Goal: Task Accomplishment & Management: Complete application form

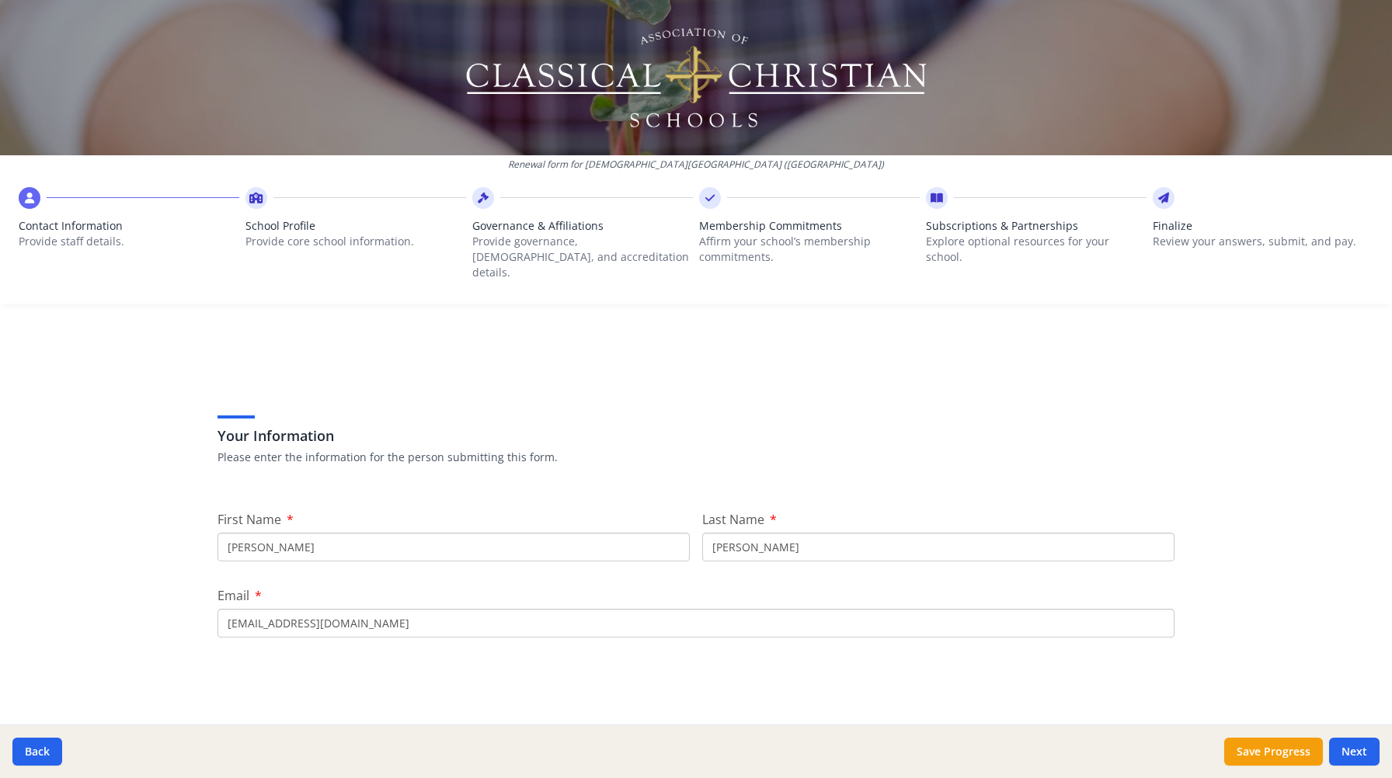
click at [316, 538] on input "[PERSON_NAME]" at bounding box center [454, 547] width 472 height 29
type input "[PERSON_NAME]"
type input "Siah"
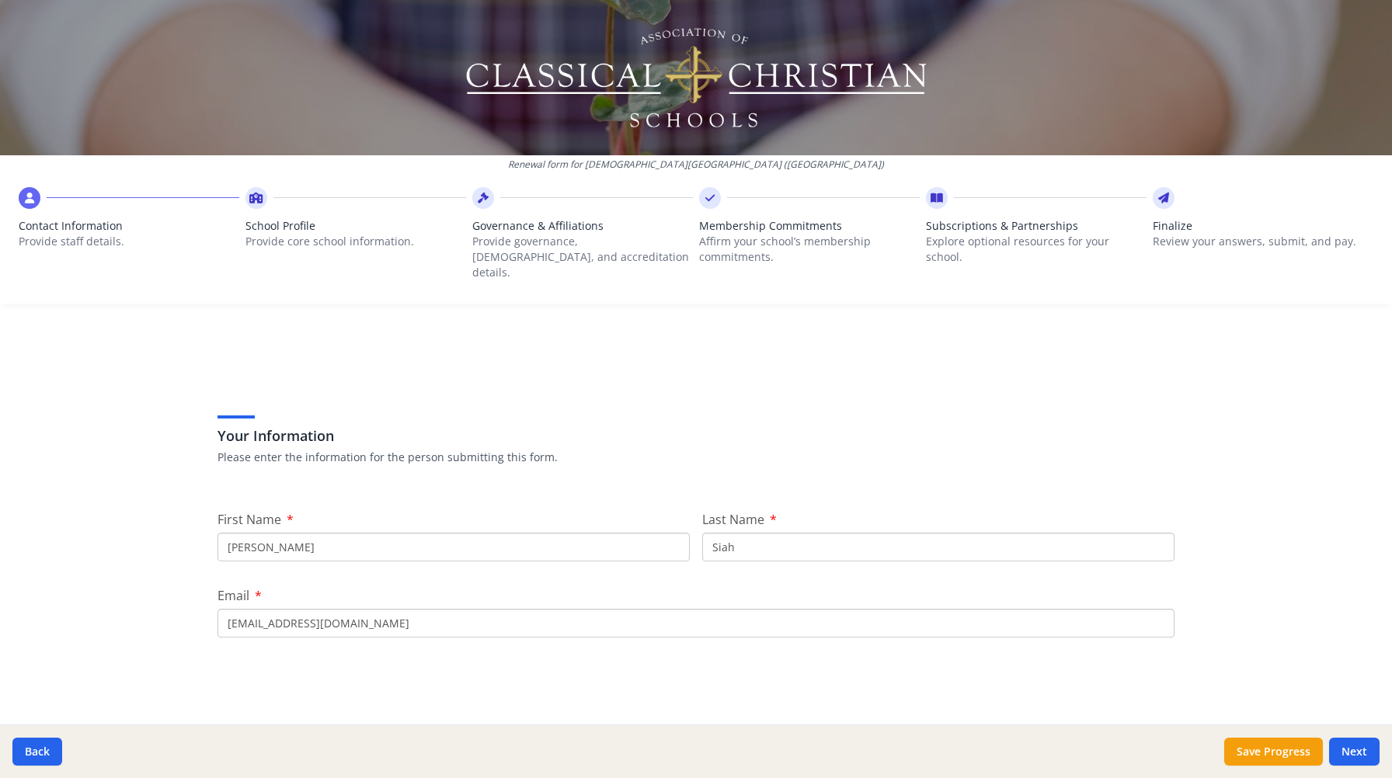
drag, startPoint x: 267, startPoint y: 611, endPoint x: 211, endPoint y: 597, distance: 58.4
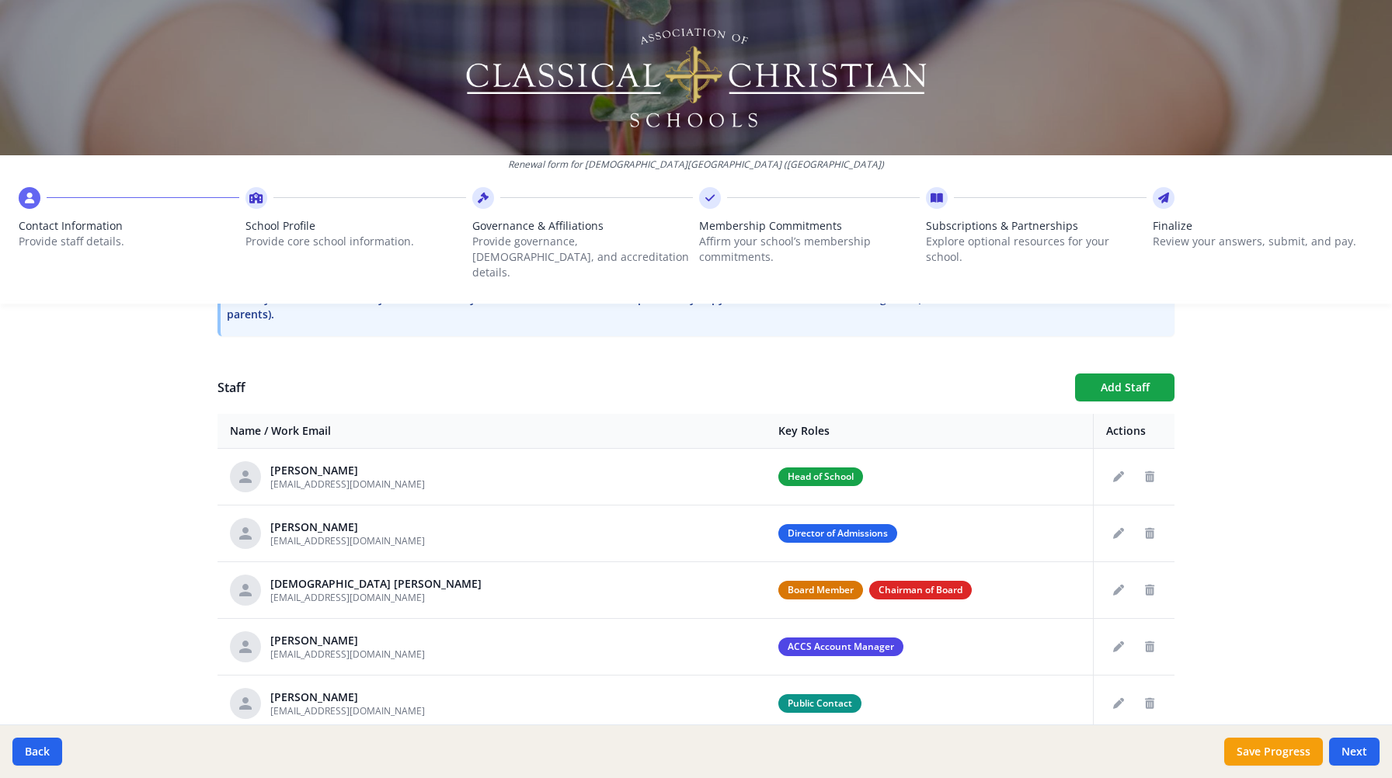
scroll to position [504, 0]
type input "[EMAIL_ADDRESS][DOMAIN_NAME]"
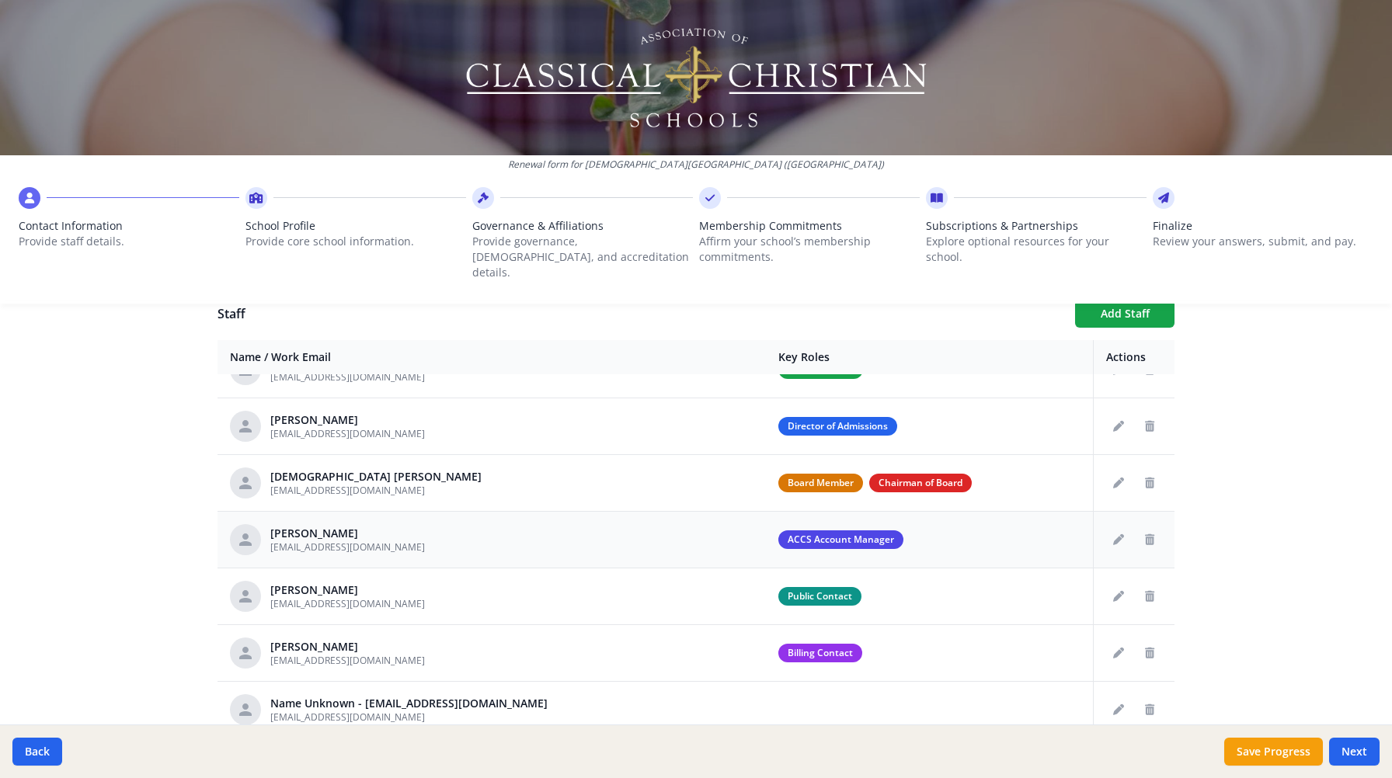
scroll to position [49, 0]
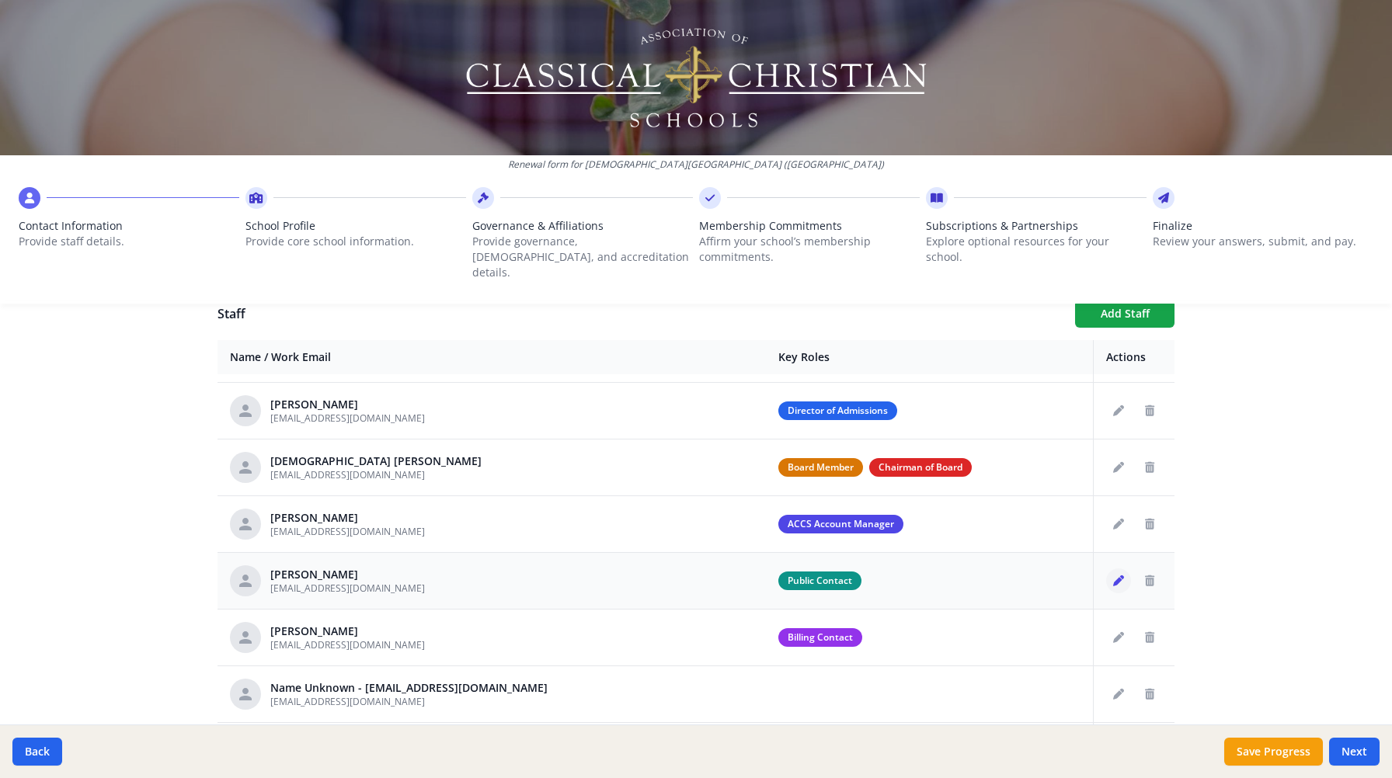
click at [1113, 576] on icon "Edit staff" at bounding box center [1118, 581] width 11 height 11
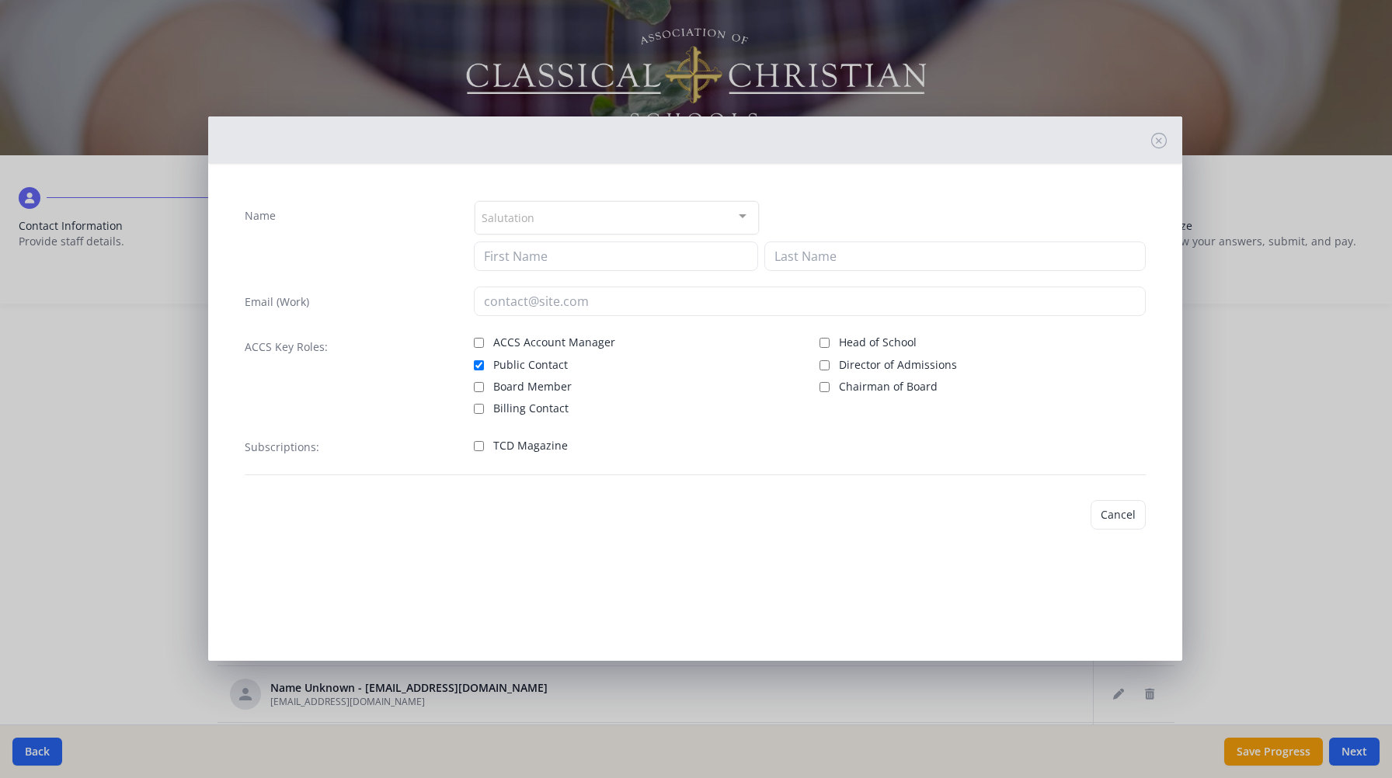
type input "[PERSON_NAME]"
type input "[EMAIL_ADDRESS][DOMAIN_NAME]"
checkbox input "true"
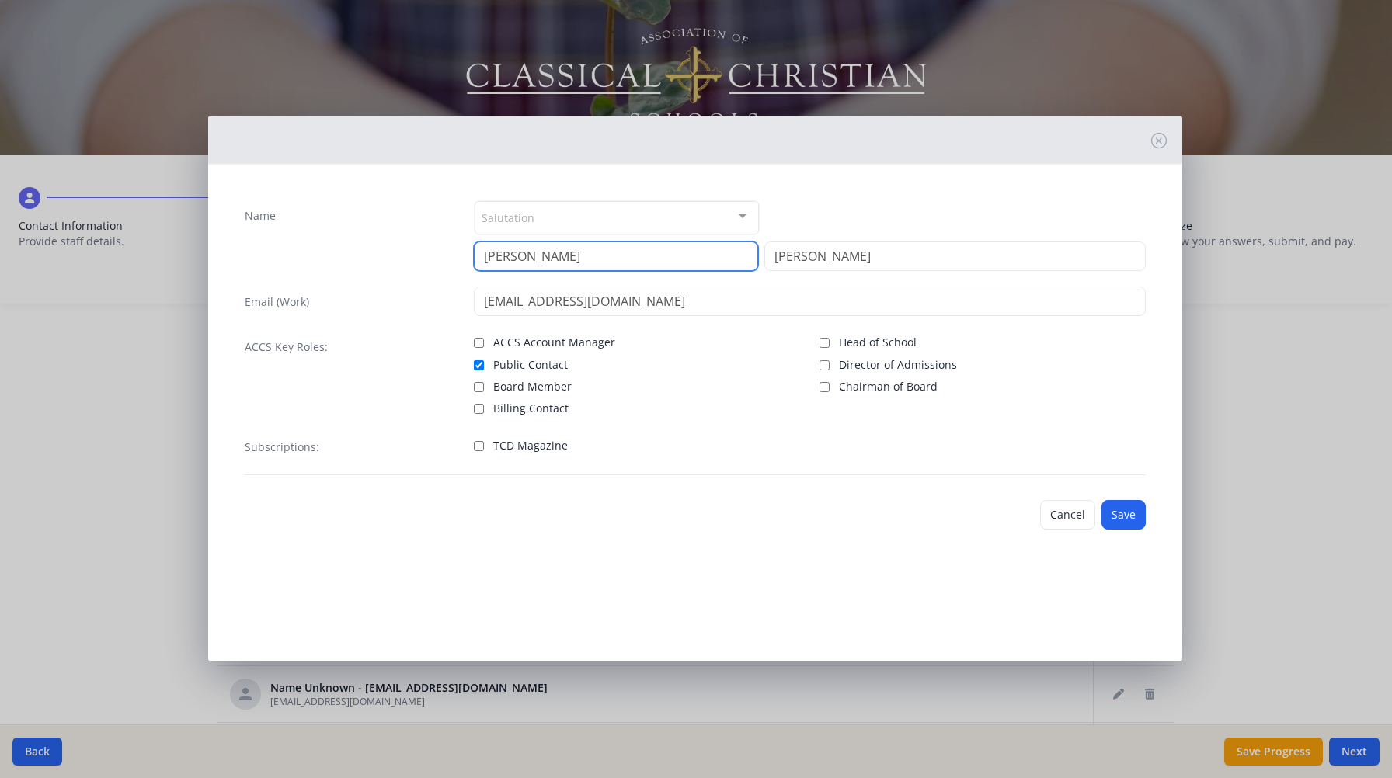
drag, startPoint x: 639, startPoint y: 266, endPoint x: 365, endPoint y: 245, distance: 274.2
click at [365, 245] on div "Name Salutation Mr. Mrs. Ms. Dr. Rev. Fr. Esq. No elements found. Consider chan…" at bounding box center [695, 235] width 901 height 71
type input "[PERSON_NAME]"
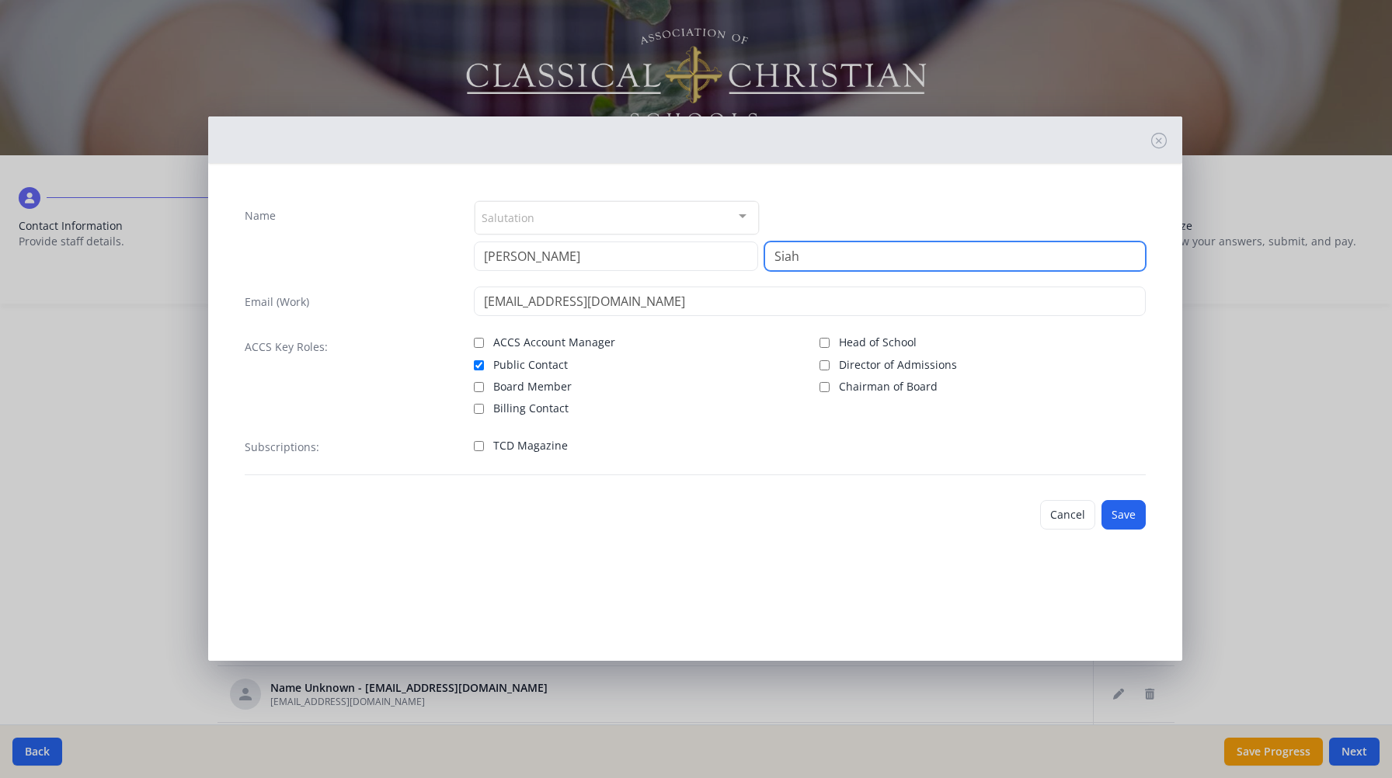
type input "Siah"
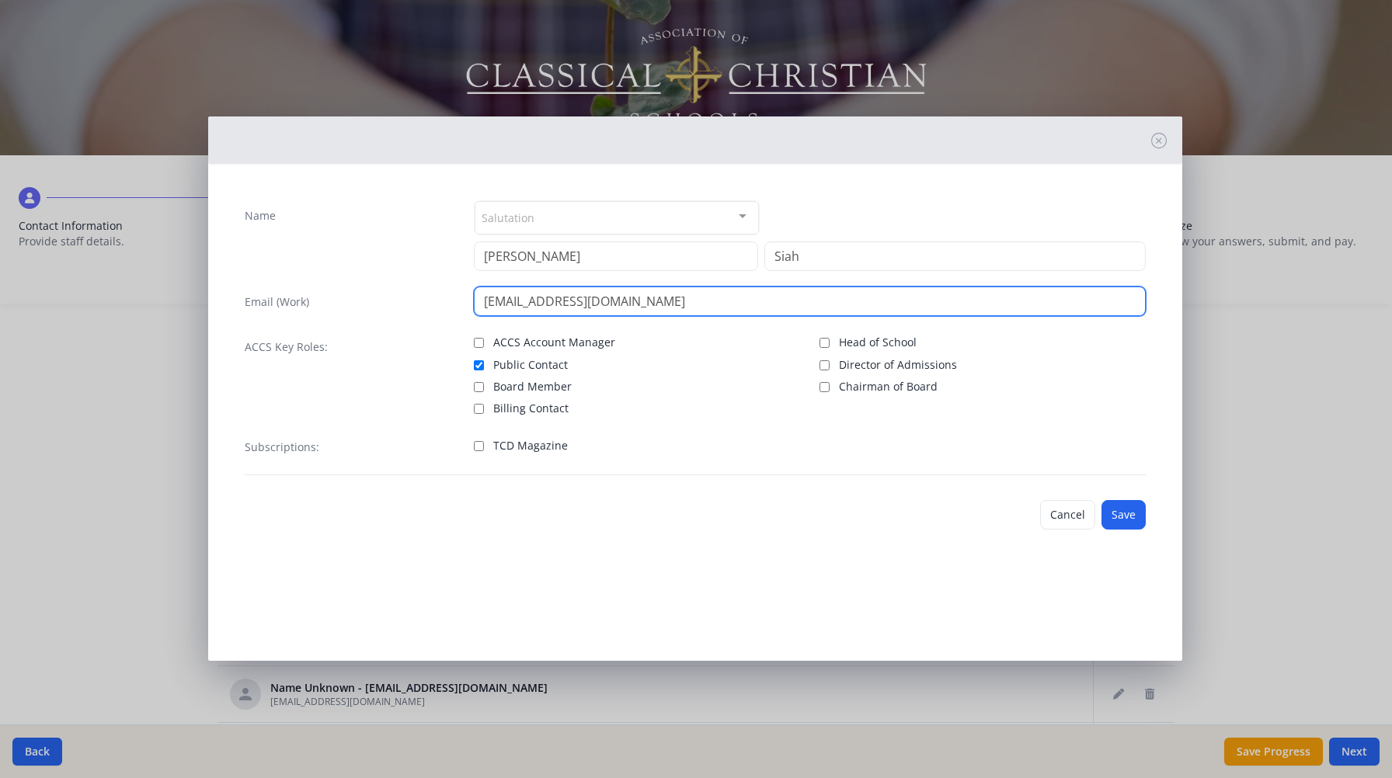
drag, startPoint x: 538, startPoint y: 306, endPoint x: 463, endPoint y: 291, distance: 76.9
click at [463, 291] on div "Email (Work) [EMAIL_ADDRESS][DOMAIN_NAME]" at bounding box center [695, 302] width 901 height 30
type input "[EMAIL_ADDRESS][DOMAIN_NAME]"
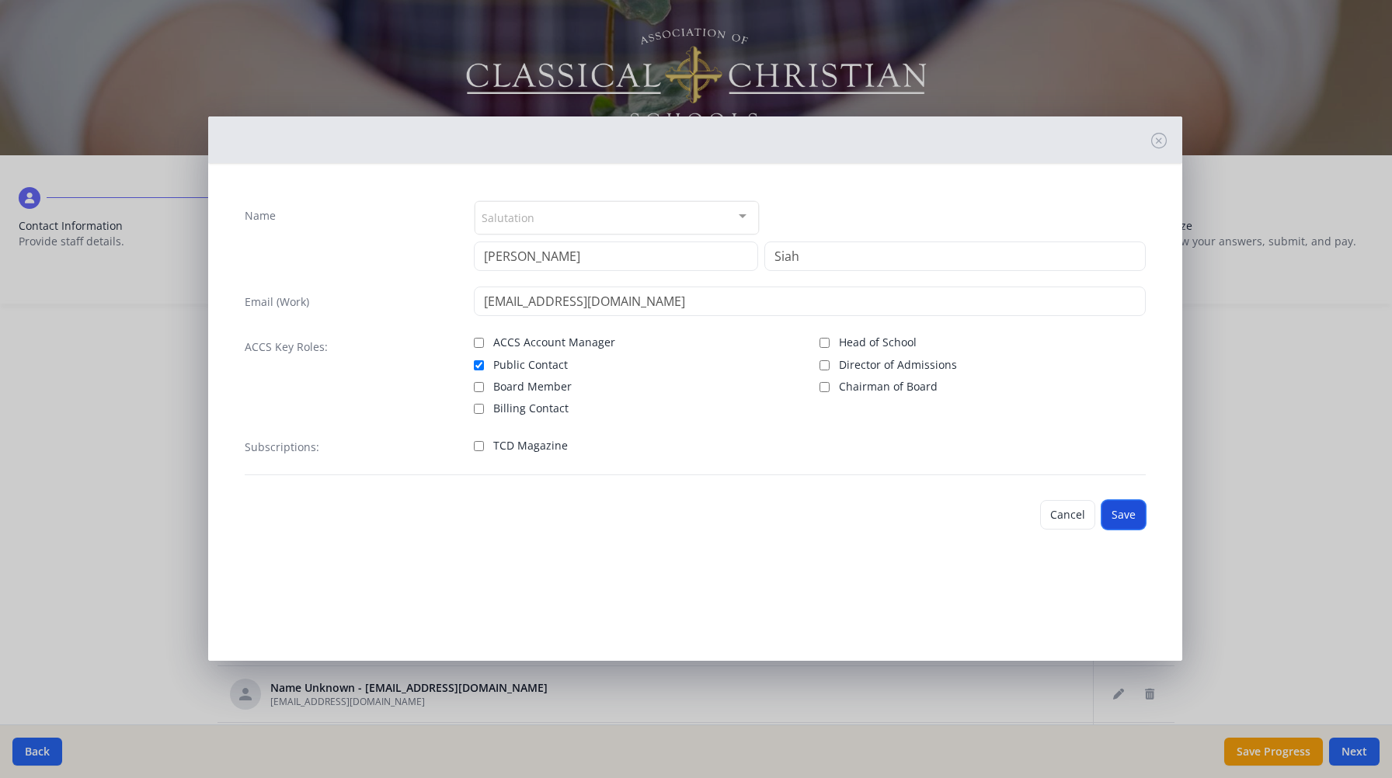
click at [1132, 506] on button "Save" at bounding box center [1124, 515] width 44 height 30
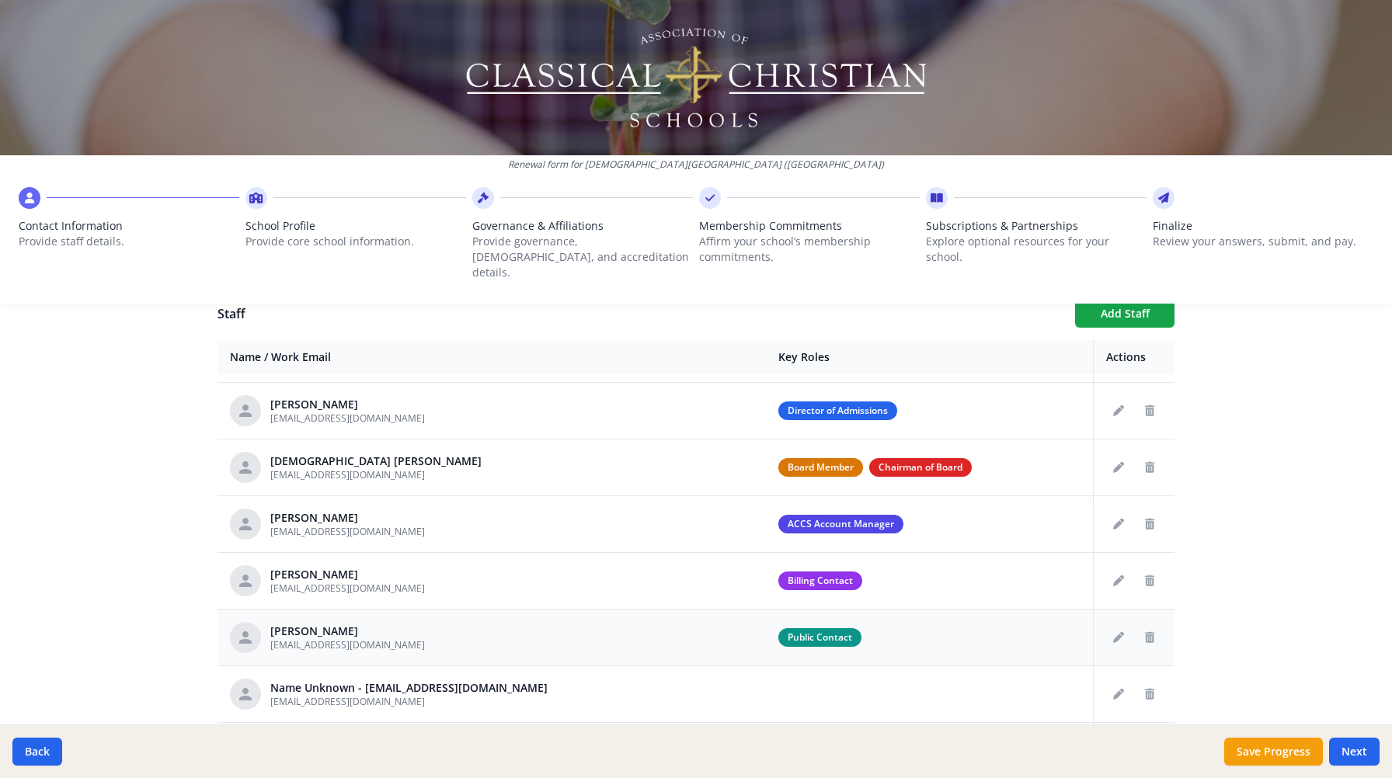
scroll to position [52, 0]
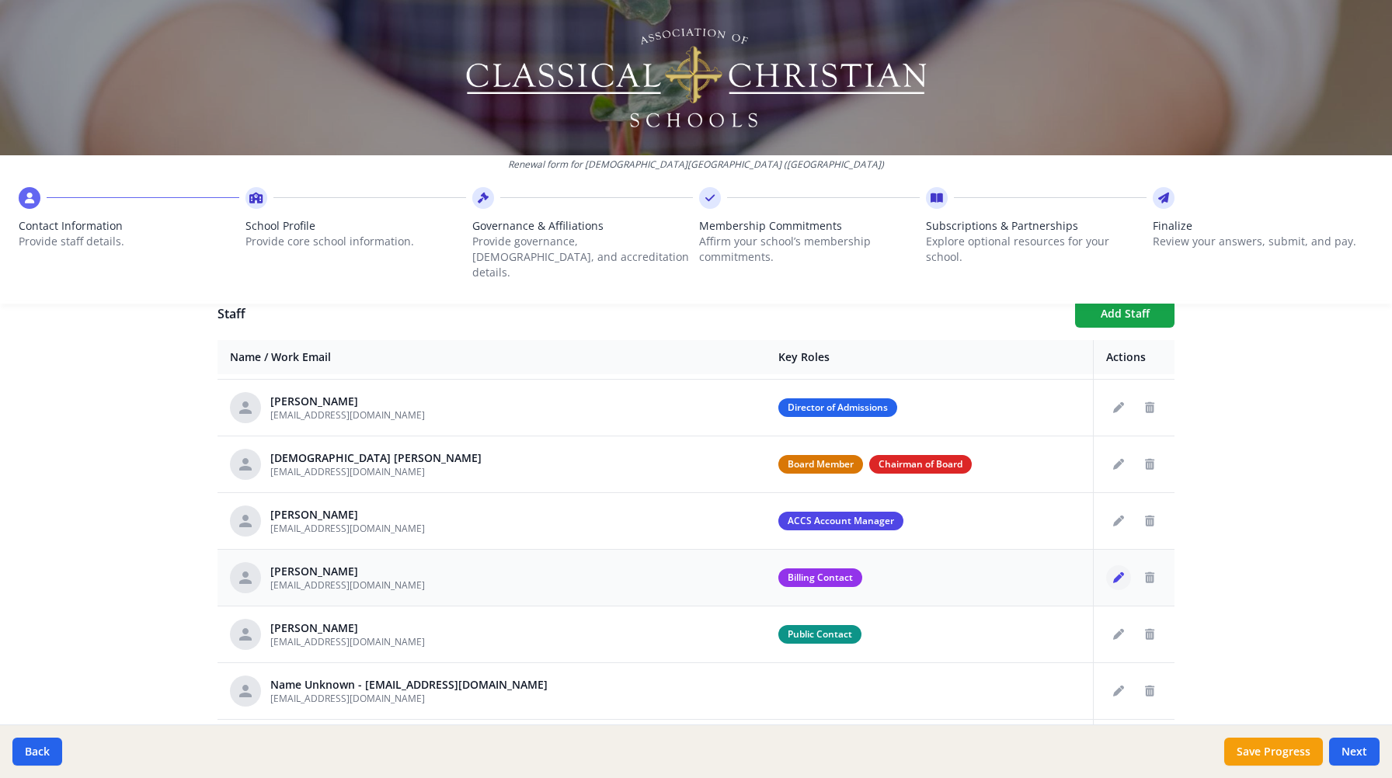
click at [1113, 573] on icon "Edit staff" at bounding box center [1118, 578] width 11 height 11
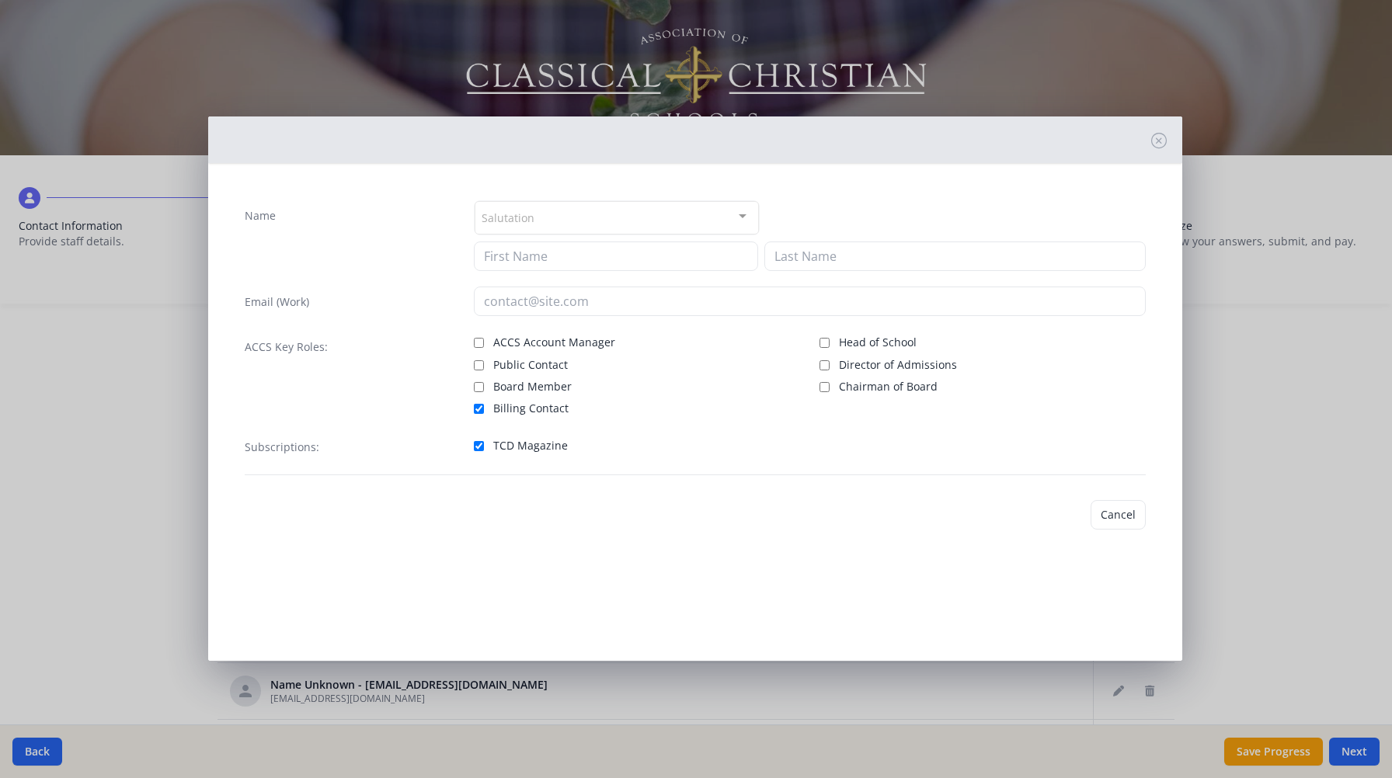
type input "[PERSON_NAME]"
type input "[EMAIL_ADDRESS][DOMAIN_NAME]"
checkbox input "true"
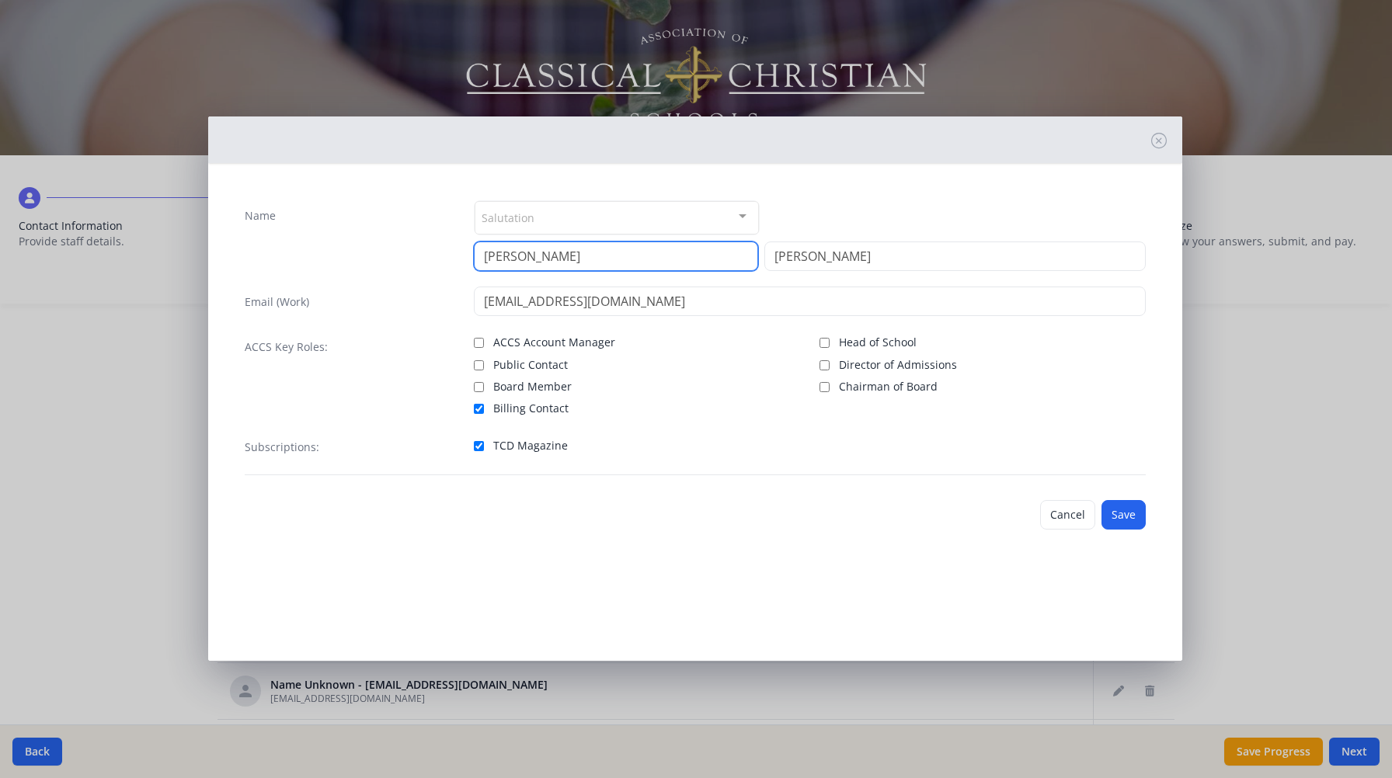
drag, startPoint x: 562, startPoint y: 264, endPoint x: 414, endPoint y: 250, distance: 148.3
click at [414, 250] on div "Name Salutation Mr. Mrs. Ms. Dr. Rev. Fr. Esq. No elements found. Consider chan…" at bounding box center [695, 235] width 901 height 71
type input "[PERSON_NAME]"
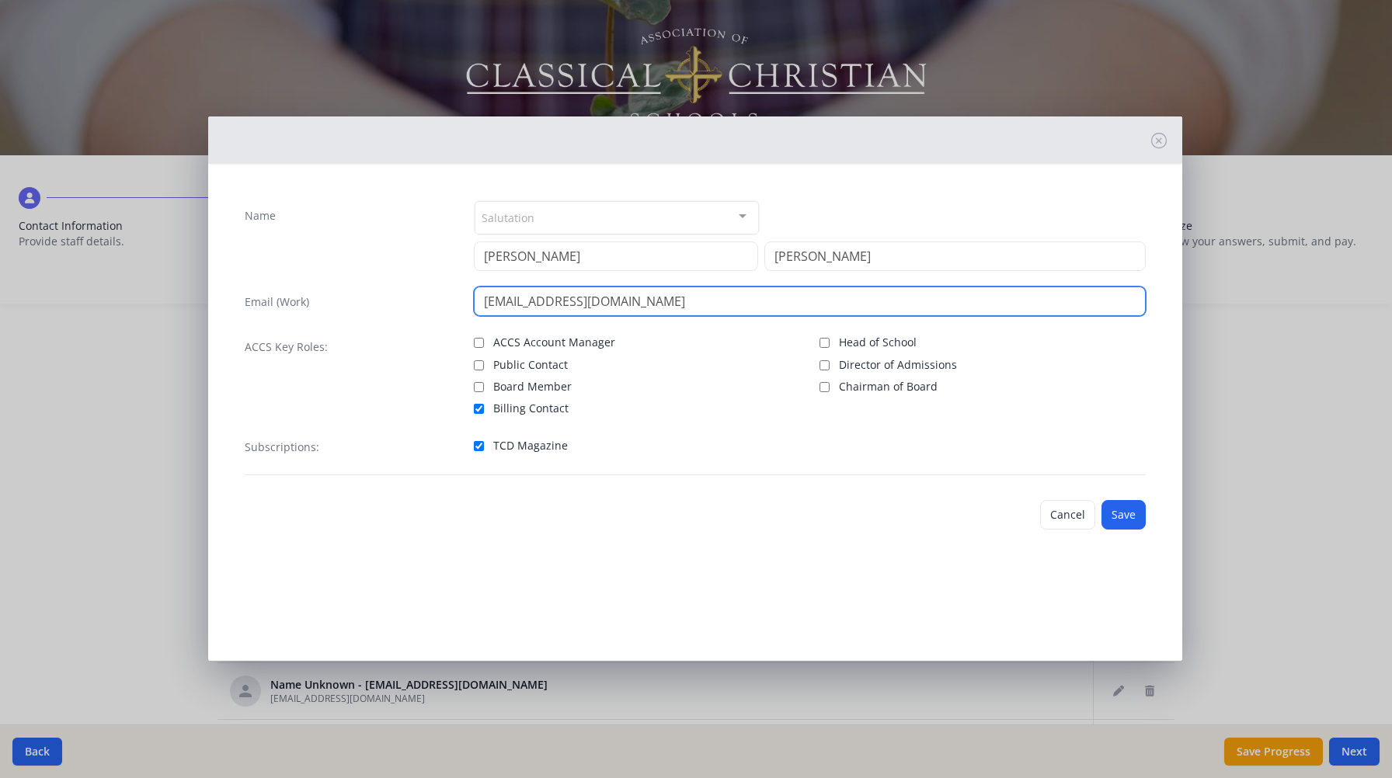
drag, startPoint x: 525, startPoint y: 305, endPoint x: 456, endPoint y: 296, distance: 69.7
click at [456, 296] on div "Email (Work) [EMAIL_ADDRESS][DOMAIN_NAME]" at bounding box center [695, 302] width 901 height 30
type input "[EMAIL_ADDRESS][DOMAIN_NAME]"
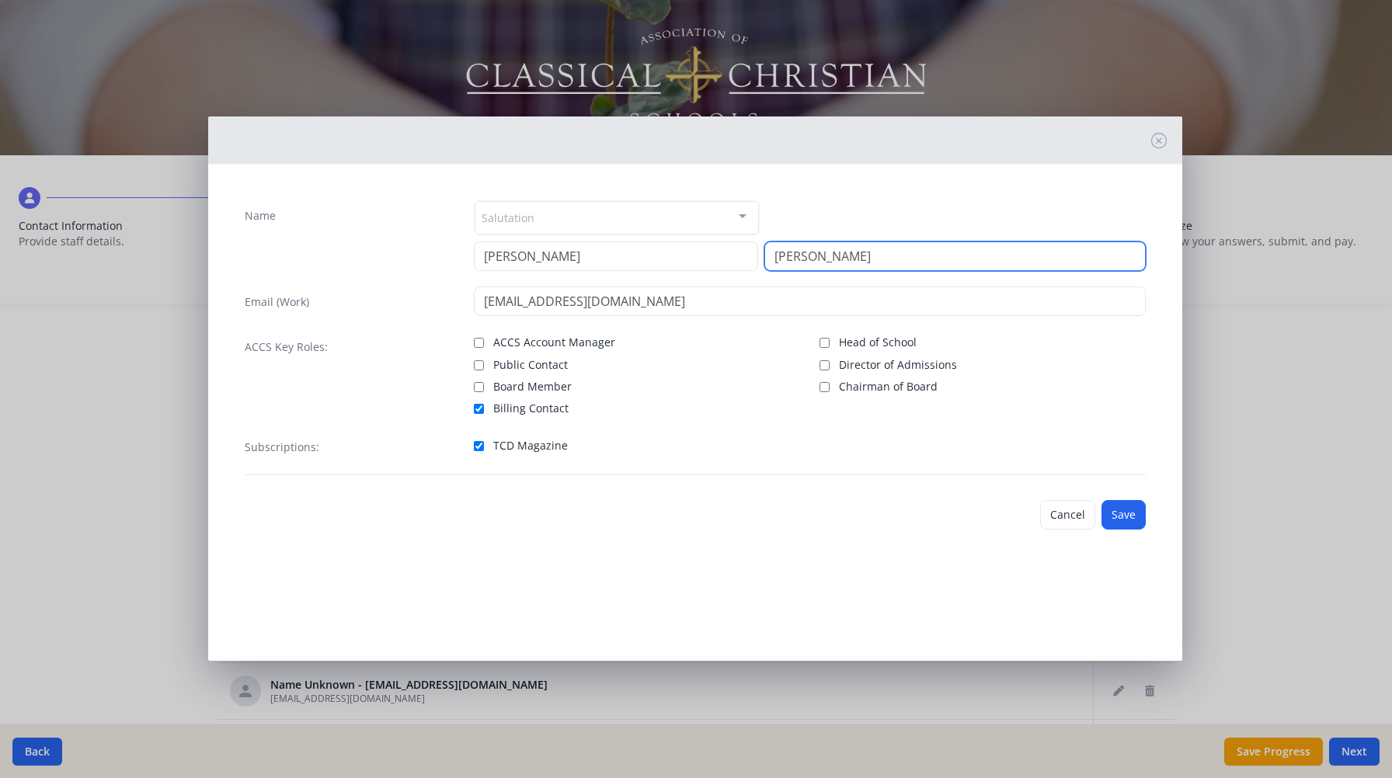
drag, startPoint x: 868, startPoint y: 264, endPoint x: 671, endPoint y: 209, distance: 204.9
click at [672, 216] on div "Salutation Mr. Mrs. Ms. Dr. Rev. Fr. Esq. No elements found. Consider changing …" at bounding box center [810, 235] width 672 height 71
type input "[PERSON_NAME]"
click at [1133, 519] on button "Save" at bounding box center [1124, 515] width 44 height 30
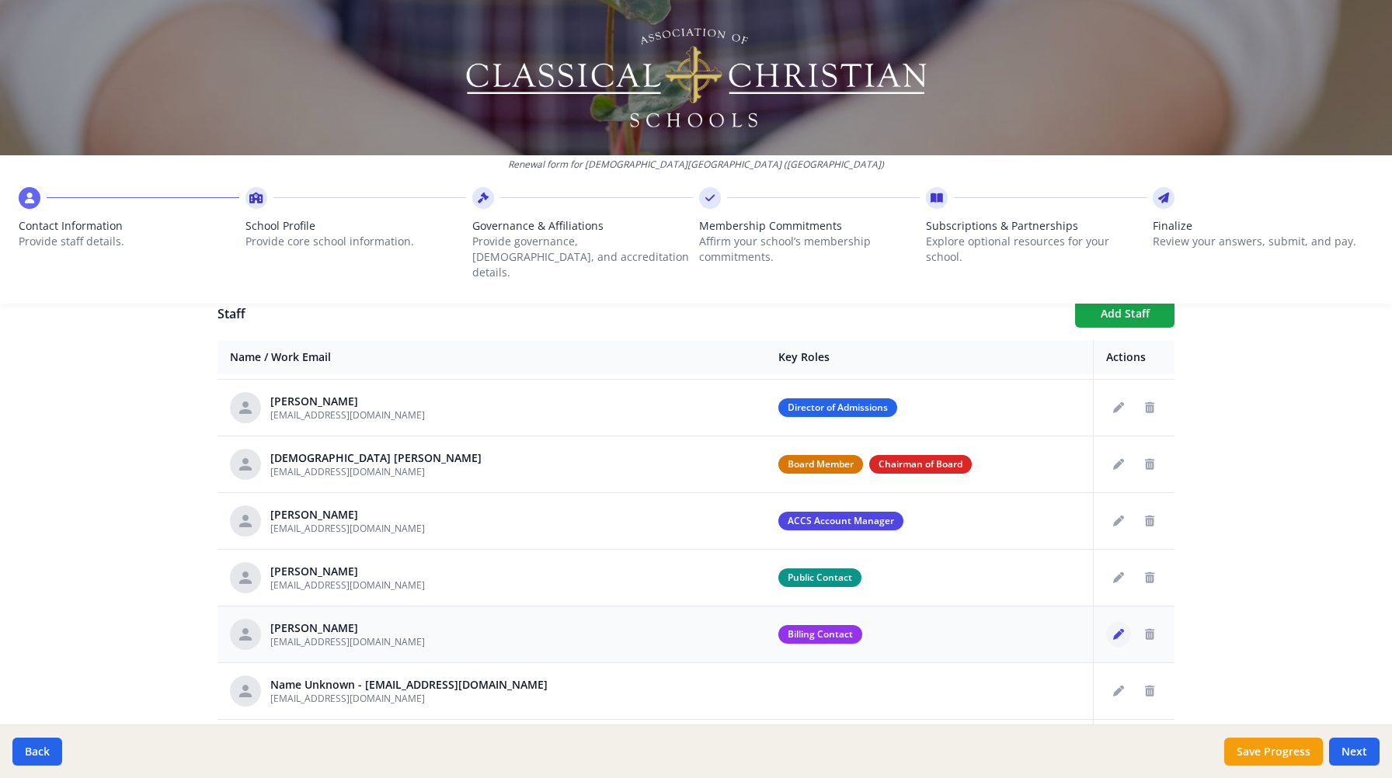
click at [1110, 622] on button "Edit staff" at bounding box center [1118, 634] width 25 height 25
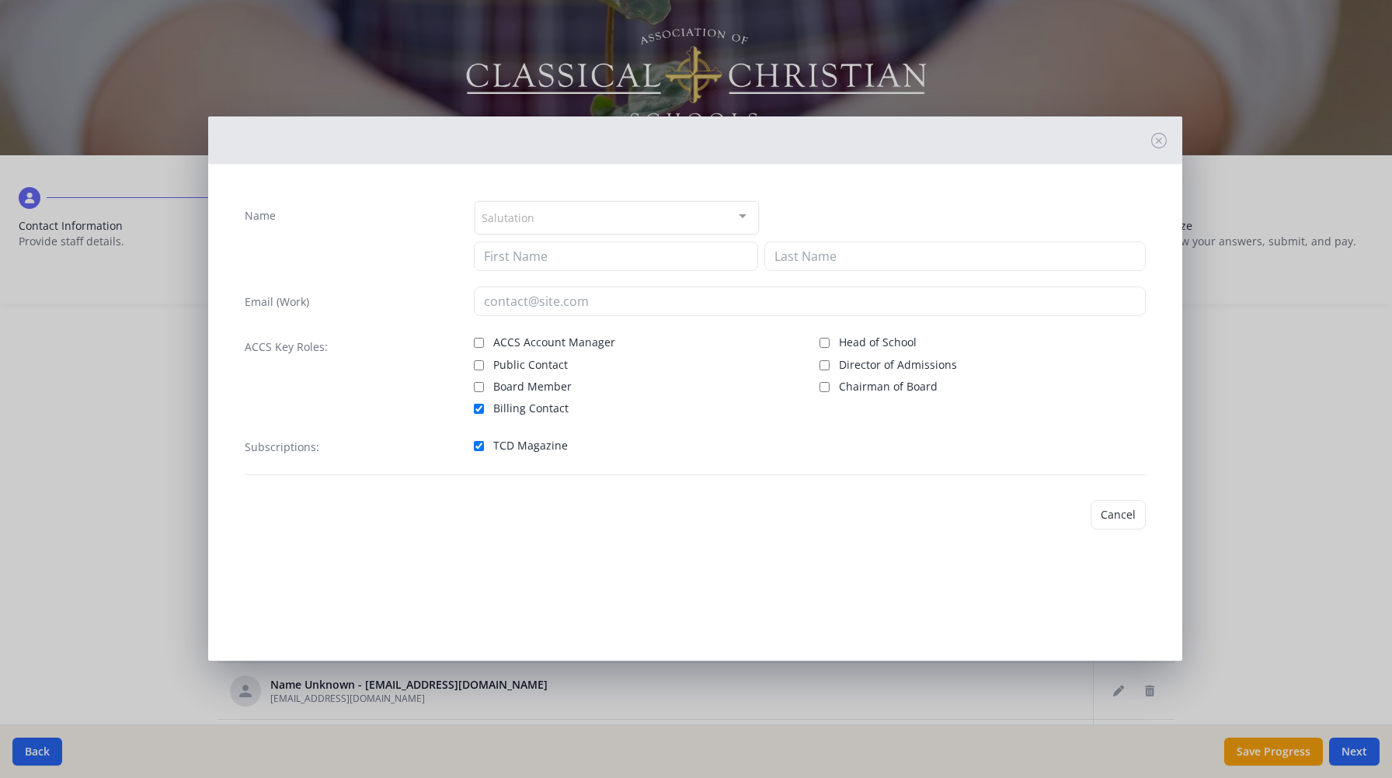
type input "[PERSON_NAME]"
type input "[EMAIL_ADDRESS][DOMAIN_NAME]"
checkbox input "true"
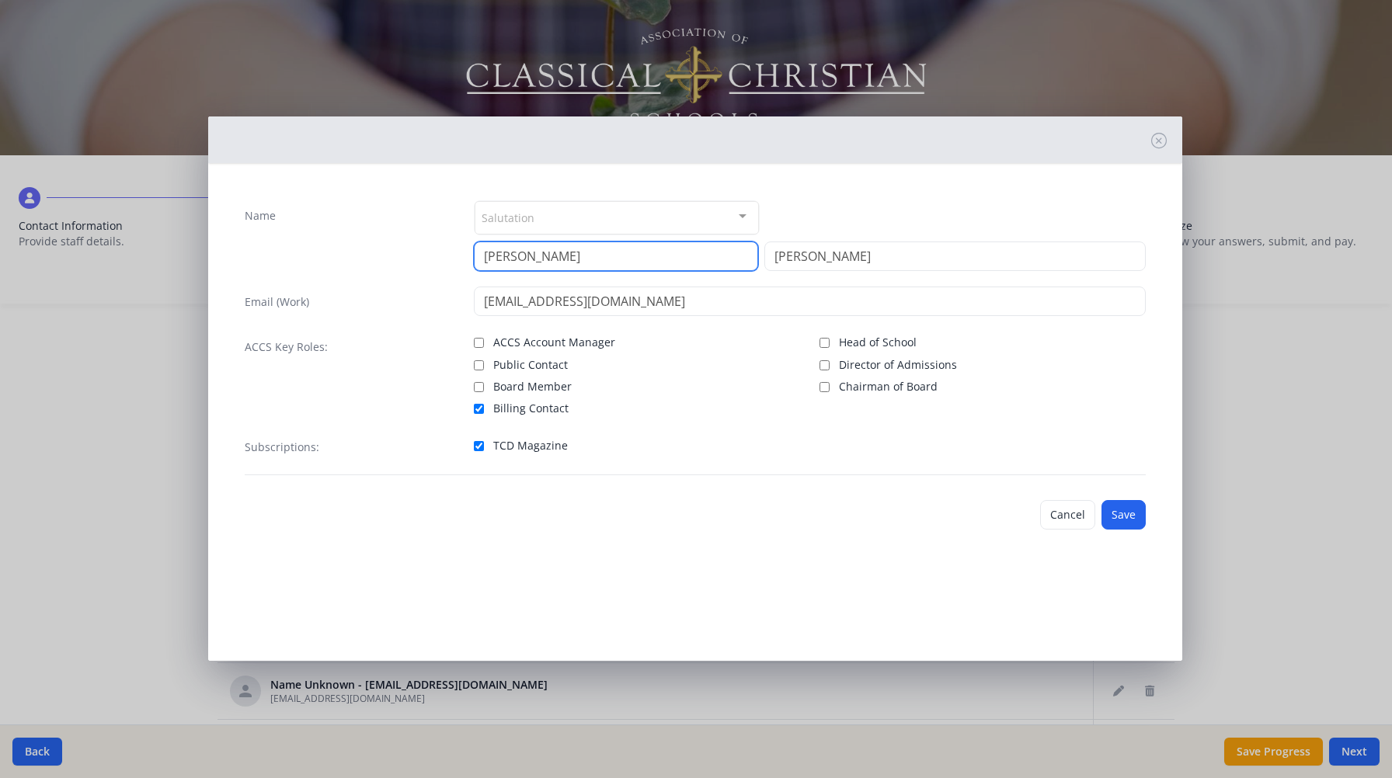
click at [558, 263] on input "[PERSON_NAME]" at bounding box center [616, 257] width 284 height 30
click at [1133, 520] on button "Save" at bounding box center [1124, 515] width 44 height 30
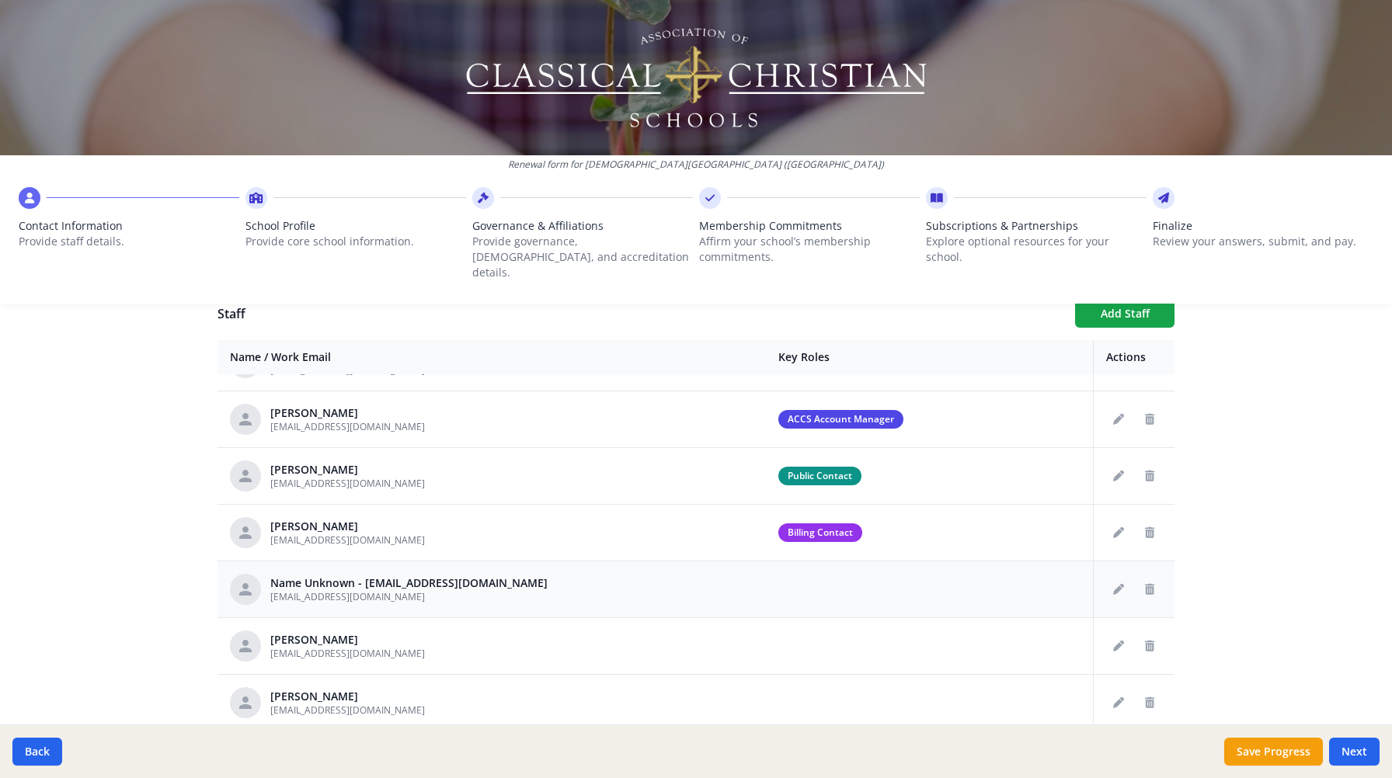
scroll to position [231, 0]
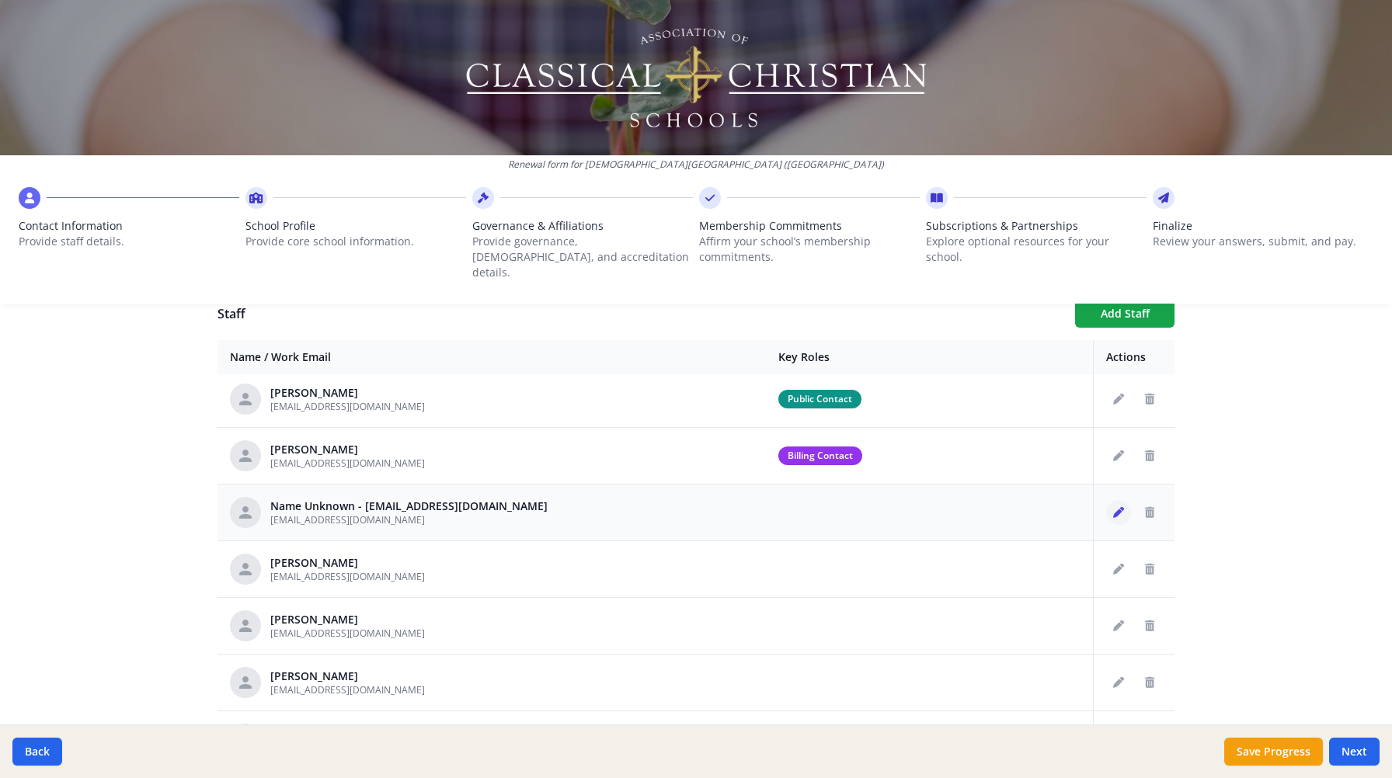
click at [1106, 503] on button "Edit staff" at bounding box center [1118, 512] width 25 height 25
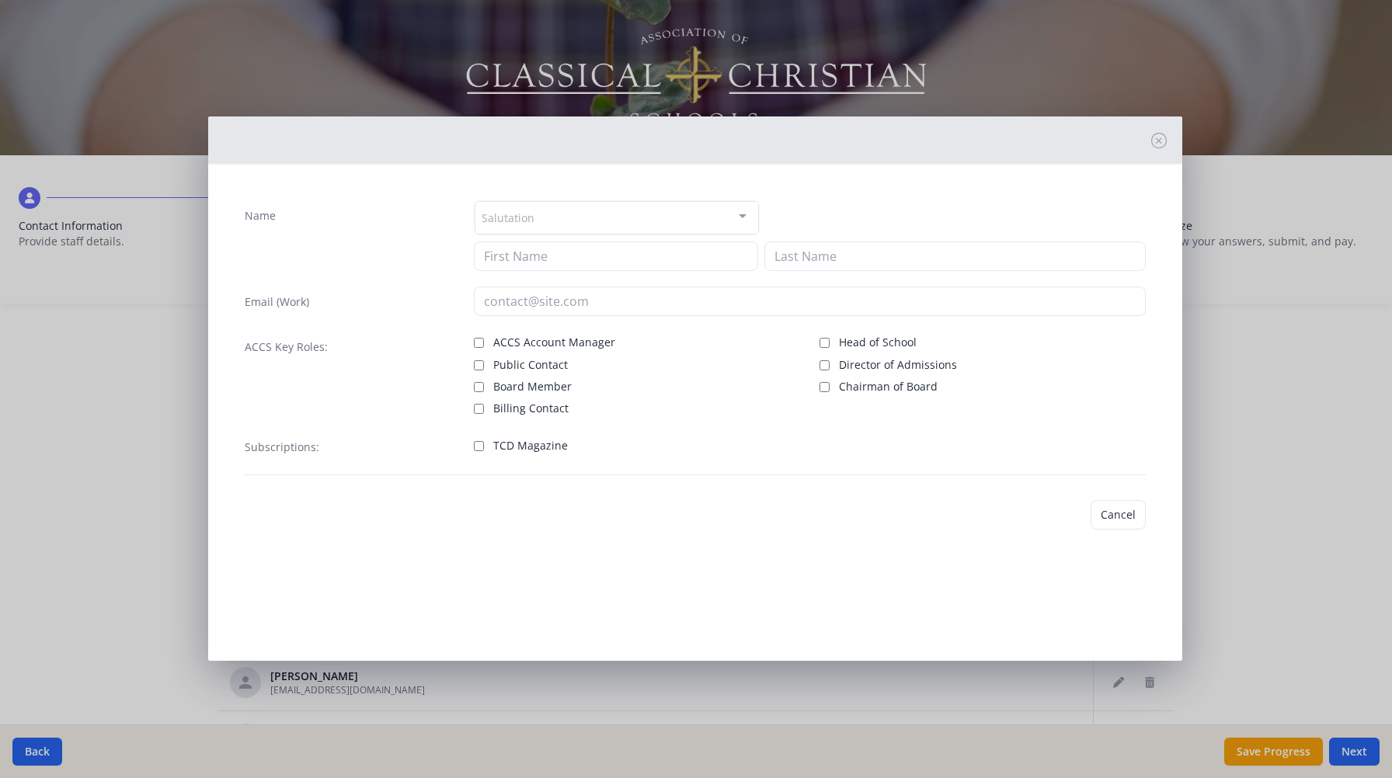
type input "[EMAIL_ADDRESS][DOMAIN_NAME]"
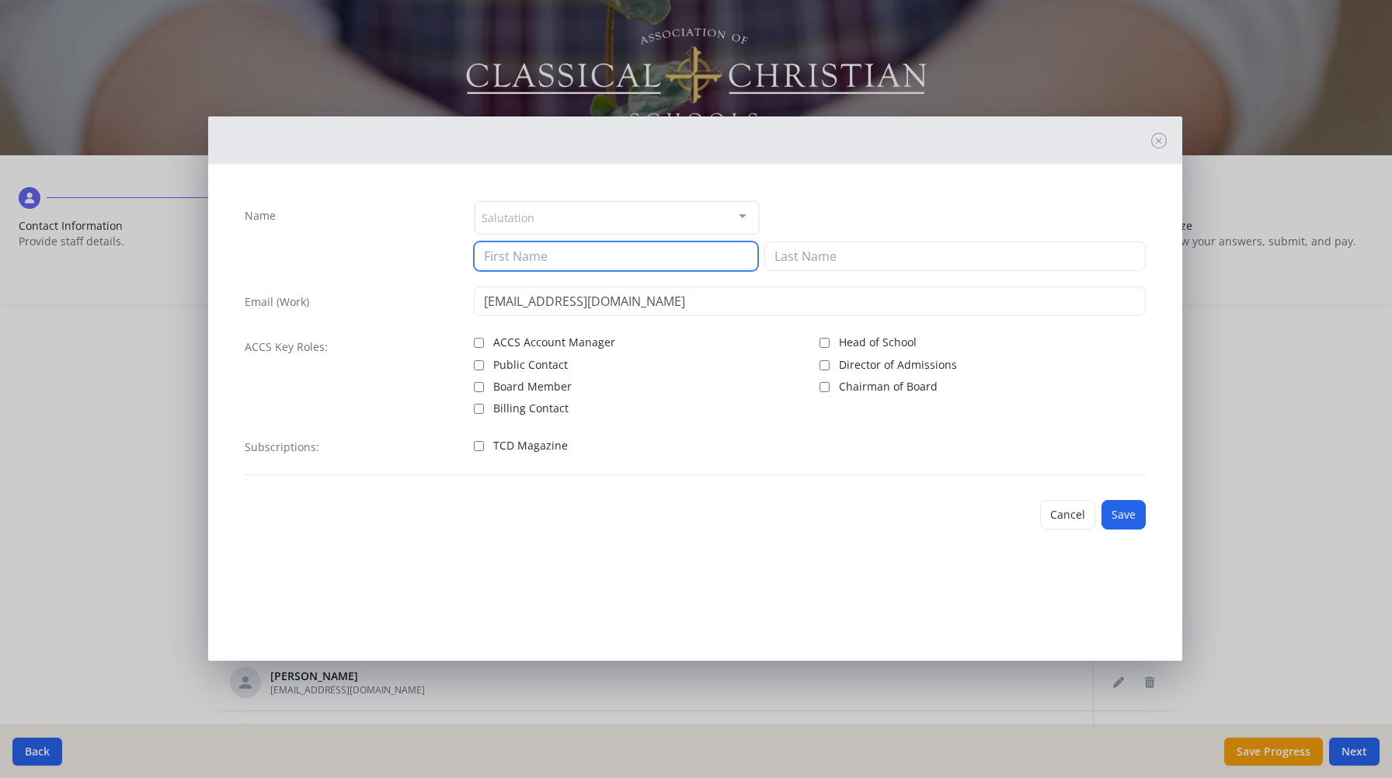
click at [517, 261] on input at bounding box center [616, 257] width 284 height 30
type input "[PERSON_NAME]"
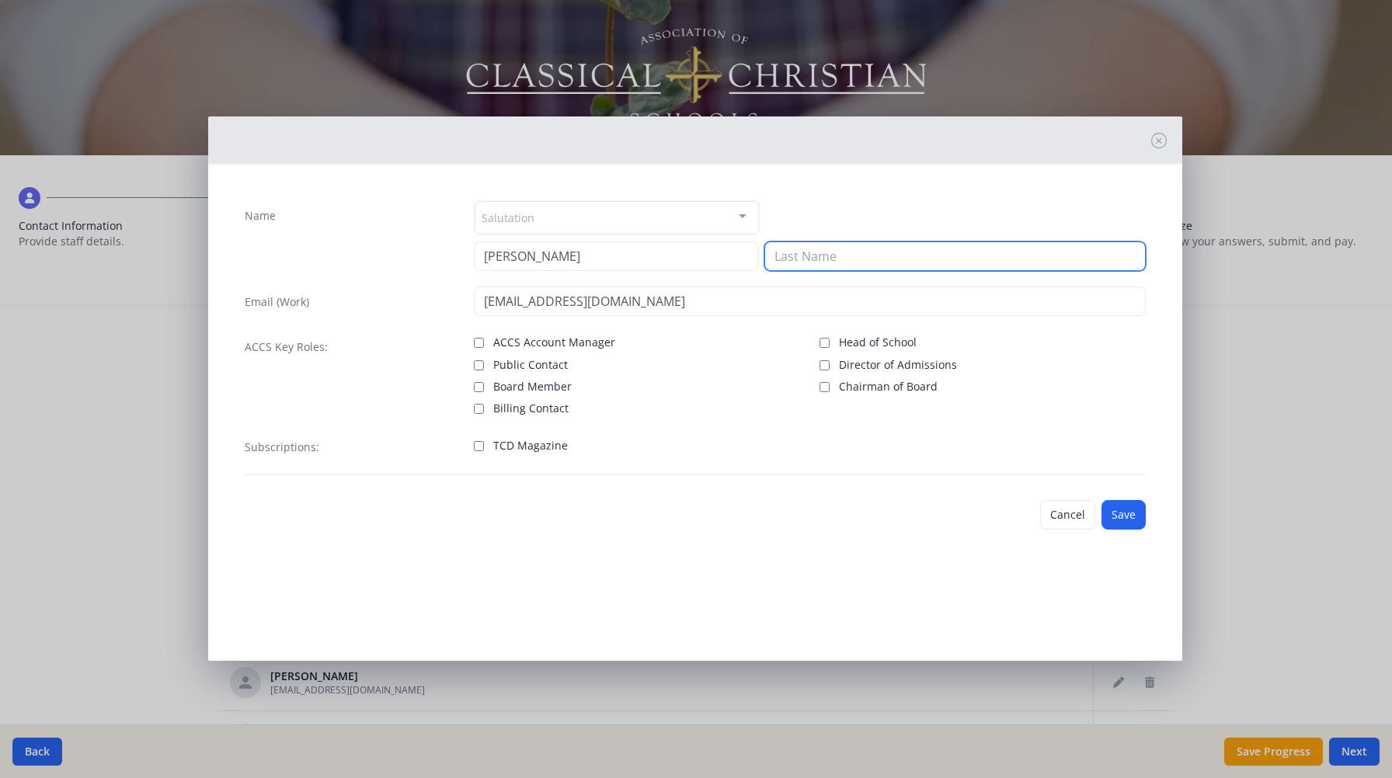
click at [809, 262] on input at bounding box center [954, 257] width 381 height 30
type input "Wood"
click at [1113, 513] on button "Save" at bounding box center [1124, 515] width 44 height 30
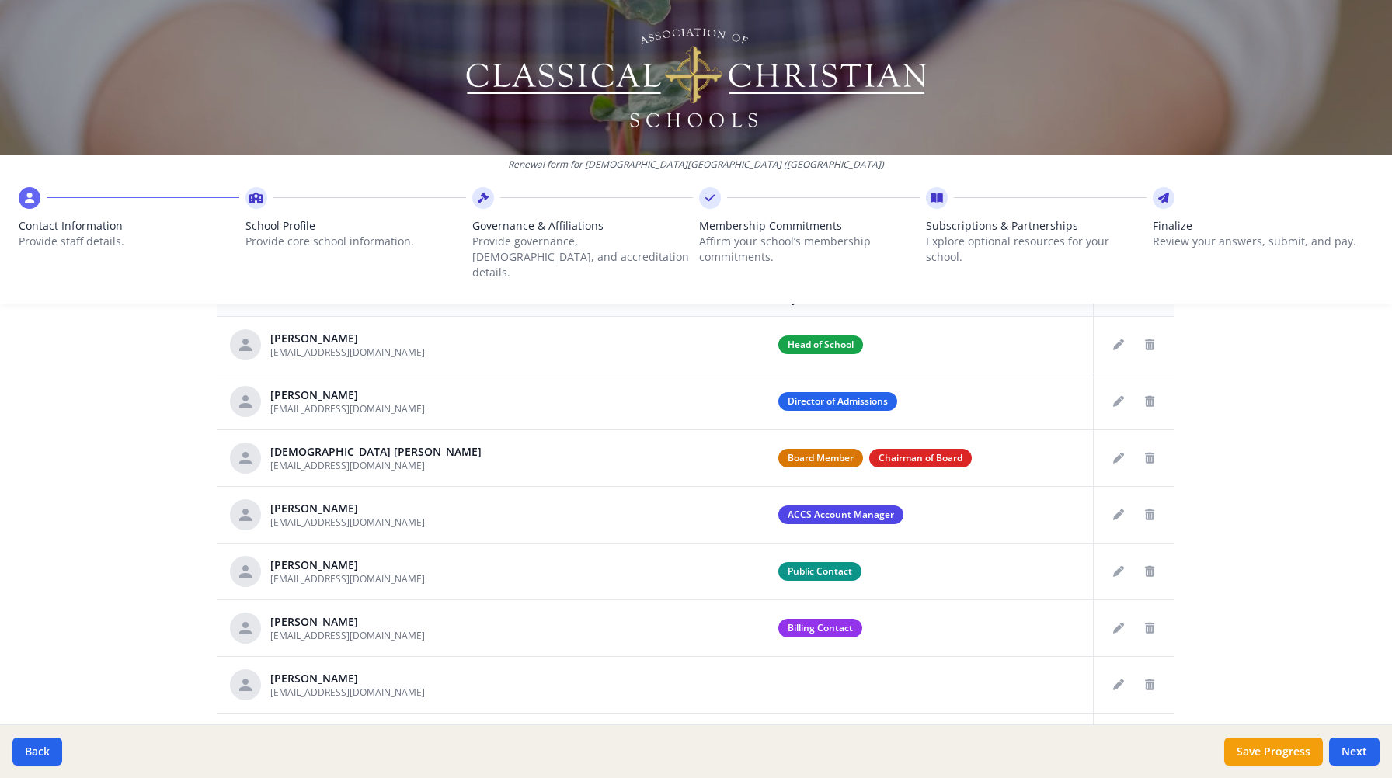
scroll to position [636, 0]
click at [1261, 752] on button "Save Progress" at bounding box center [1273, 752] width 99 height 28
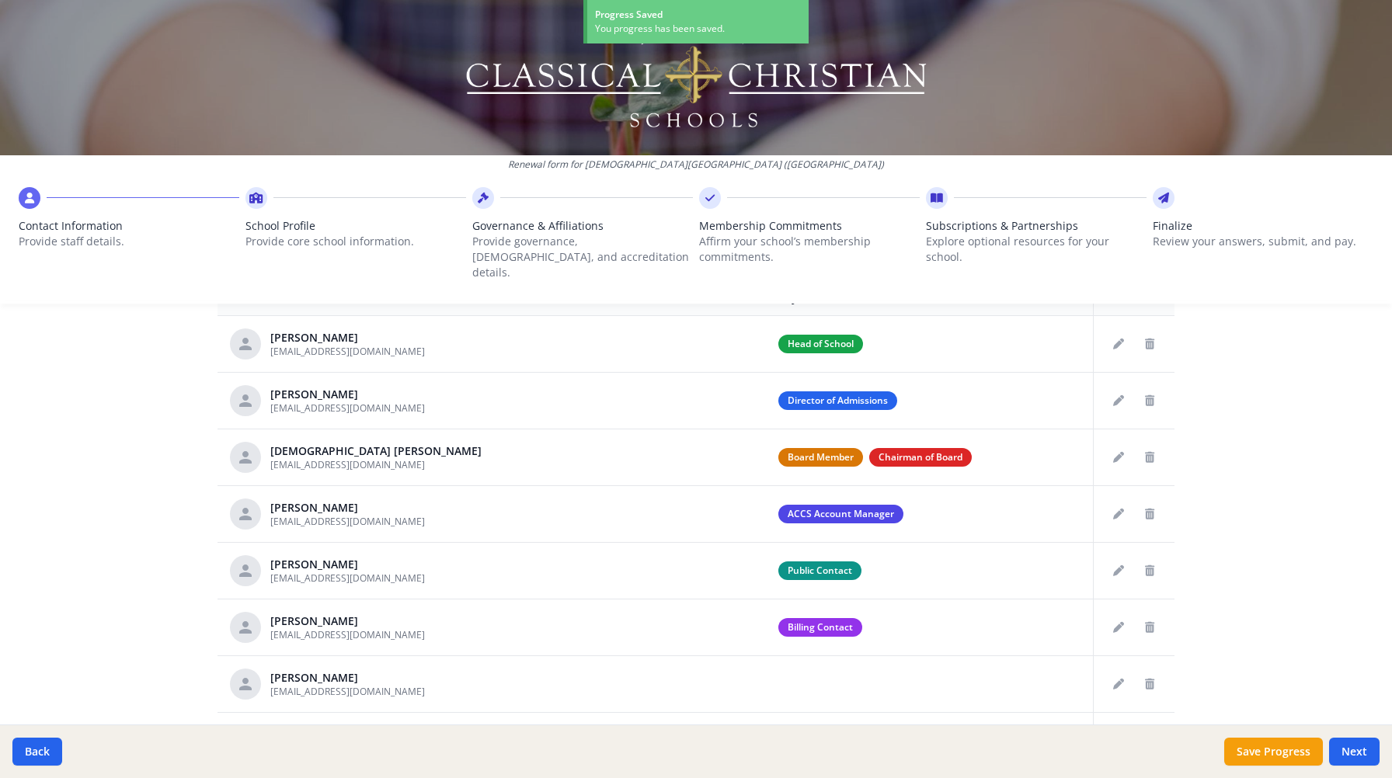
click at [1359, 741] on button "Next" at bounding box center [1354, 752] width 50 height 28
type input "[PHONE_NUMBER]"
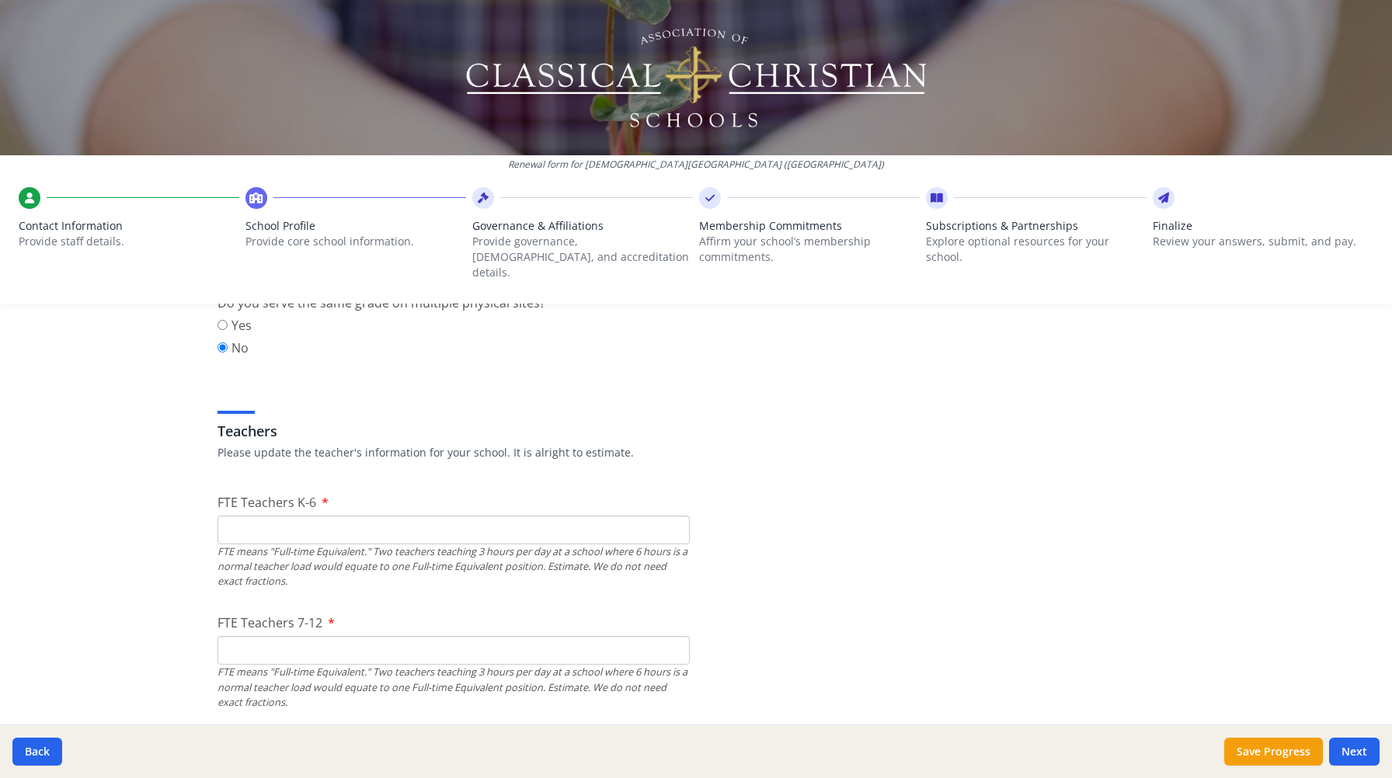
scroll to position [842, 0]
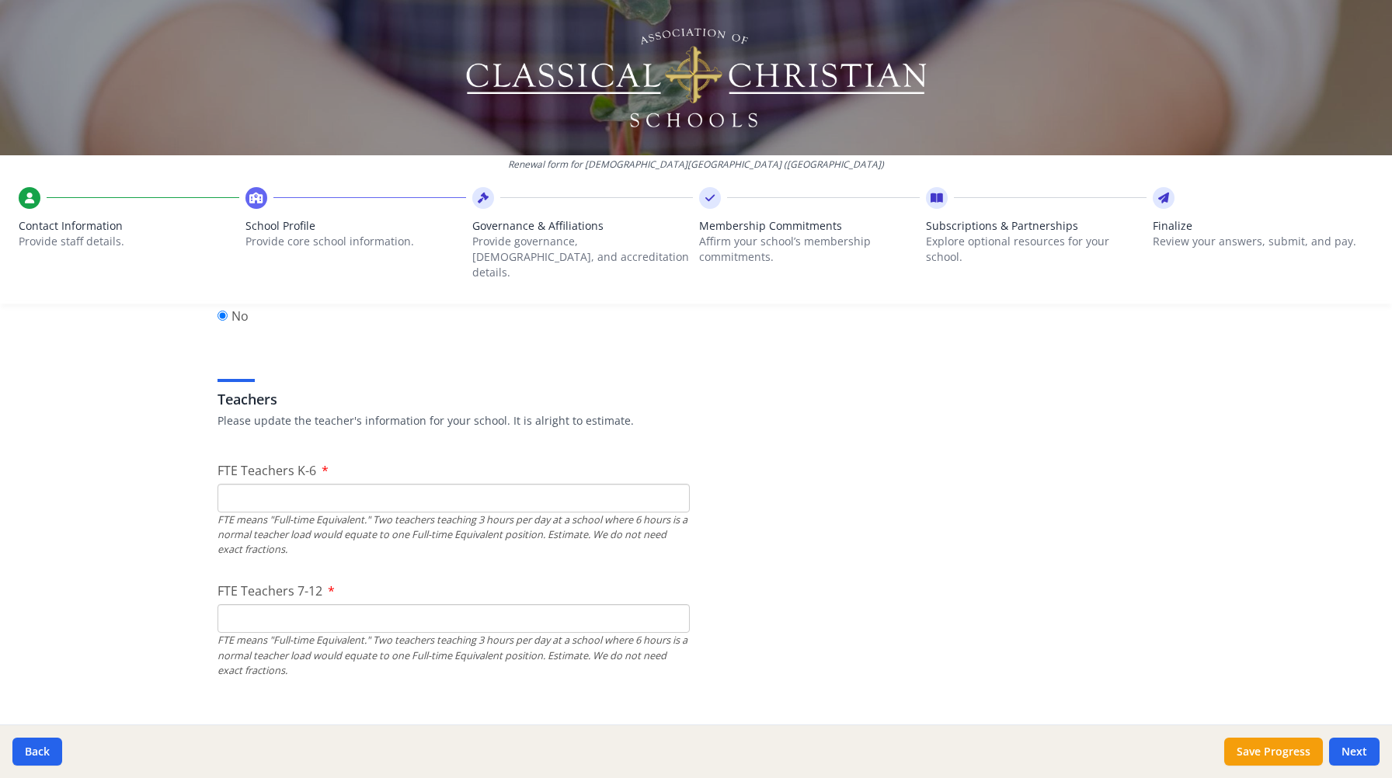
click at [454, 484] on input "FTE Teachers K-6" at bounding box center [454, 498] width 472 height 29
type input "0"
click at [438, 604] on input "FTE Teachers 7-12" at bounding box center [454, 618] width 472 height 29
type input "0"
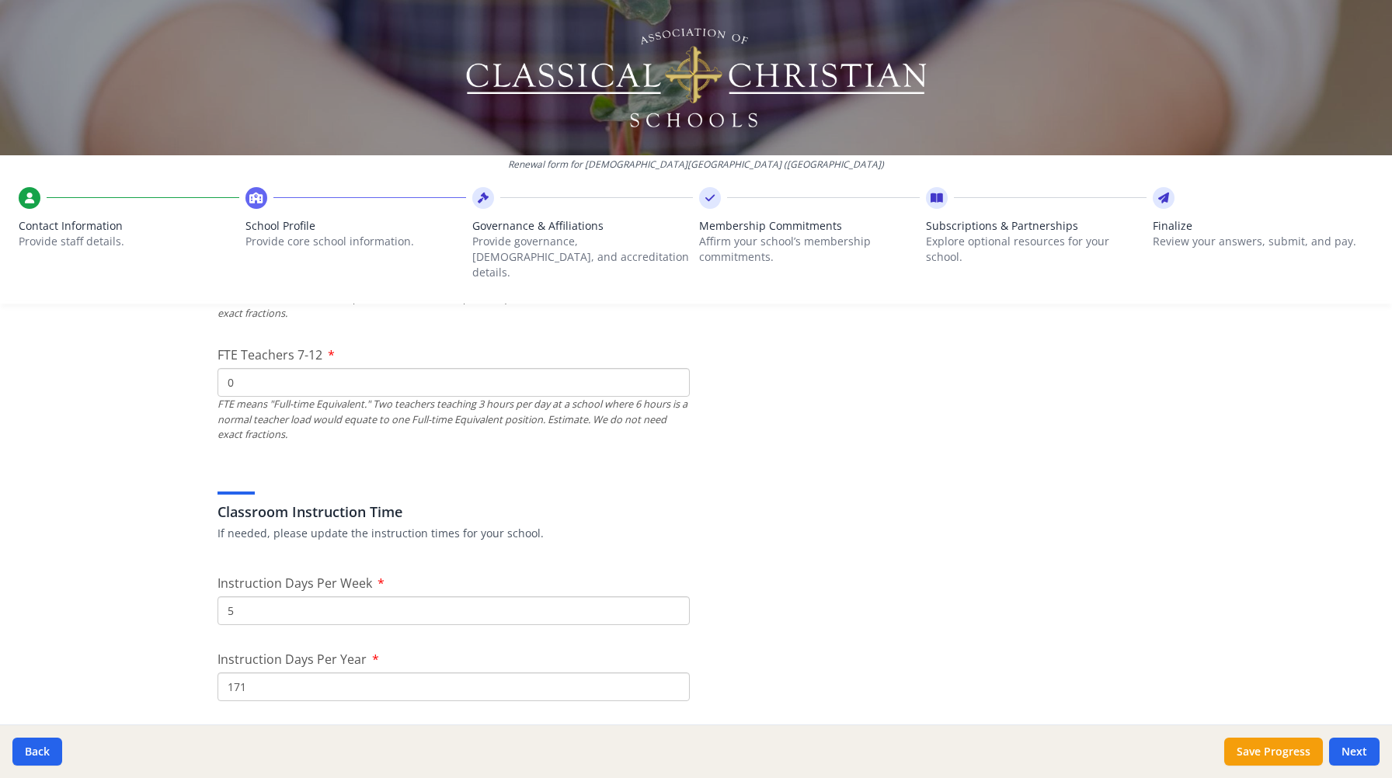
scroll to position [1081, 0]
click at [478, 670] on input "171" at bounding box center [454, 684] width 472 height 29
click at [479, 670] on input "171" at bounding box center [454, 684] width 472 height 29
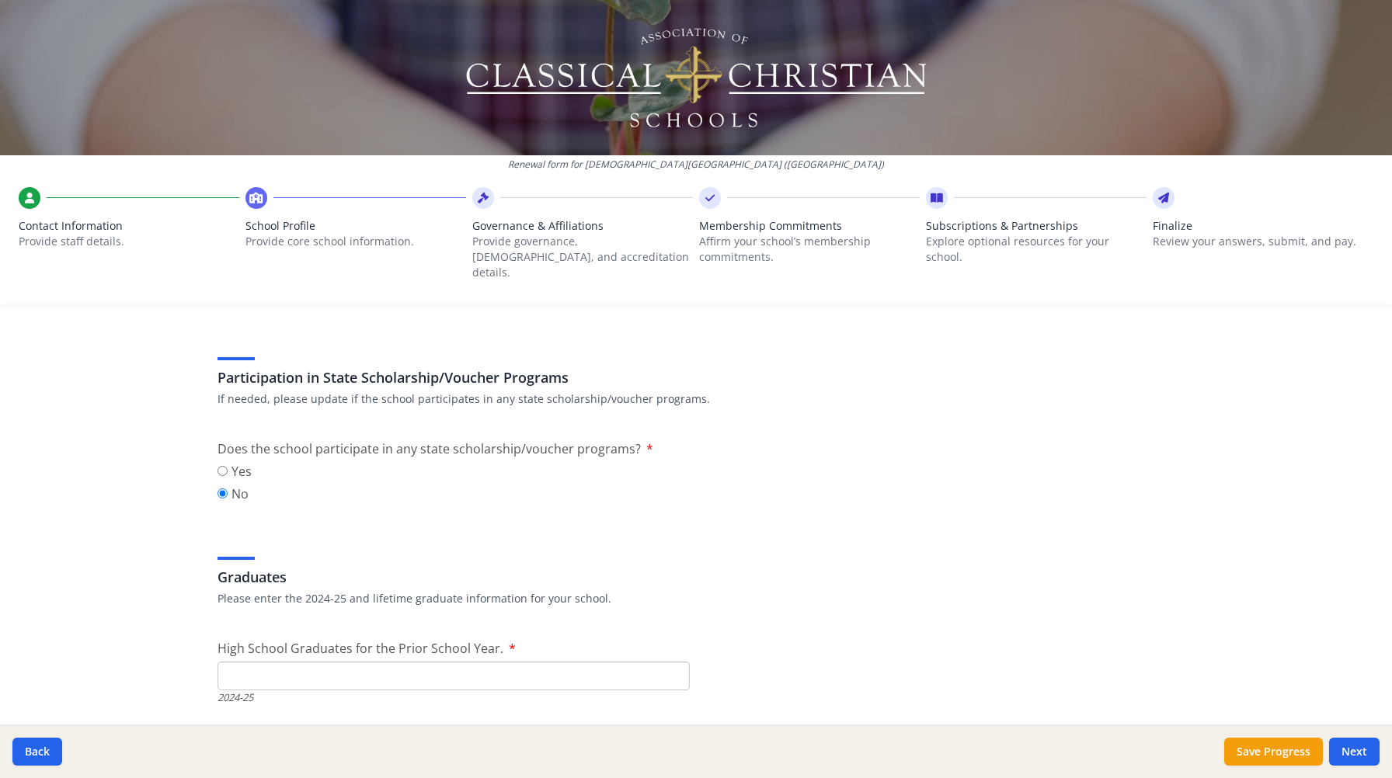
scroll to position [1951, 0]
type input "174"
click at [315, 663] on input "High School Graduates for the Prior School Year." at bounding box center [454, 673] width 472 height 29
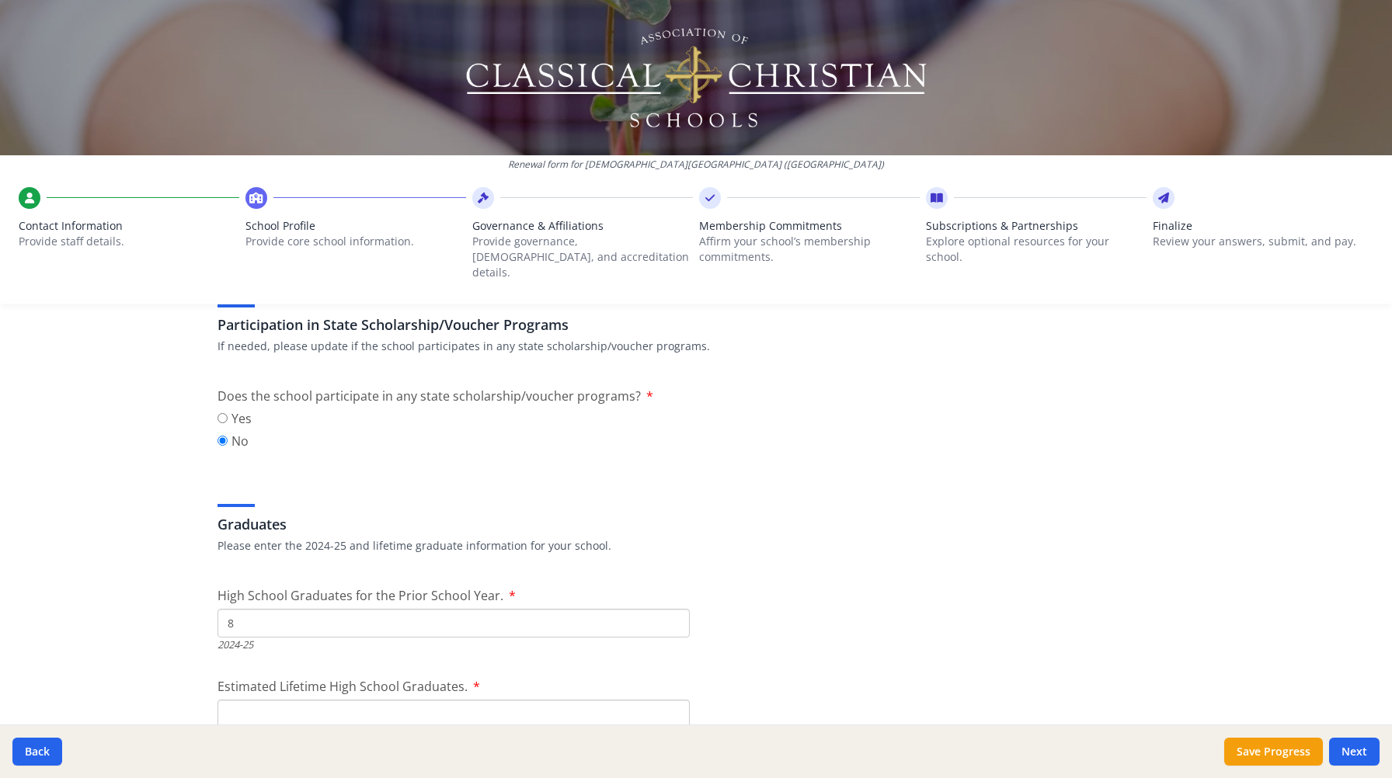
scroll to position [2012, 0]
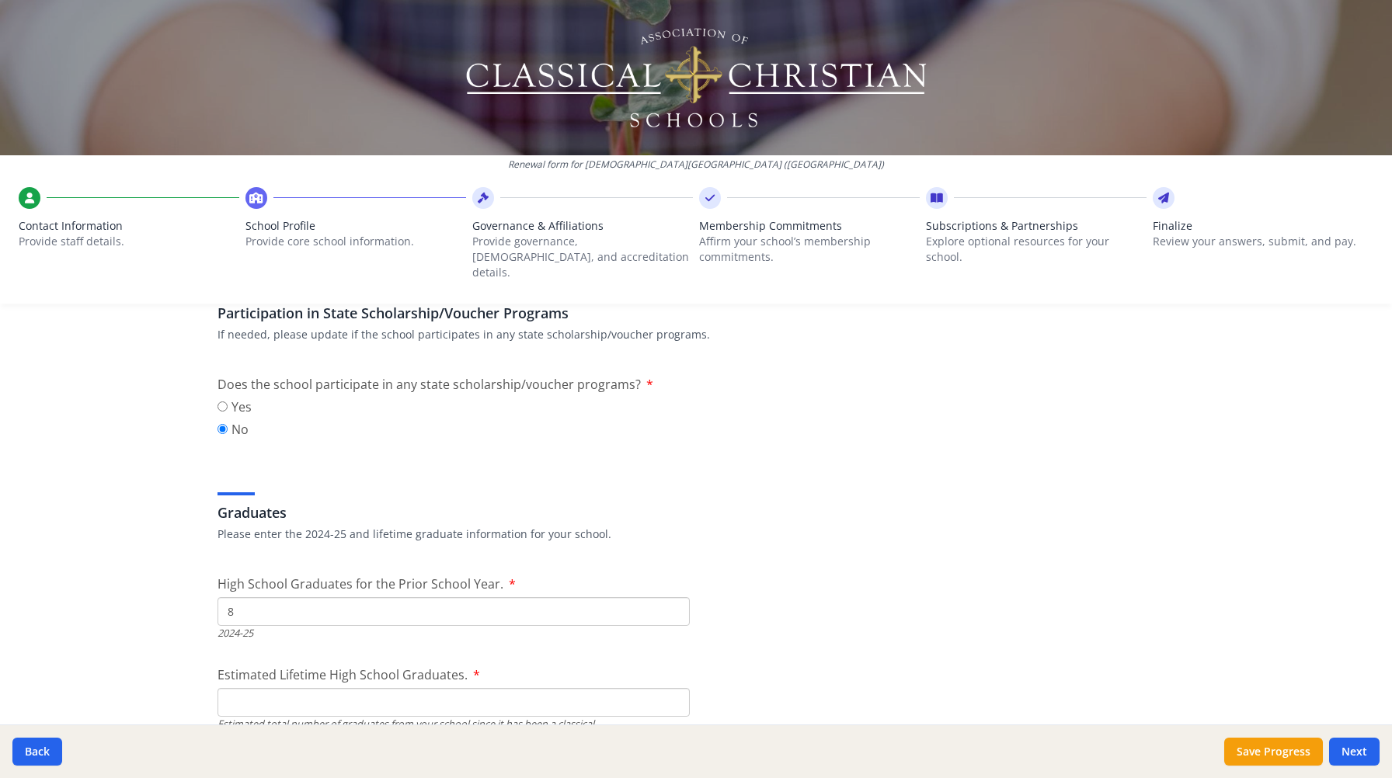
type input "8"
click at [351, 688] on input "Estimated Lifetime High School Graduates." at bounding box center [454, 702] width 472 height 29
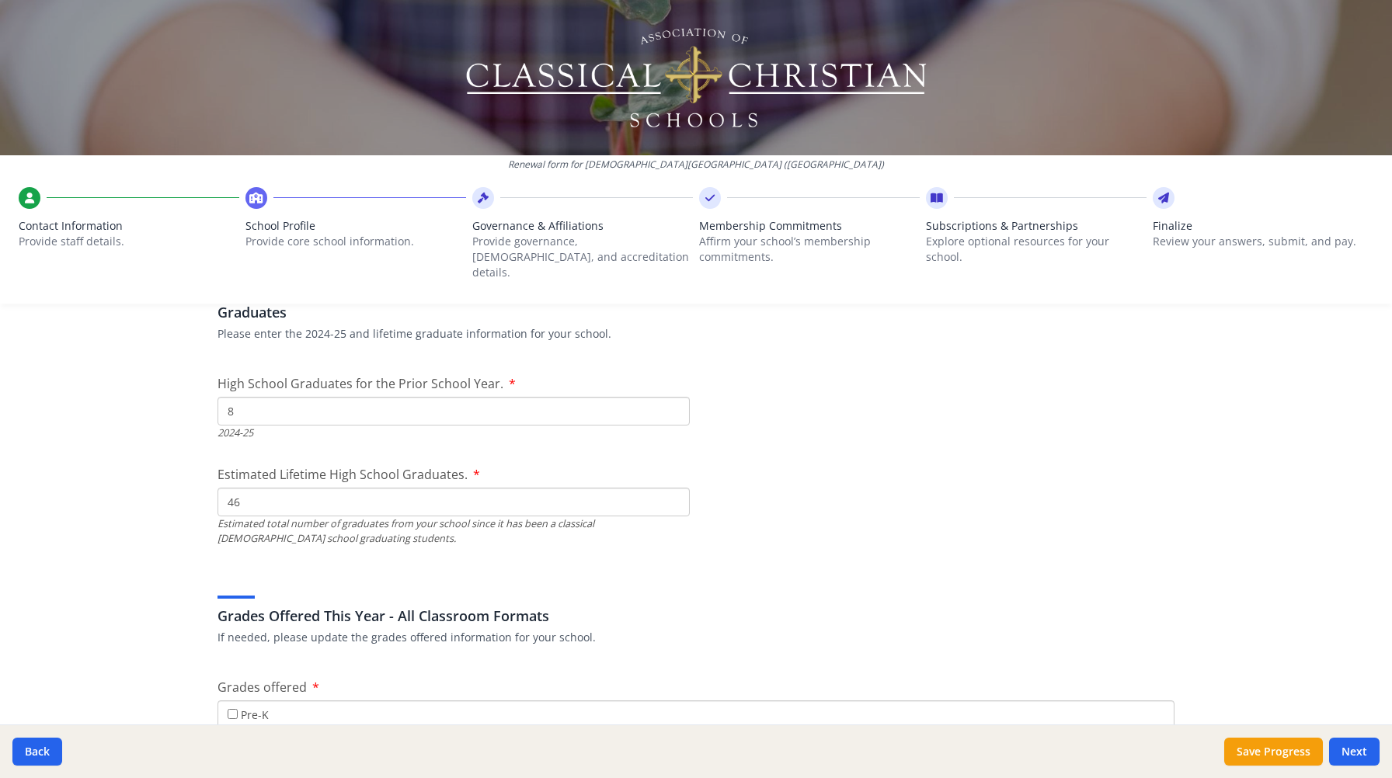
scroll to position [2213, 0]
type input "46"
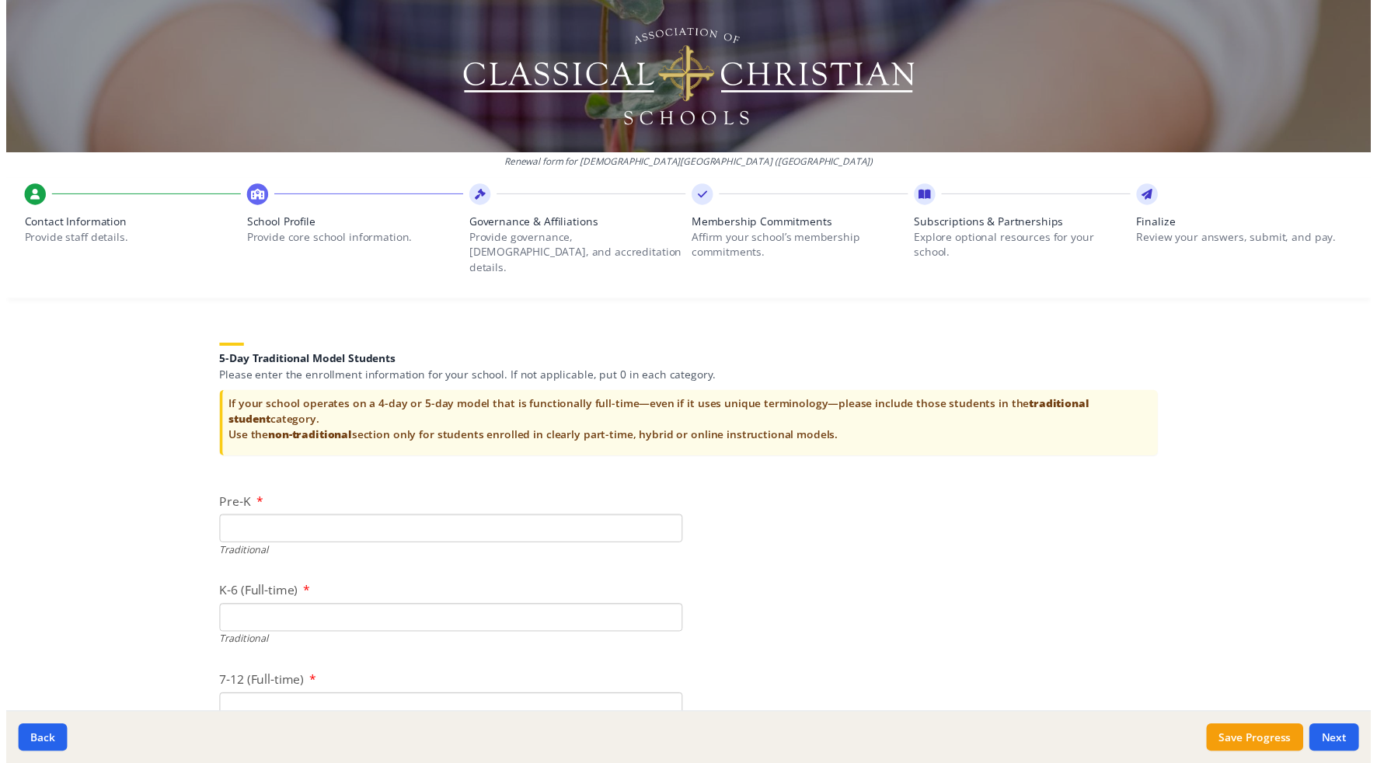
scroll to position [3116, 0]
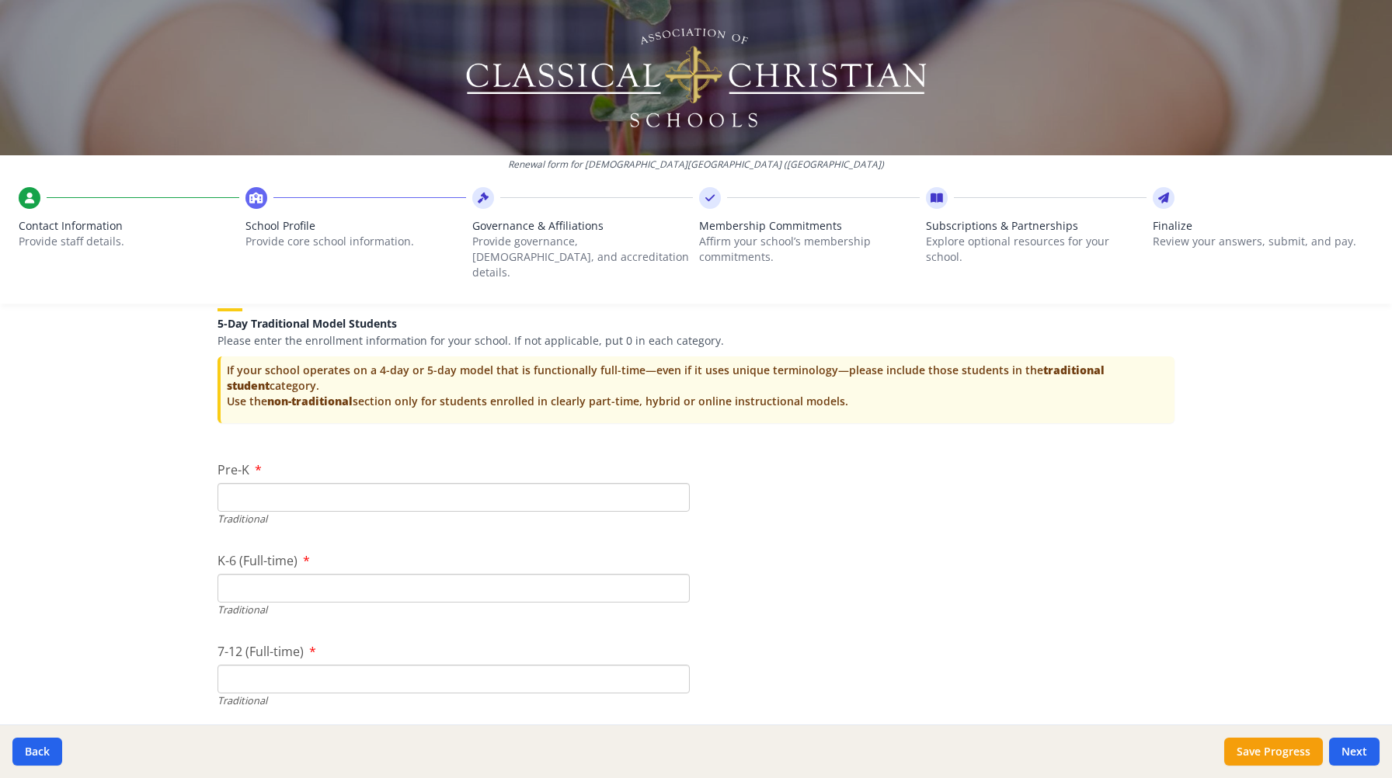
click at [262, 489] on input "Pre-K" at bounding box center [454, 497] width 472 height 29
type input "0"
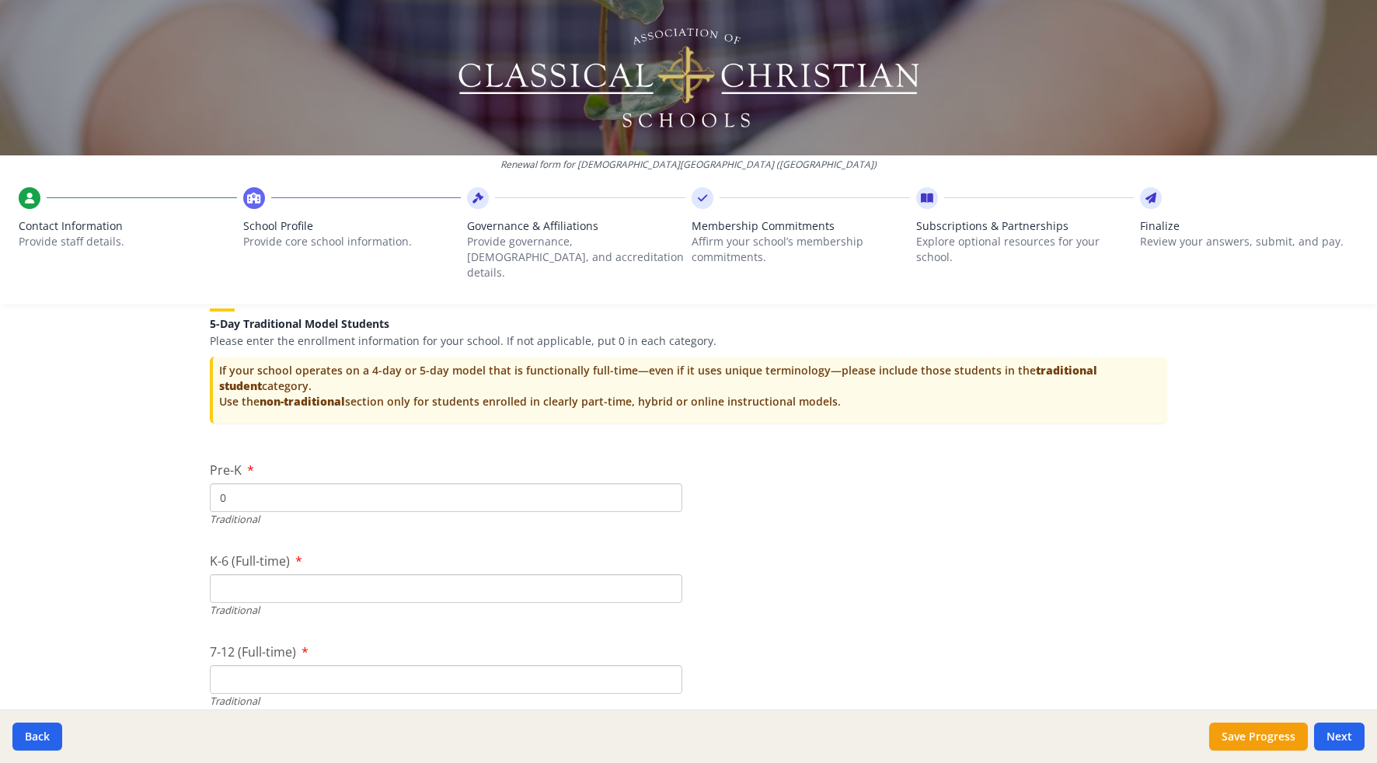
click at [271, 576] on input "K-6 (Full-time)" at bounding box center [446, 588] width 472 height 29
type input "135"
click at [238, 665] on input "7-12 (Full-time)" at bounding box center [446, 679] width 472 height 29
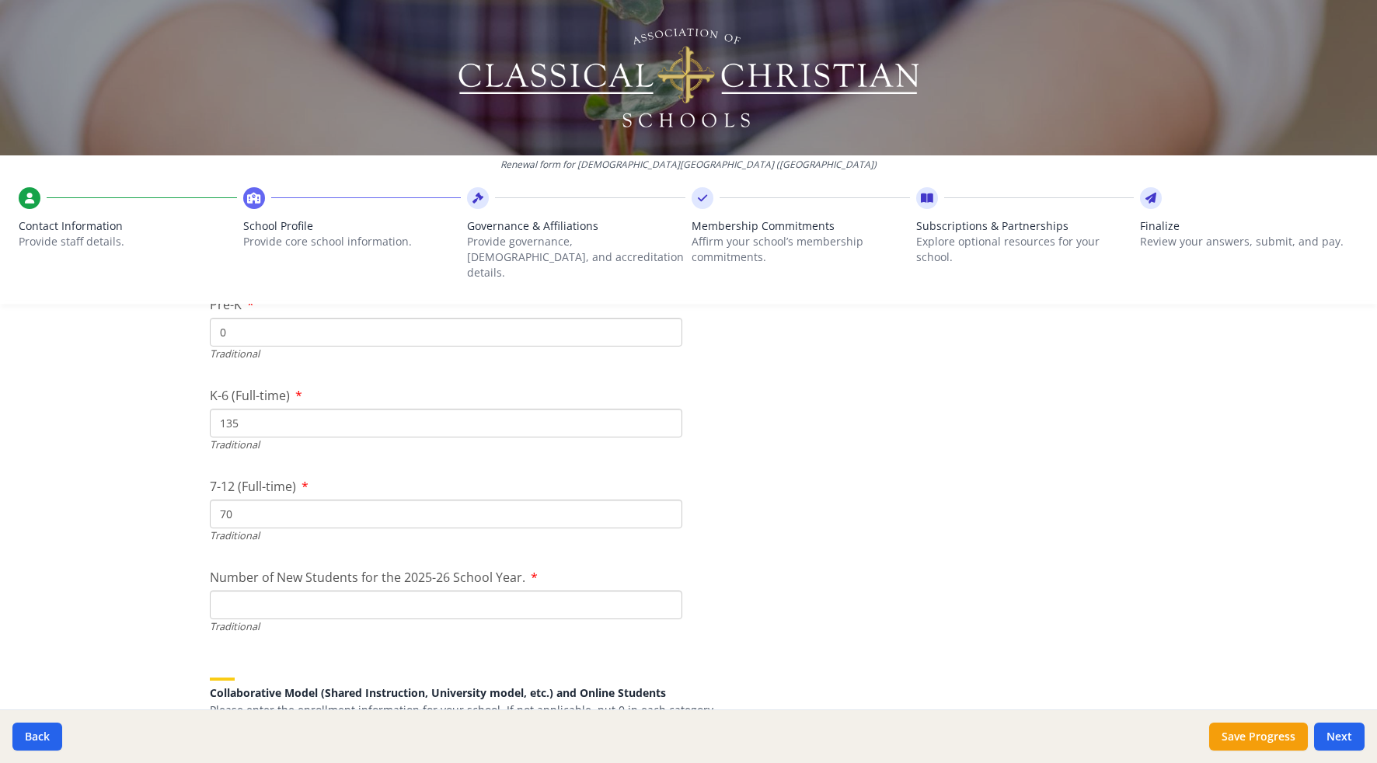
type input "70"
click at [254, 595] on input "Number of New Students for the 2025-26 School Year." at bounding box center [446, 604] width 472 height 29
type input "32"
click at [127, 597] on div "Renewal form for [GEOGRAPHIC_DATA][DEMOGRAPHIC_DATA] ([GEOGRAPHIC_DATA]) Contac…" at bounding box center [688, 381] width 1377 height 763
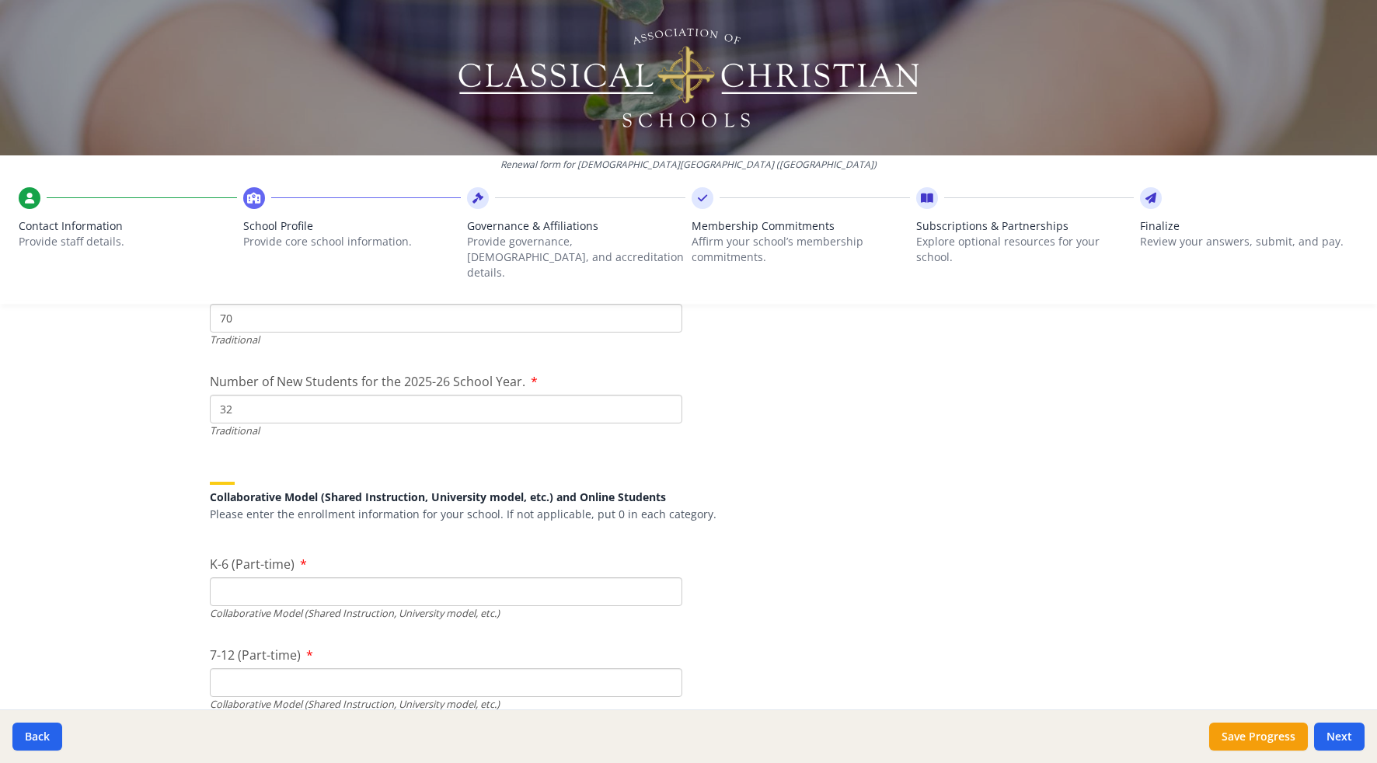
scroll to position [3491, 0]
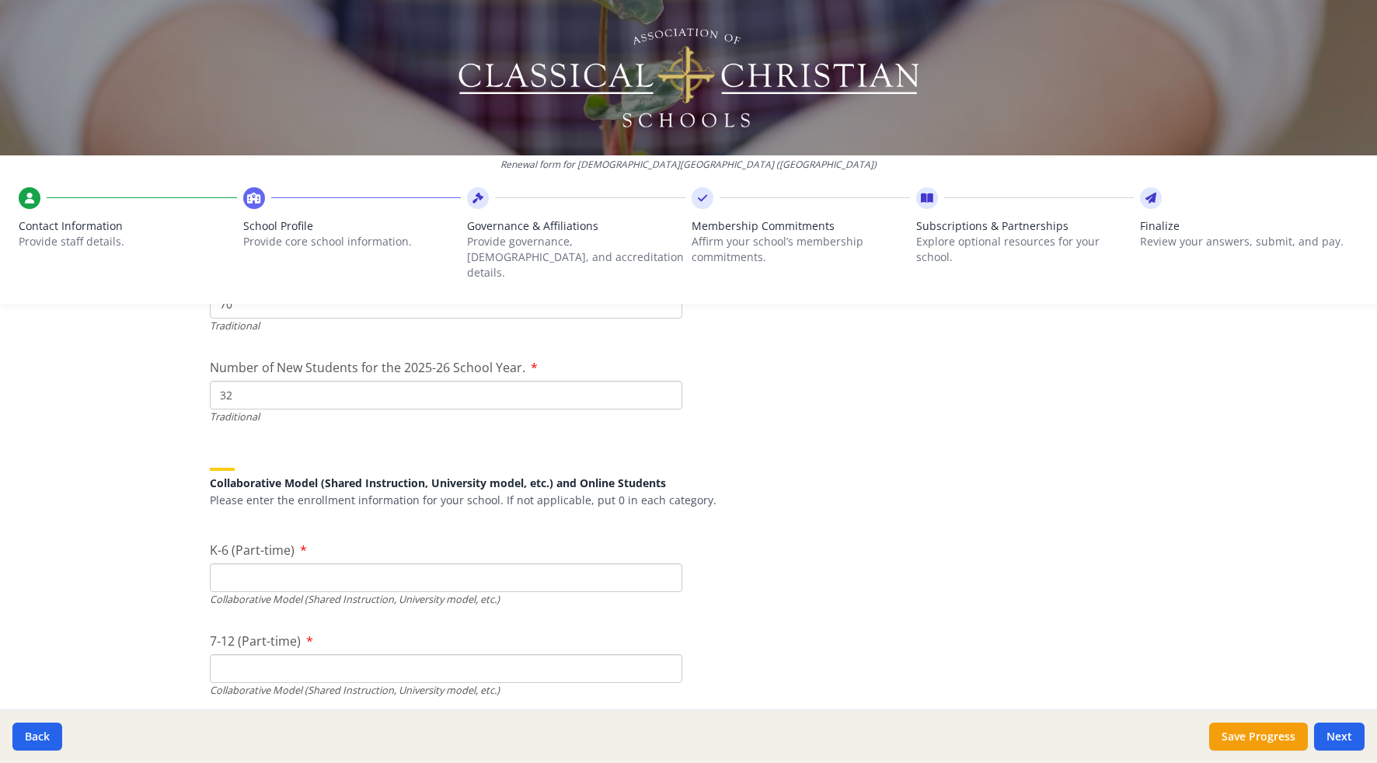
click at [281, 563] on input "K-6 (Part-time)" at bounding box center [446, 577] width 472 height 29
type input "6"
click at [286, 654] on input "7-12 (Part-time)" at bounding box center [446, 668] width 472 height 29
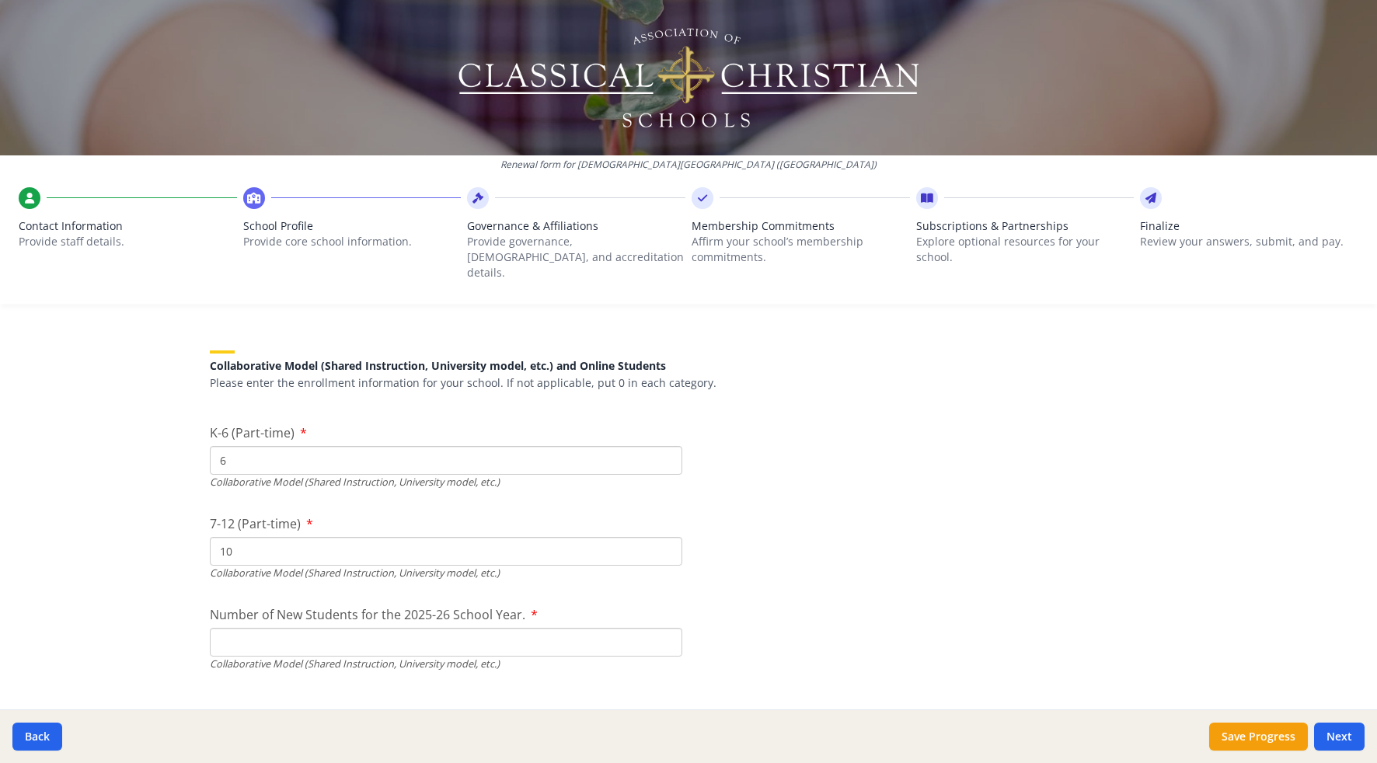
scroll to position [3611, 0]
type input "10"
click at [238, 625] on input "Number of New Students for the 2025-26 School Year." at bounding box center [446, 639] width 472 height 29
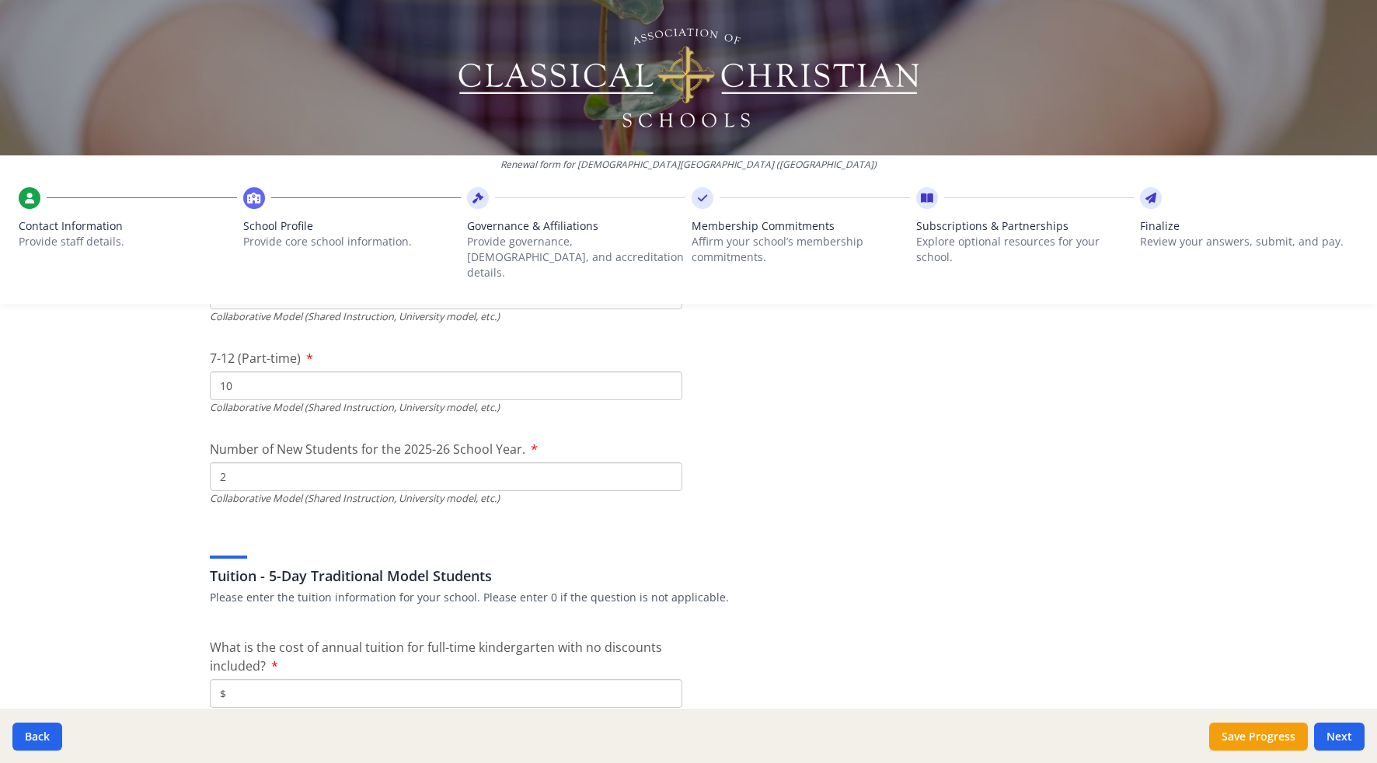
scroll to position [3789, 0]
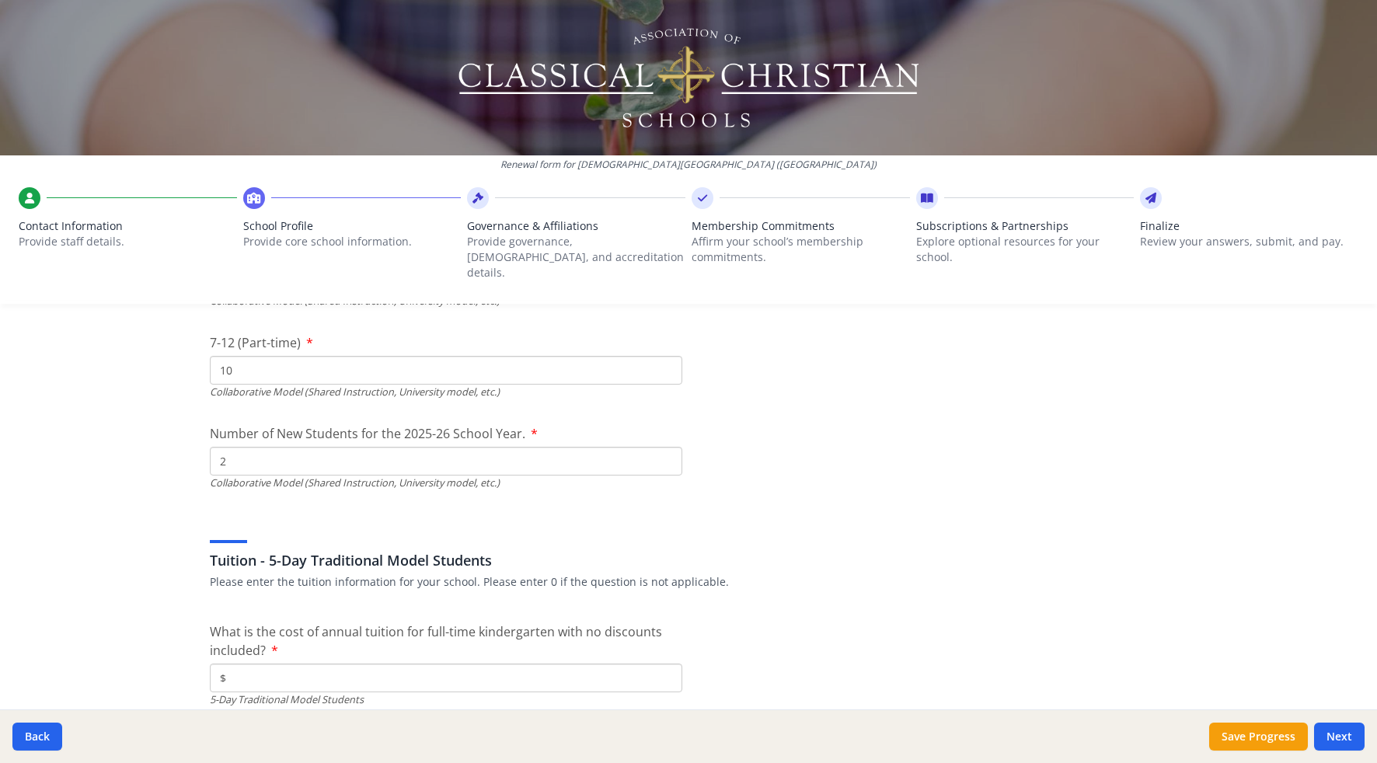
type input "2"
click at [347, 668] on input "$" at bounding box center [446, 677] width 472 height 29
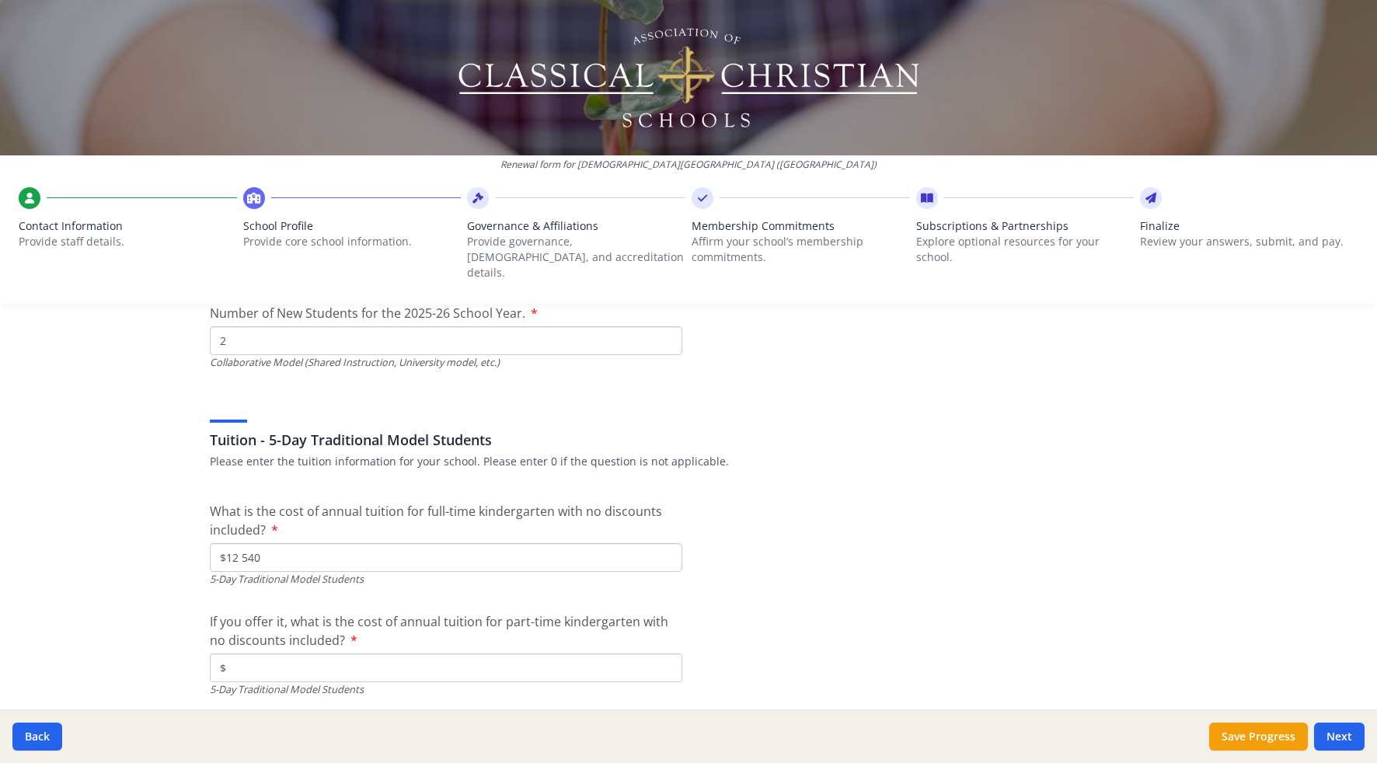
scroll to position [3937, 0]
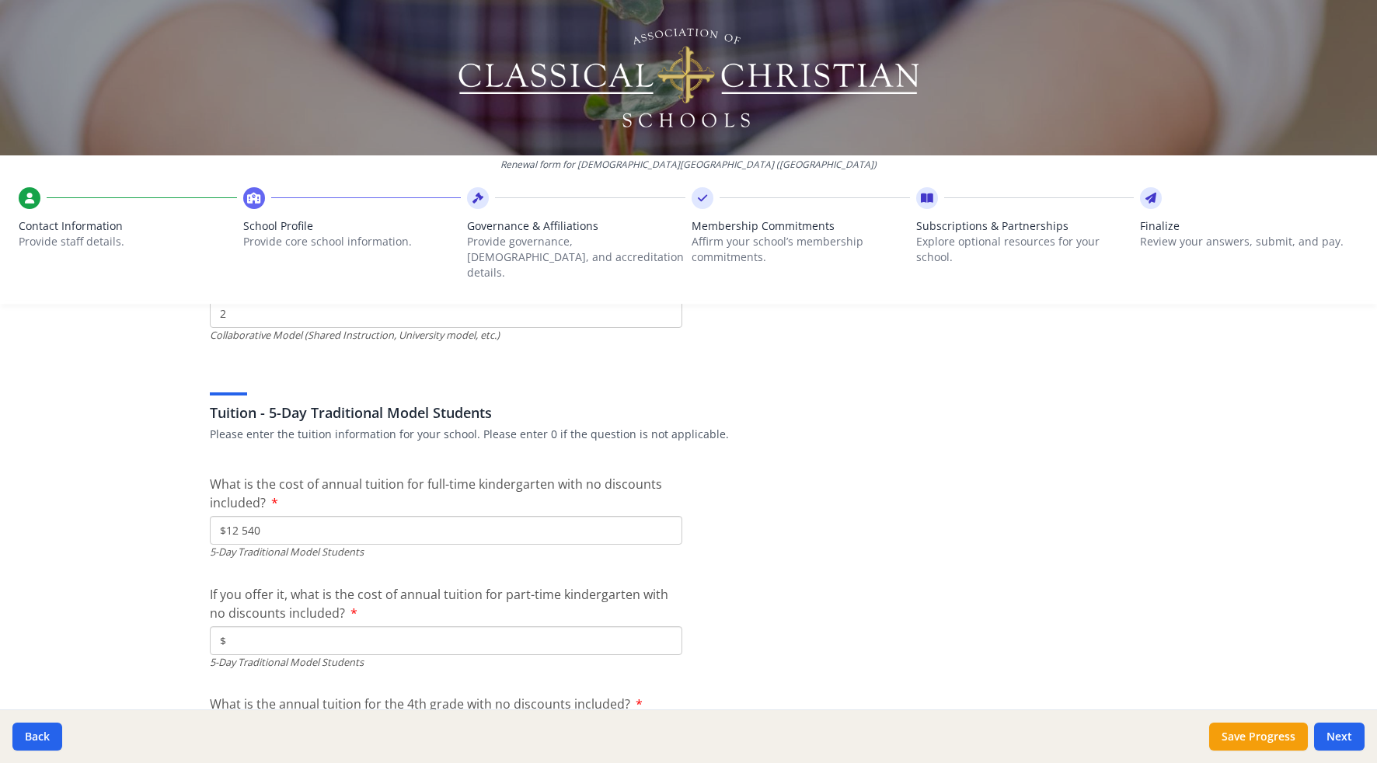
type input "$12 540"
click at [291, 626] on input "$" at bounding box center [446, 640] width 472 height 29
type input "$0"
click at [89, 580] on div "Renewal form for [GEOGRAPHIC_DATA][DEMOGRAPHIC_DATA] ([GEOGRAPHIC_DATA]) Contac…" at bounding box center [688, 381] width 1377 height 763
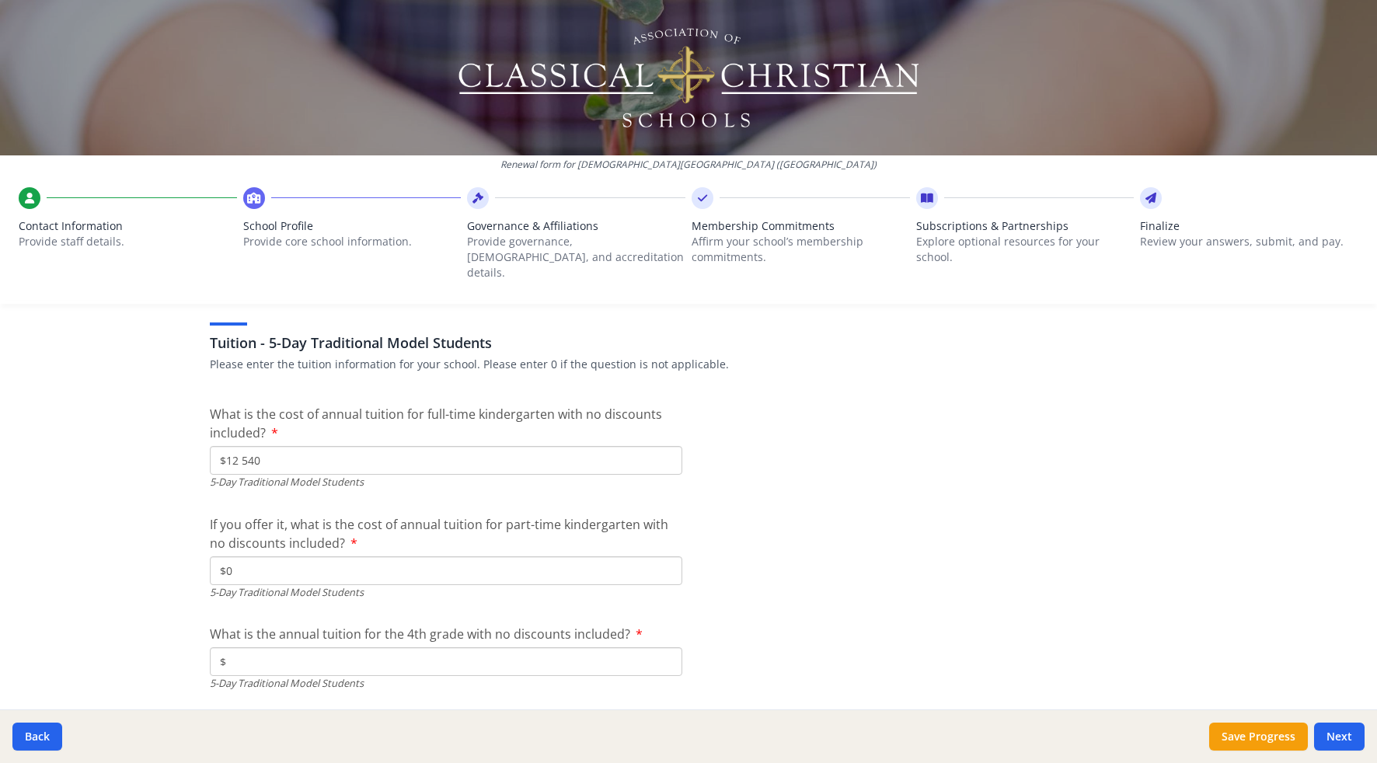
scroll to position [4024, 0]
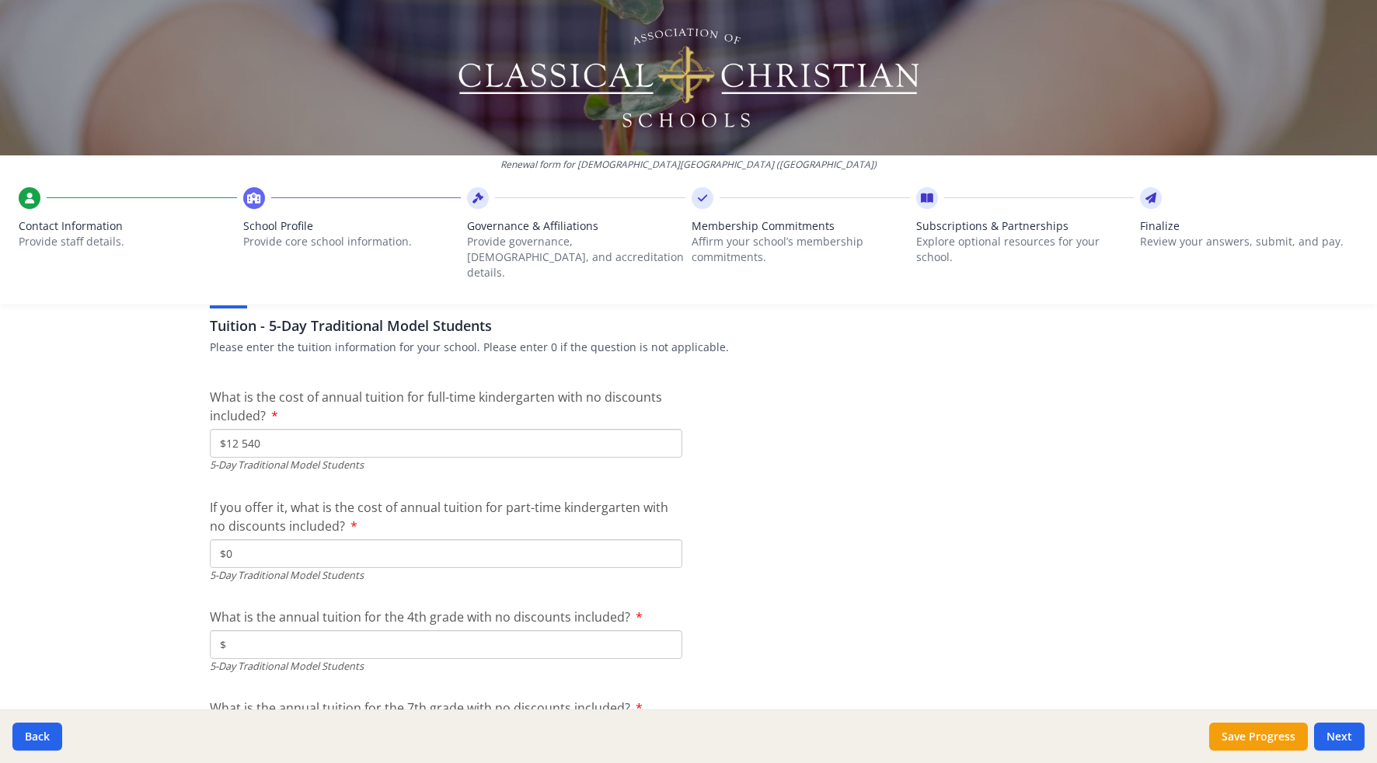
click at [273, 635] on input "$" at bounding box center [446, 644] width 472 height 29
type input "$12 540"
click at [99, 604] on div "Renewal form for [GEOGRAPHIC_DATA][DEMOGRAPHIC_DATA] ([GEOGRAPHIC_DATA]) Contac…" at bounding box center [688, 381] width 1377 height 763
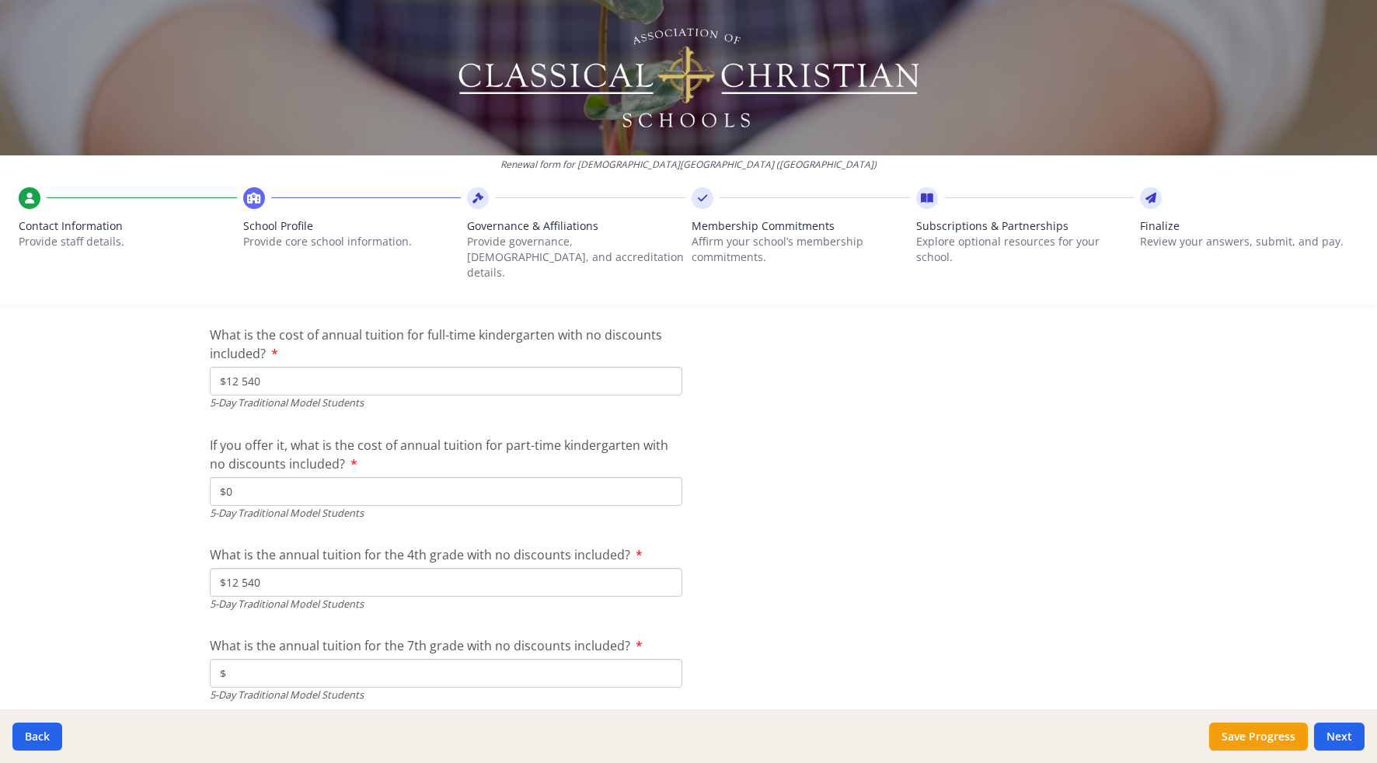
scroll to position [4134, 0]
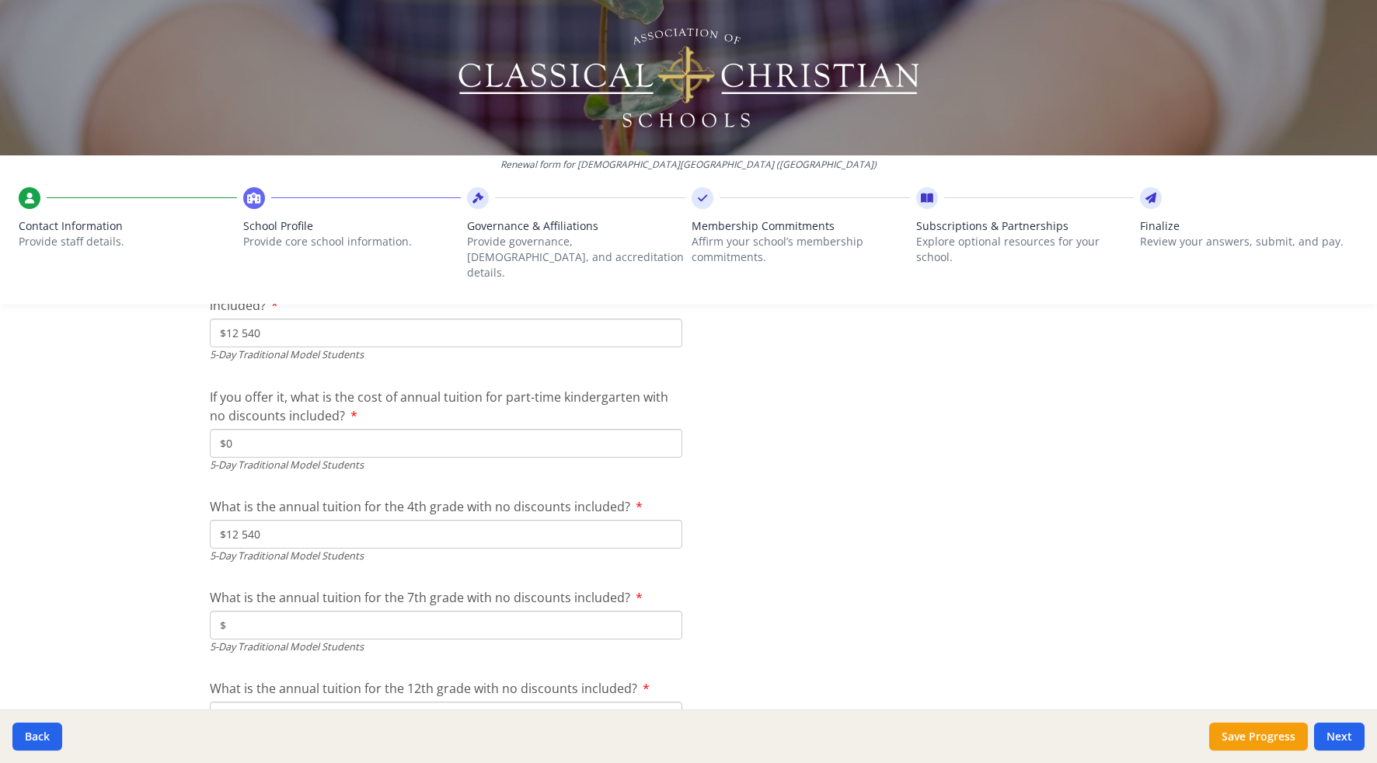
click at [236, 614] on input "$" at bounding box center [446, 625] width 472 height 29
type input "$13 800"
click at [102, 648] on div "Renewal form for [GEOGRAPHIC_DATA][DEMOGRAPHIC_DATA] ([GEOGRAPHIC_DATA]) Contac…" at bounding box center [688, 381] width 1377 height 763
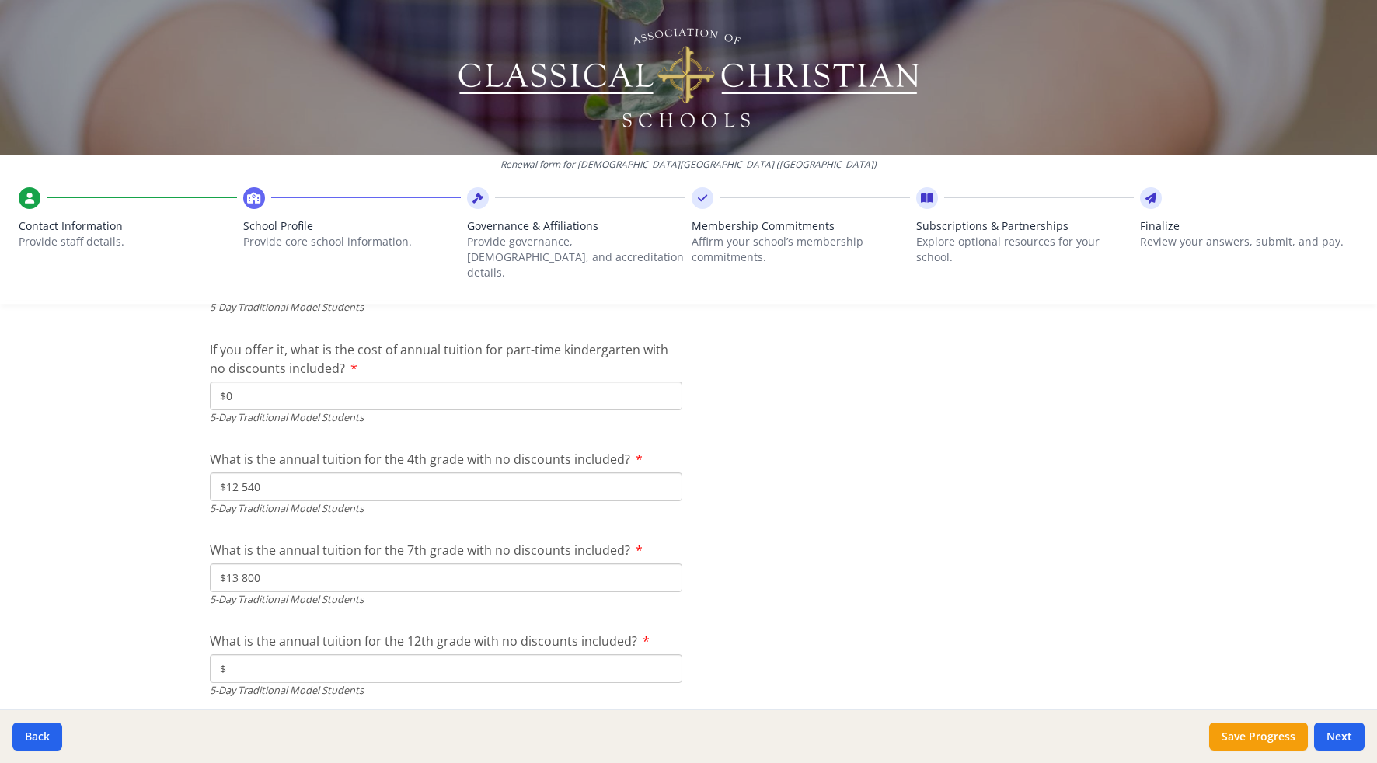
scroll to position [4190, 0]
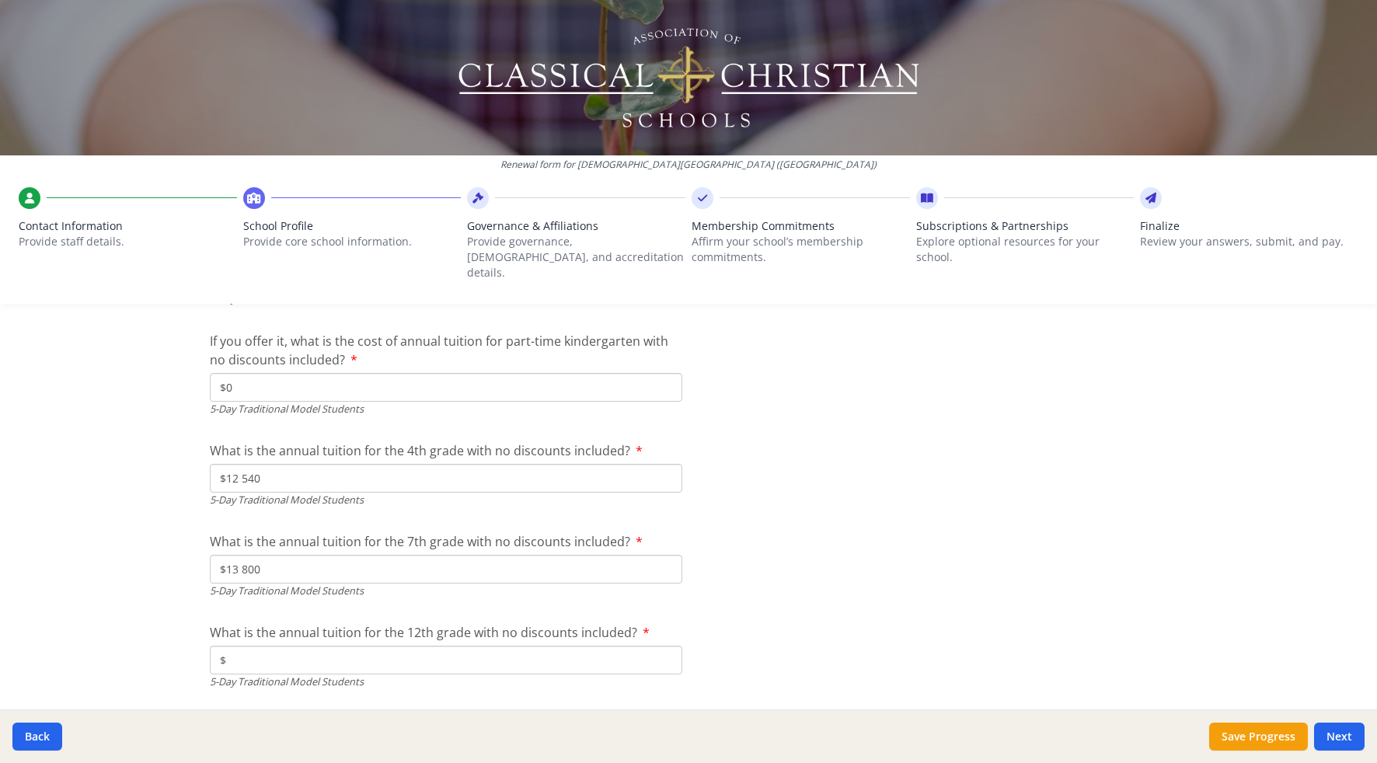
click at [291, 646] on input "$" at bounding box center [446, 660] width 472 height 29
type input "$14 580"
click at [128, 649] on div "Renewal form for [GEOGRAPHIC_DATA][DEMOGRAPHIC_DATA] ([GEOGRAPHIC_DATA]) Contac…" at bounding box center [688, 381] width 1377 height 763
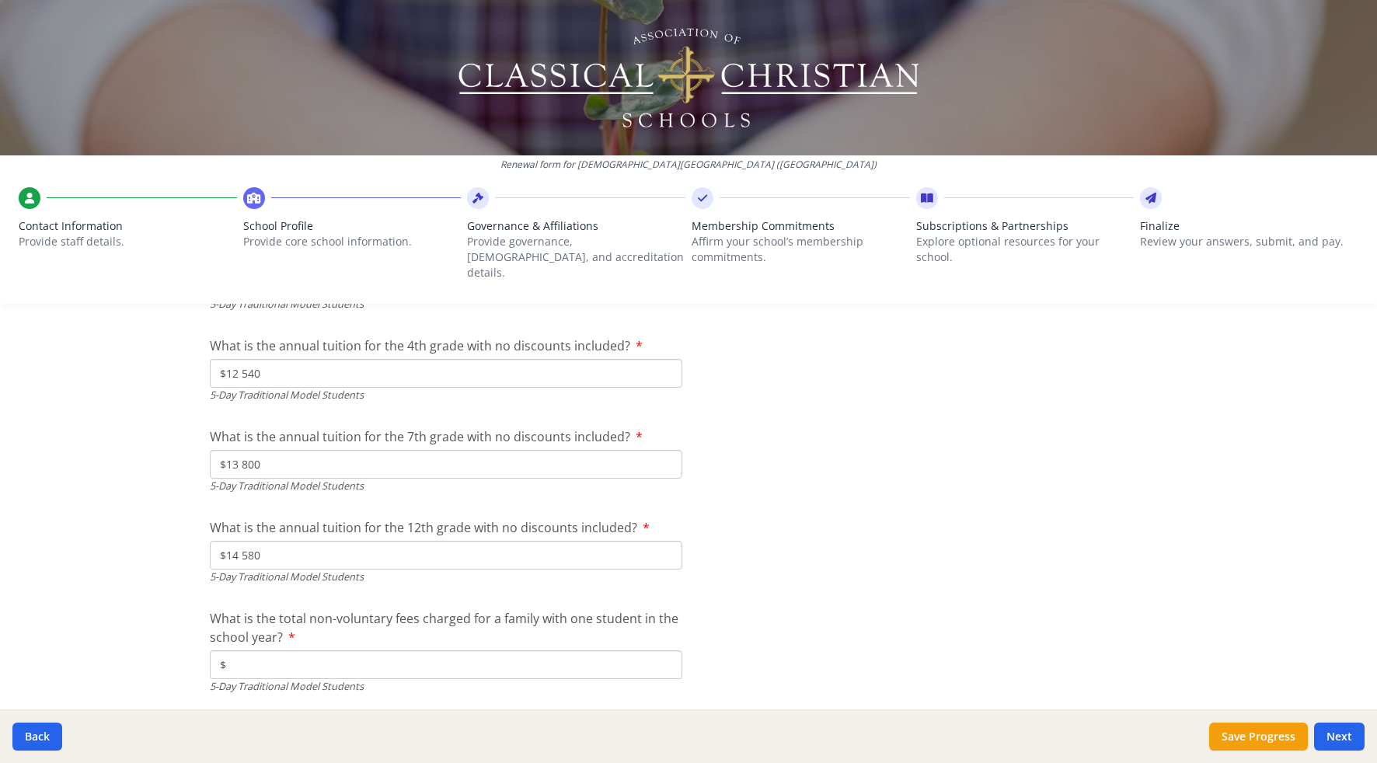
scroll to position [4295, 0]
click at [301, 652] on input "$" at bounding box center [446, 664] width 472 height 29
type input "$600"
click at [144, 627] on div "Renewal form for [GEOGRAPHIC_DATA][DEMOGRAPHIC_DATA] ([GEOGRAPHIC_DATA]) Contac…" at bounding box center [688, 381] width 1377 height 763
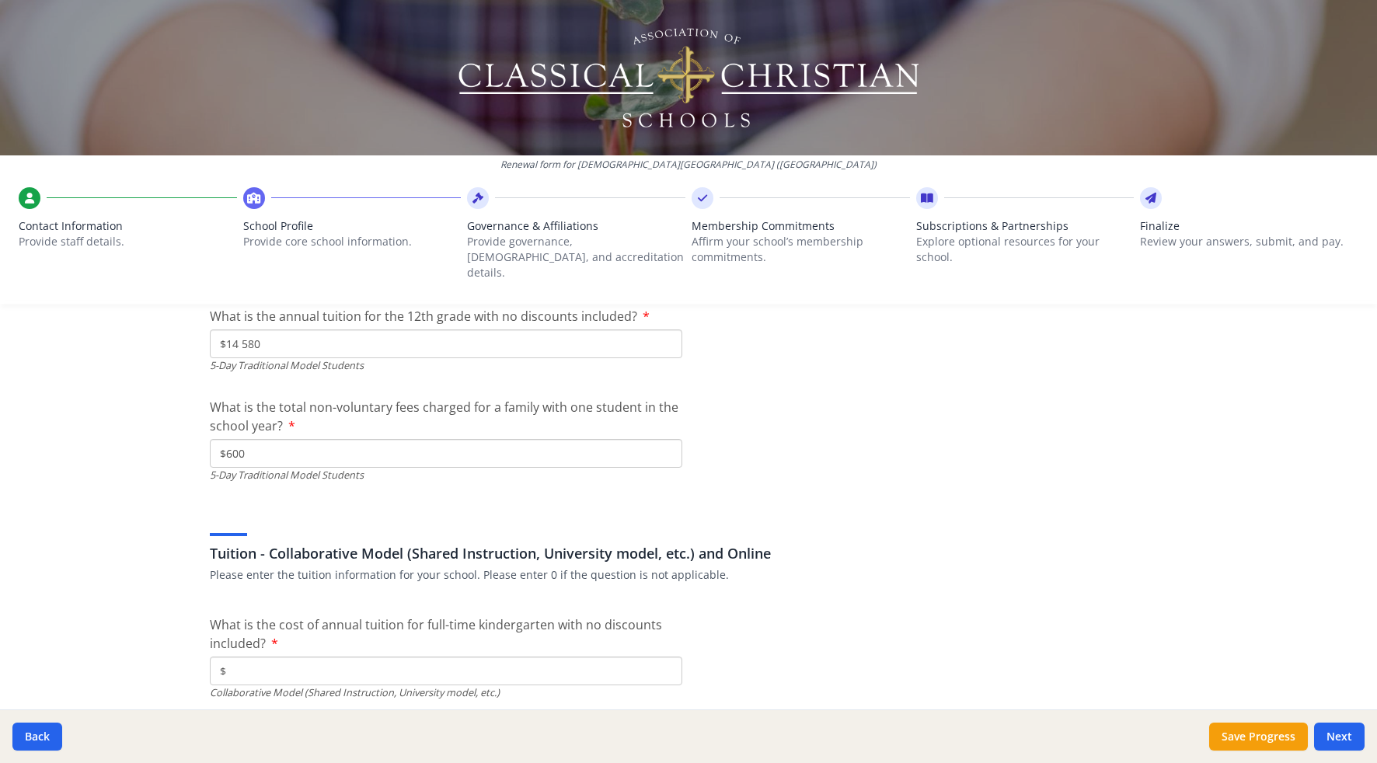
scroll to position [4634, 0]
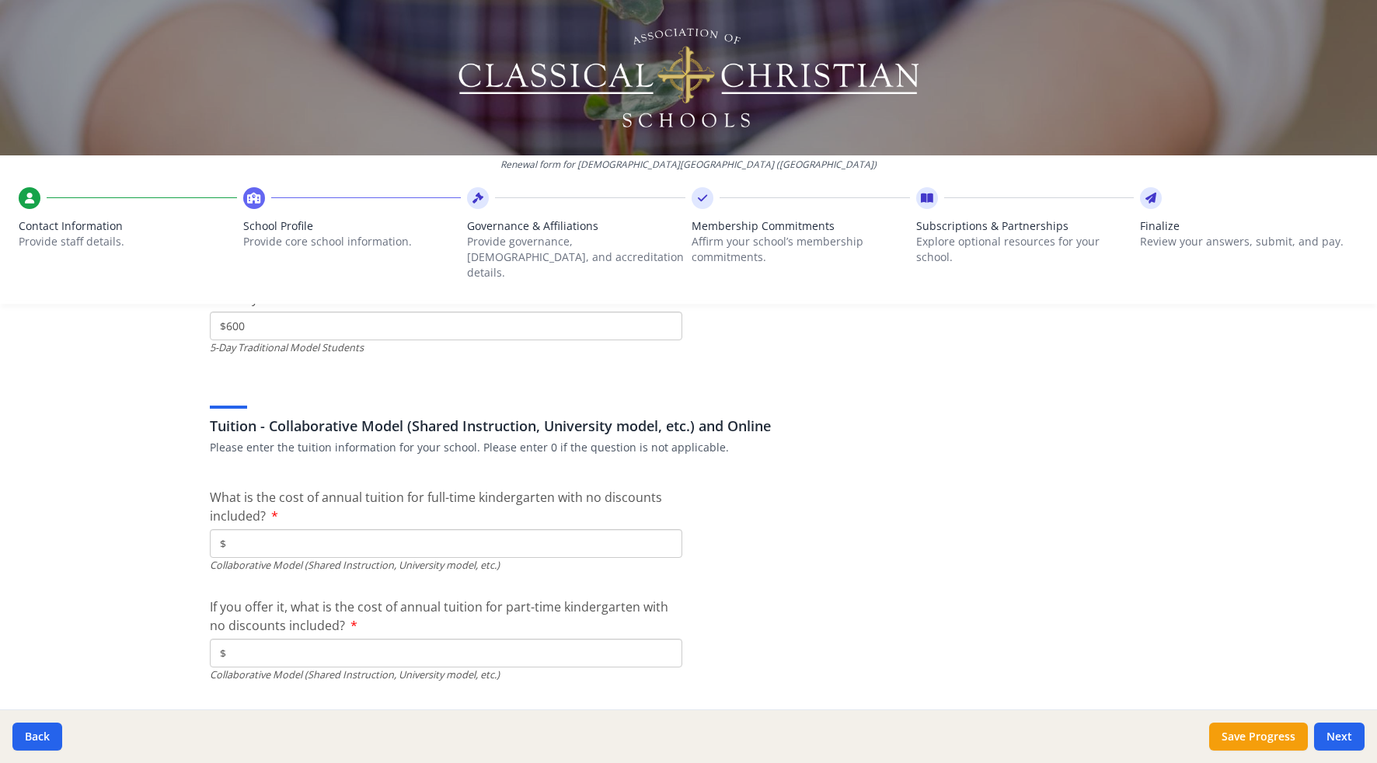
click at [430, 529] on input "$" at bounding box center [446, 543] width 472 height 29
type input "$0"
click at [402, 639] on input "$" at bounding box center [446, 653] width 472 height 29
type input "$0"
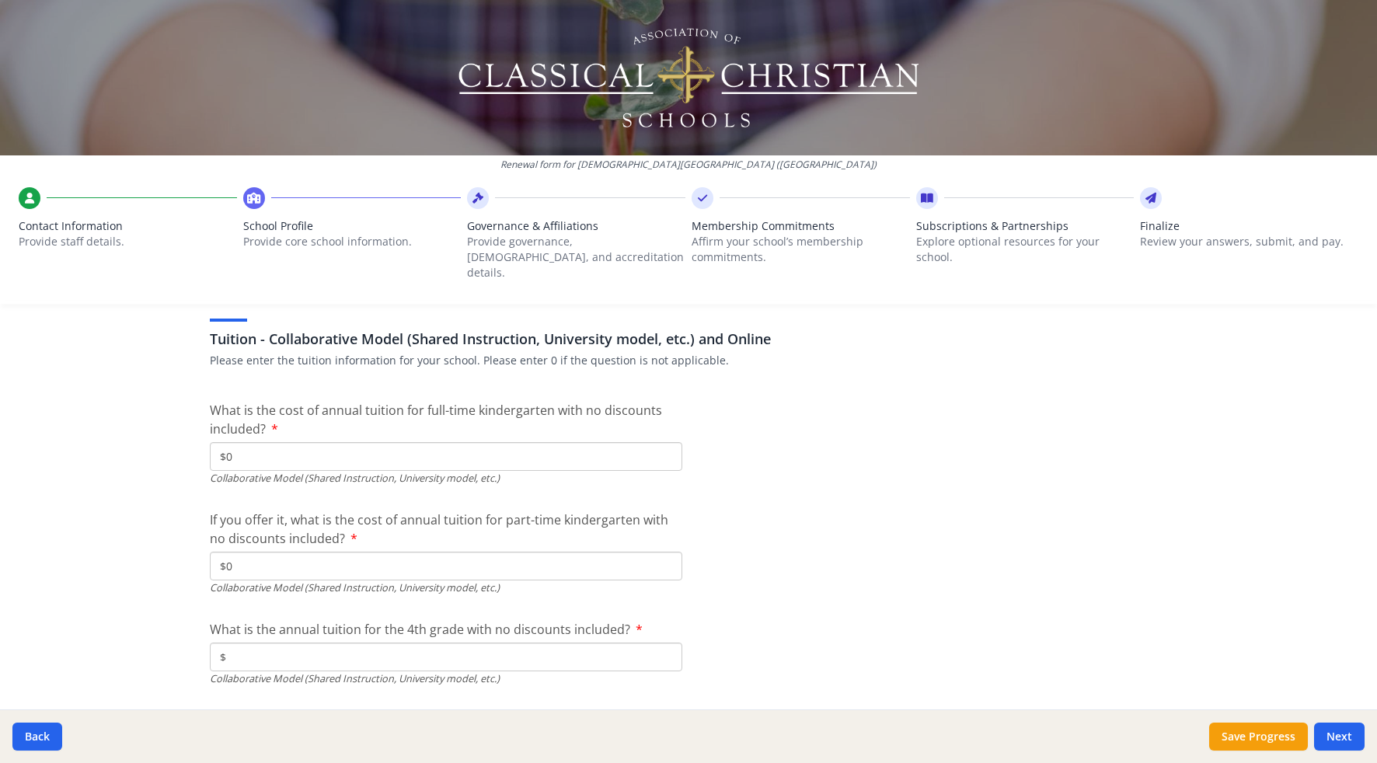
scroll to position [4733, 0]
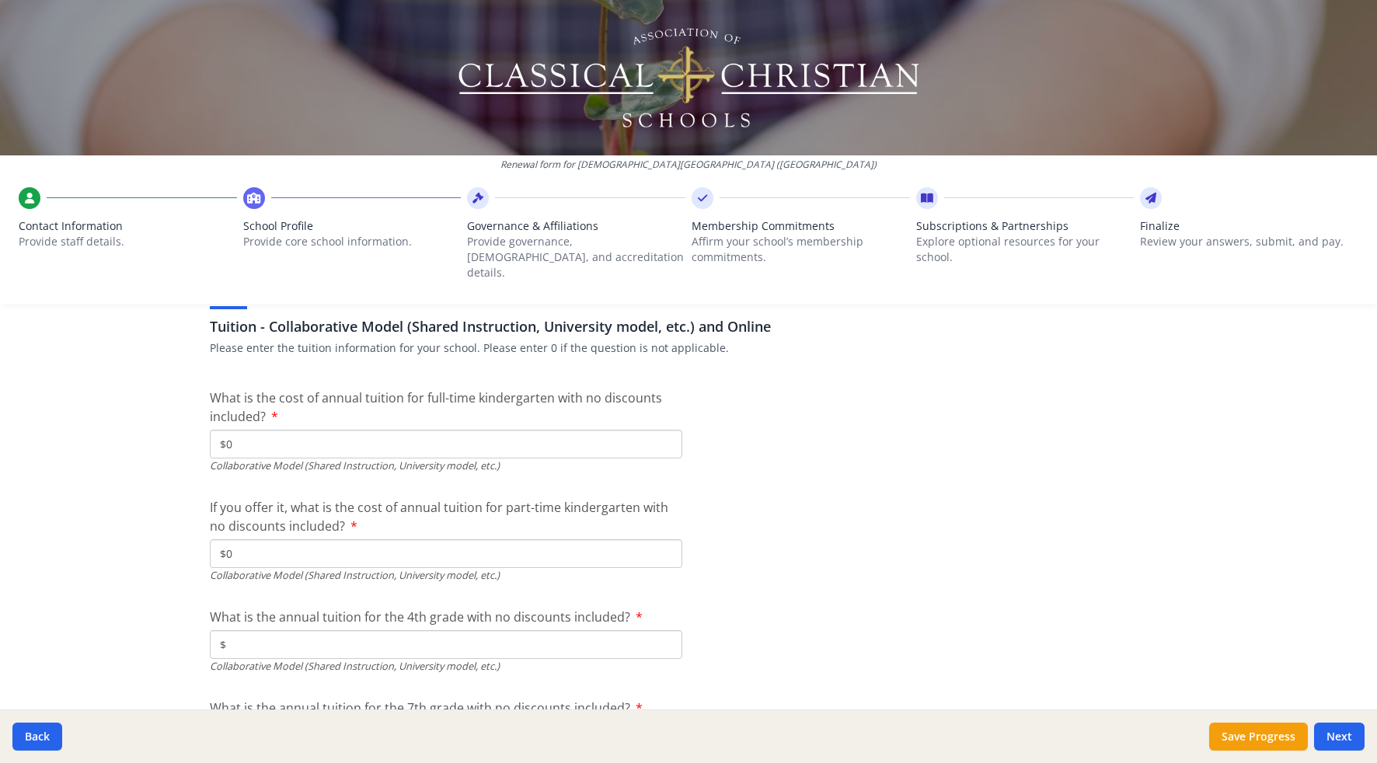
click at [554, 630] on input "$" at bounding box center [446, 644] width 472 height 29
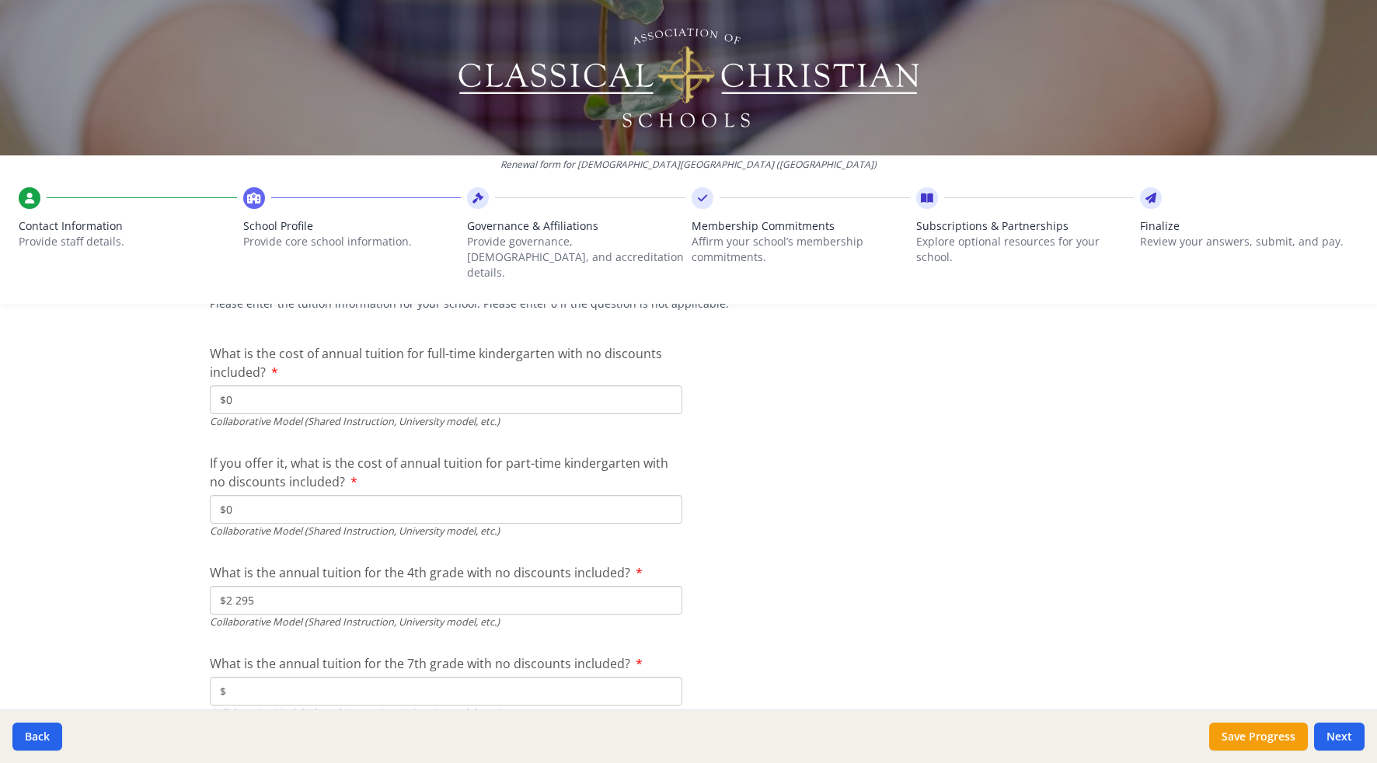
scroll to position [4792, 0]
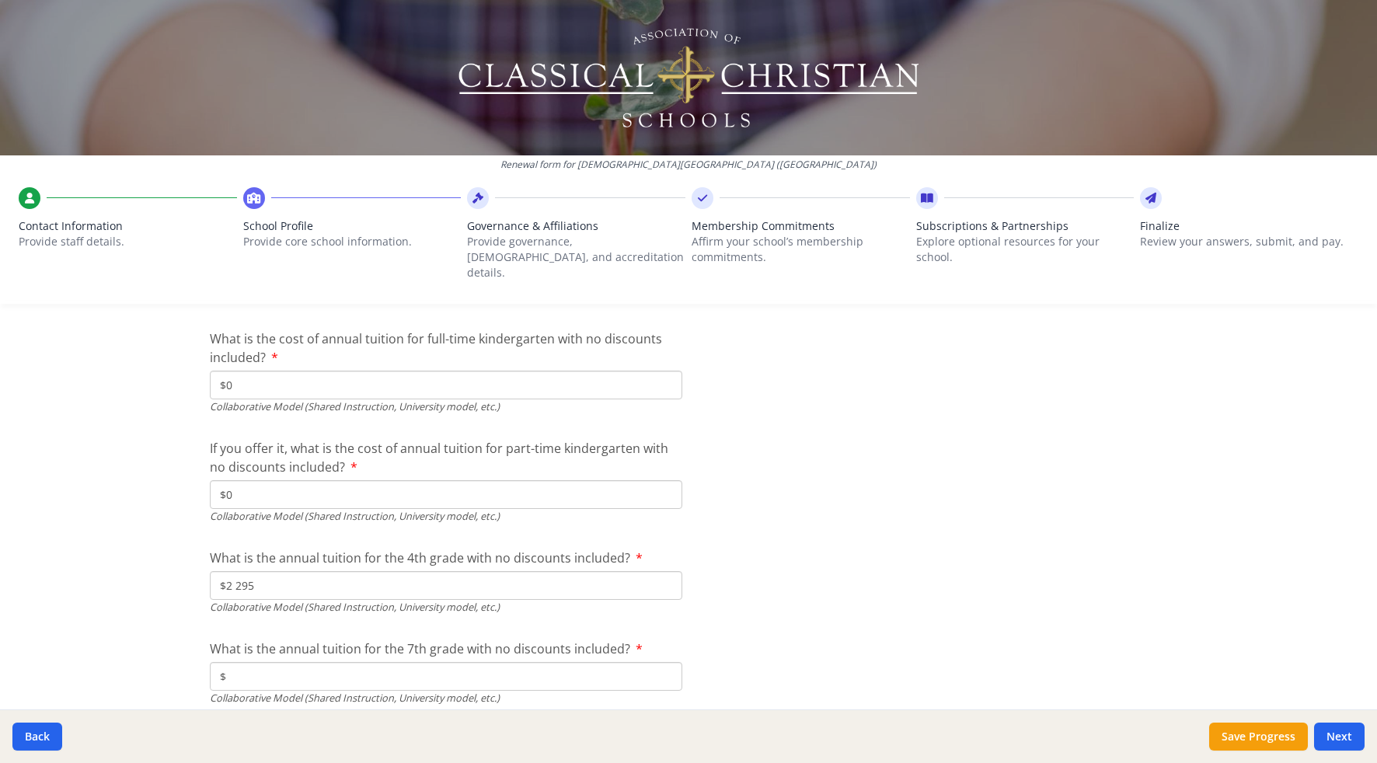
type input "$2 295"
click at [553, 667] on input "$" at bounding box center [446, 676] width 472 height 29
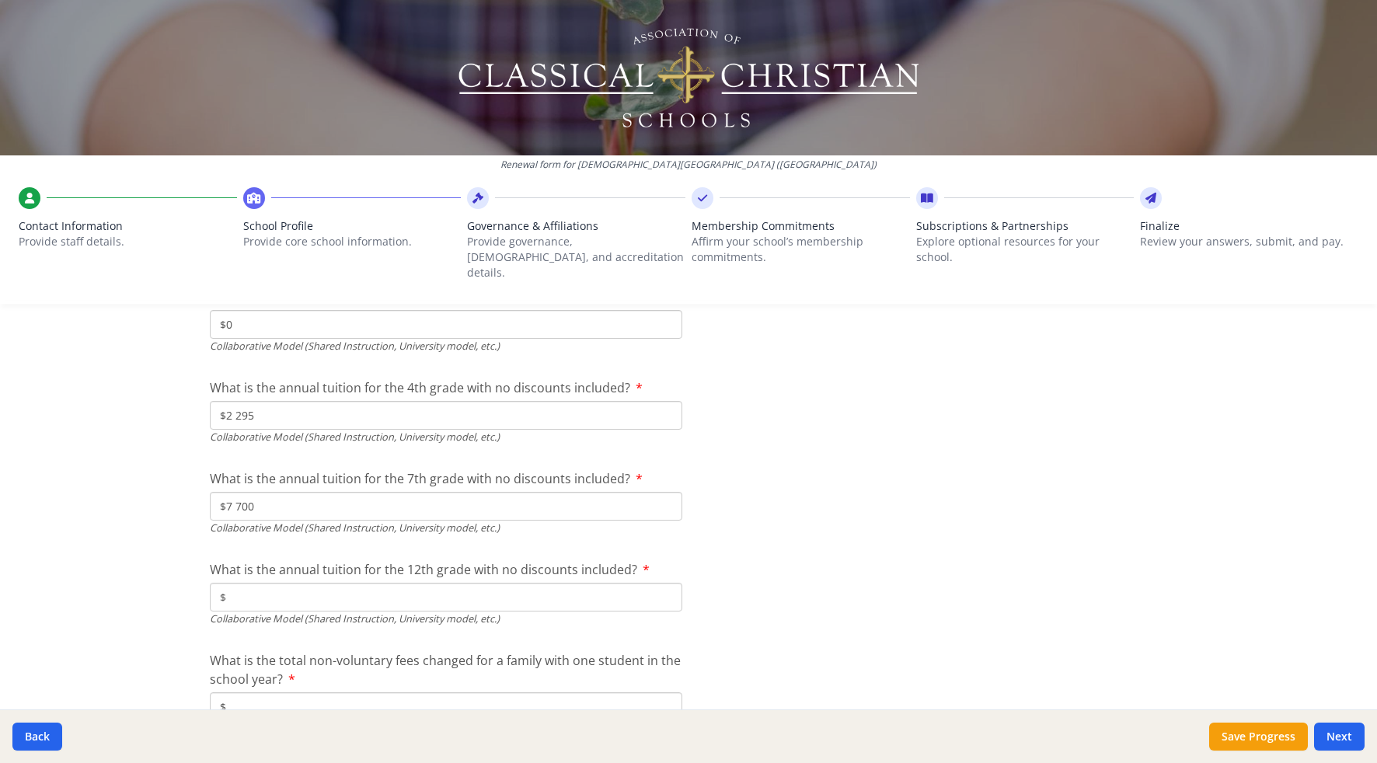
scroll to position [4962, 0]
type input "$7 700"
click at [461, 583] on input "$" at bounding box center [446, 597] width 472 height 29
type input "$7 700"
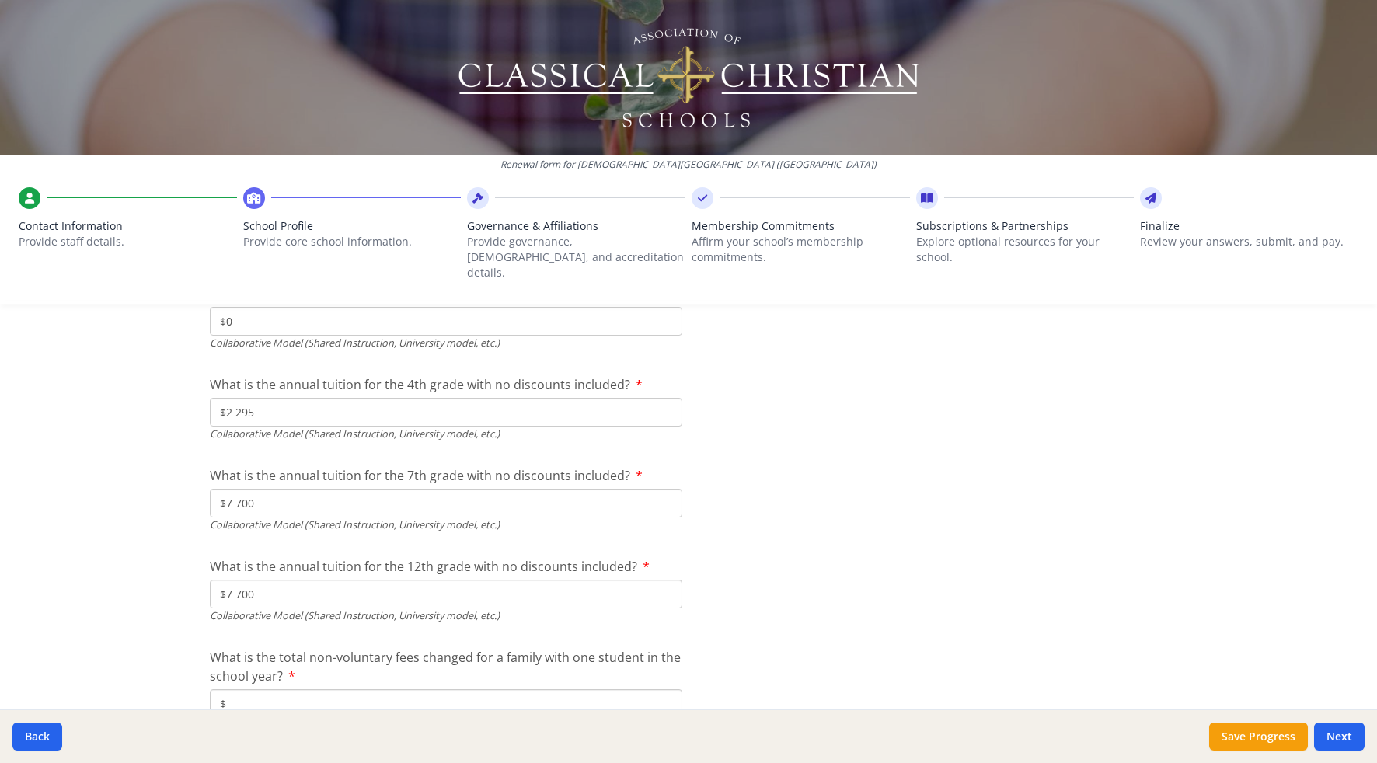
click at [381, 689] on input "$" at bounding box center [446, 703] width 472 height 29
type input "$375"
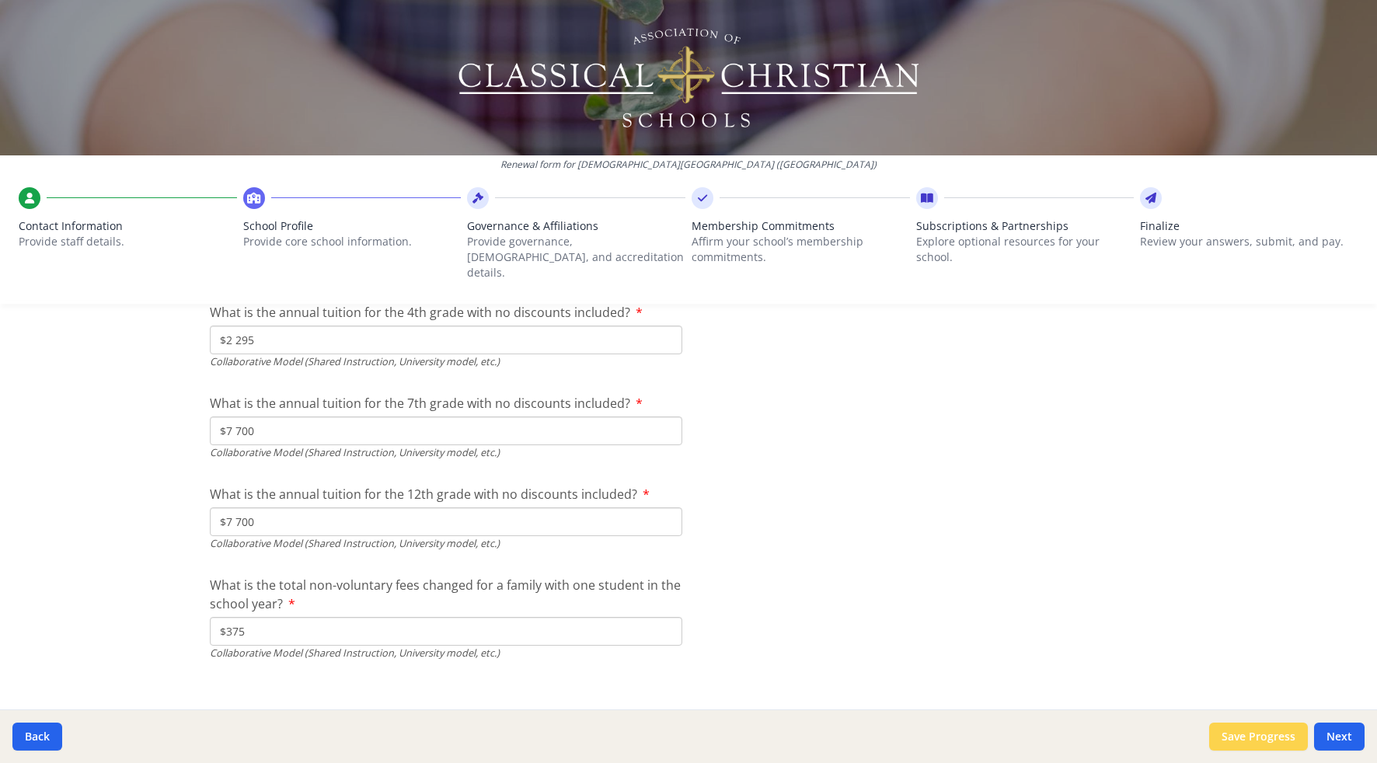
click at [1270, 743] on button "Save Progress" at bounding box center [1258, 736] width 99 height 28
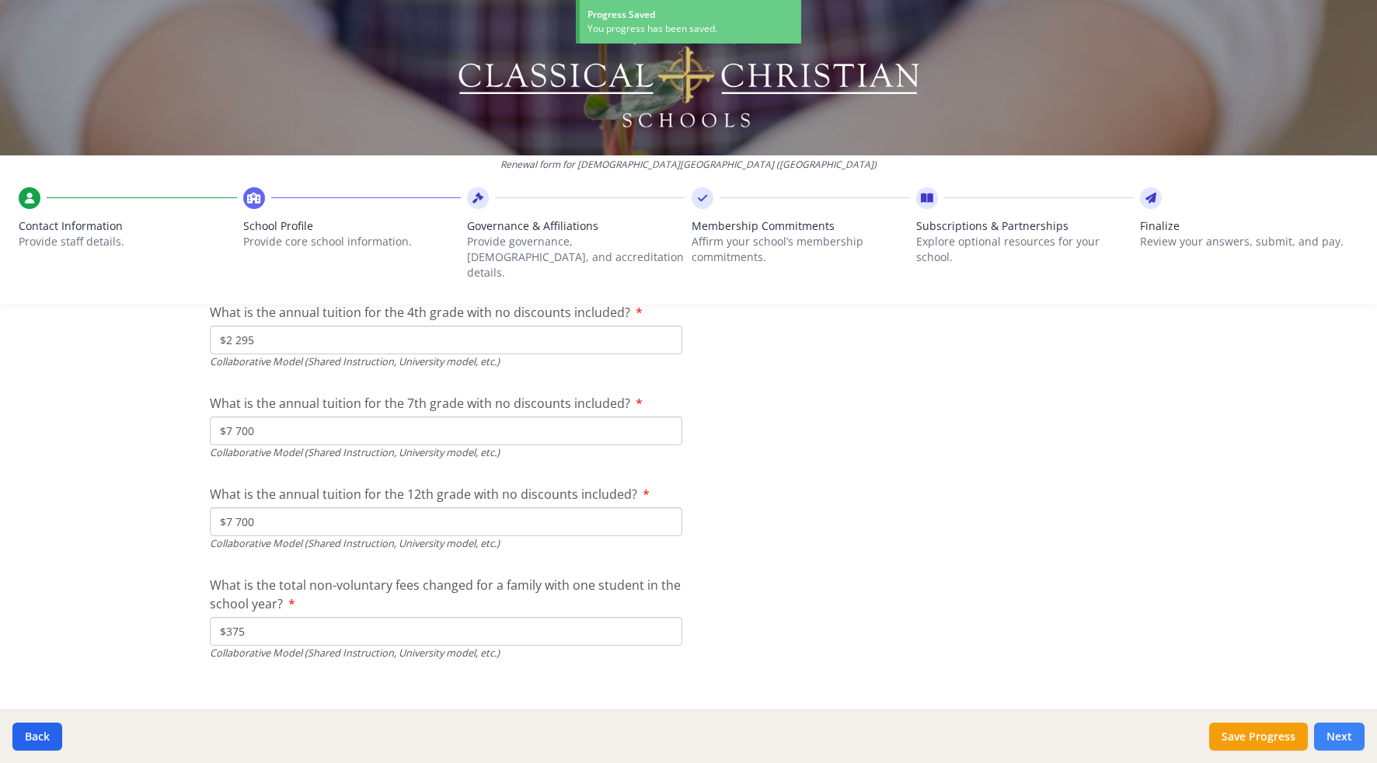
click at [1353, 732] on button "Next" at bounding box center [1339, 736] width 50 height 28
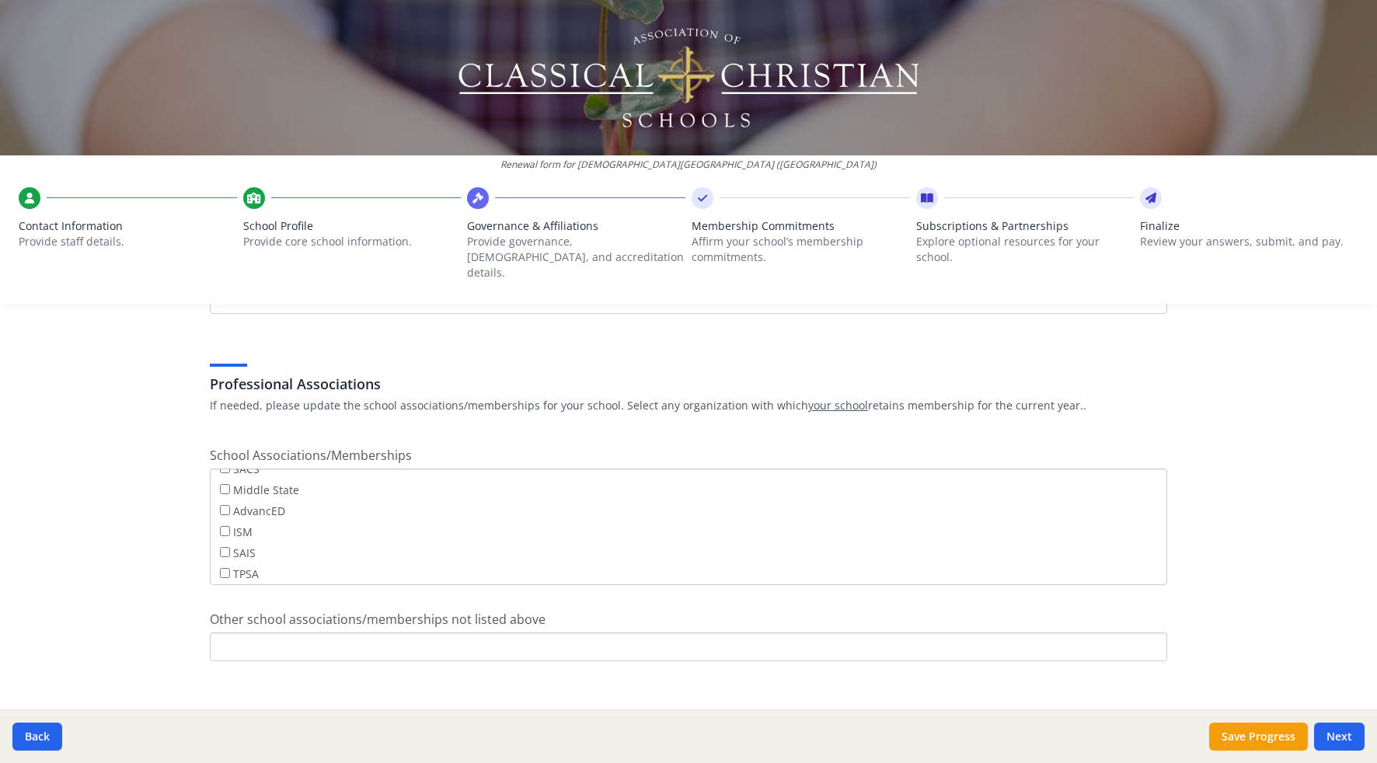
scroll to position [120, 0]
click at [1287, 743] on button "Save Progress" at bounding box center [1258, 736] width 99 height 28
click at [1351, 735] on button "Next" at bounding box center [1339, 736] width 50 height 28
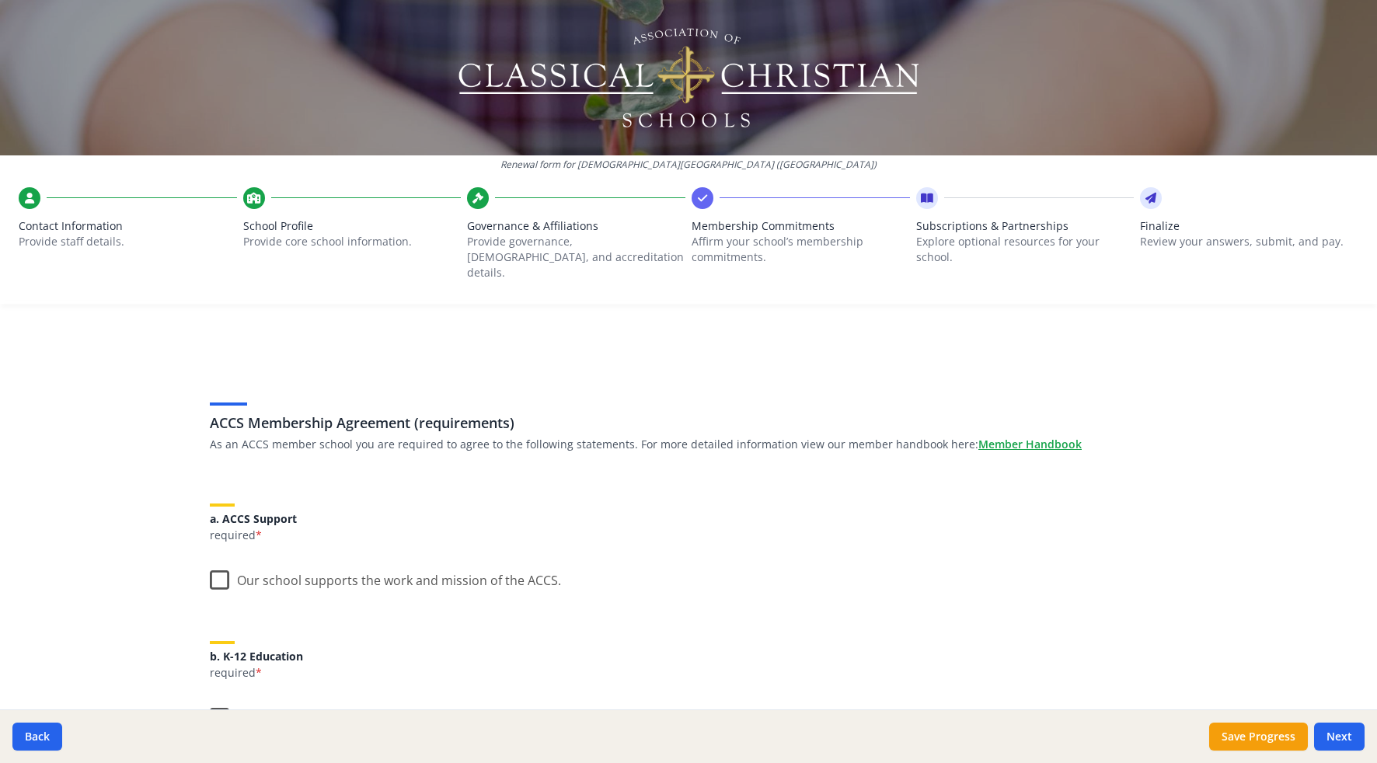
scroll to position [0, 0]
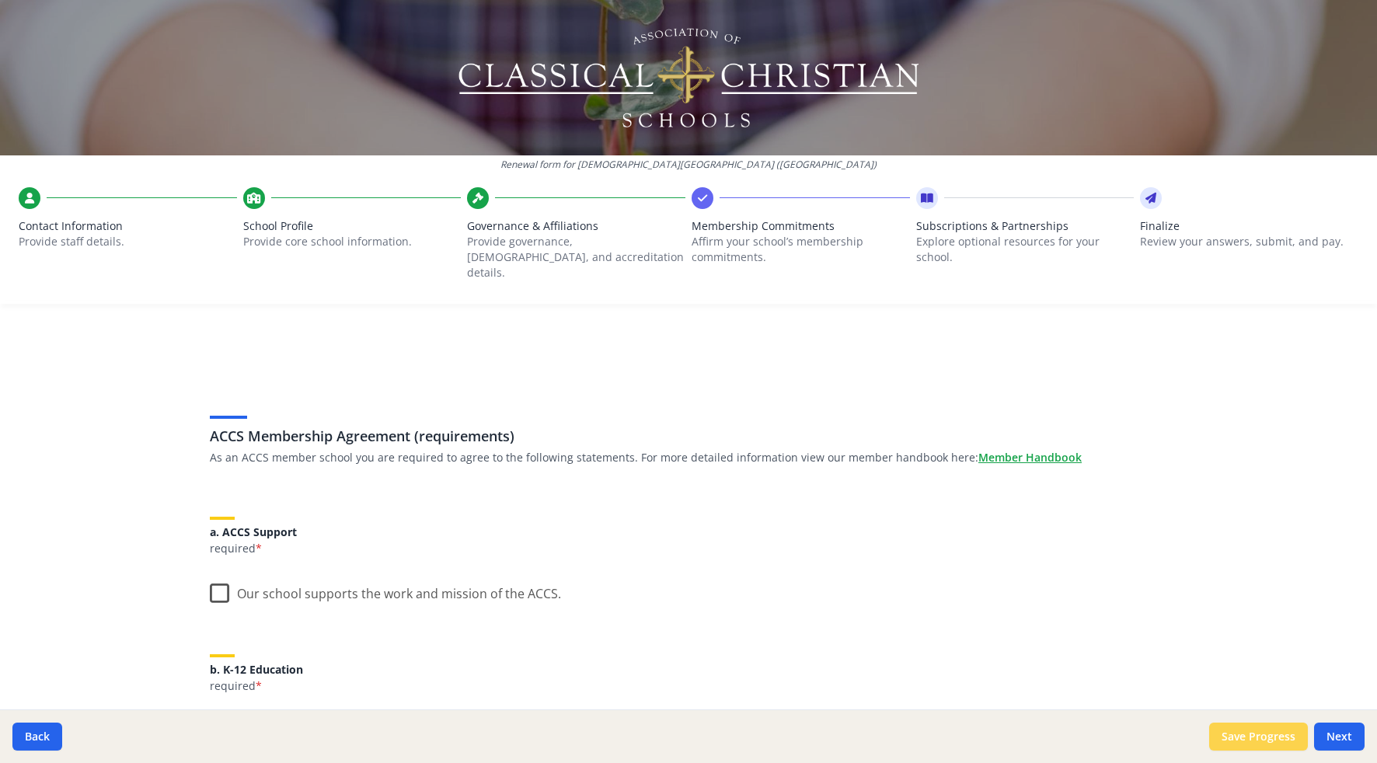
click at [1255, 741] on button "Save Progress" at bounding box center [1258, 736] width 99 height 28
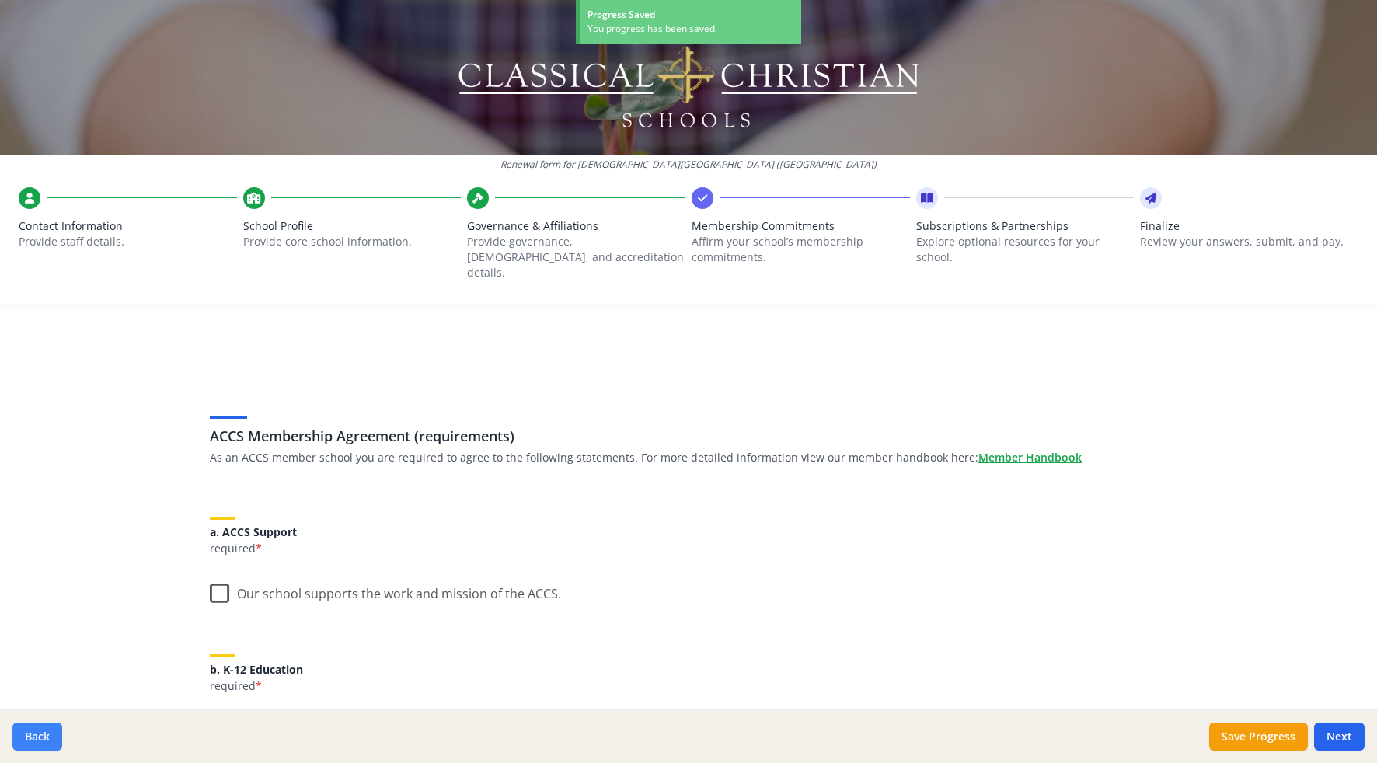
click at [20, 738] on button "Back" at bounding box center [37, 736] width 50 height 28
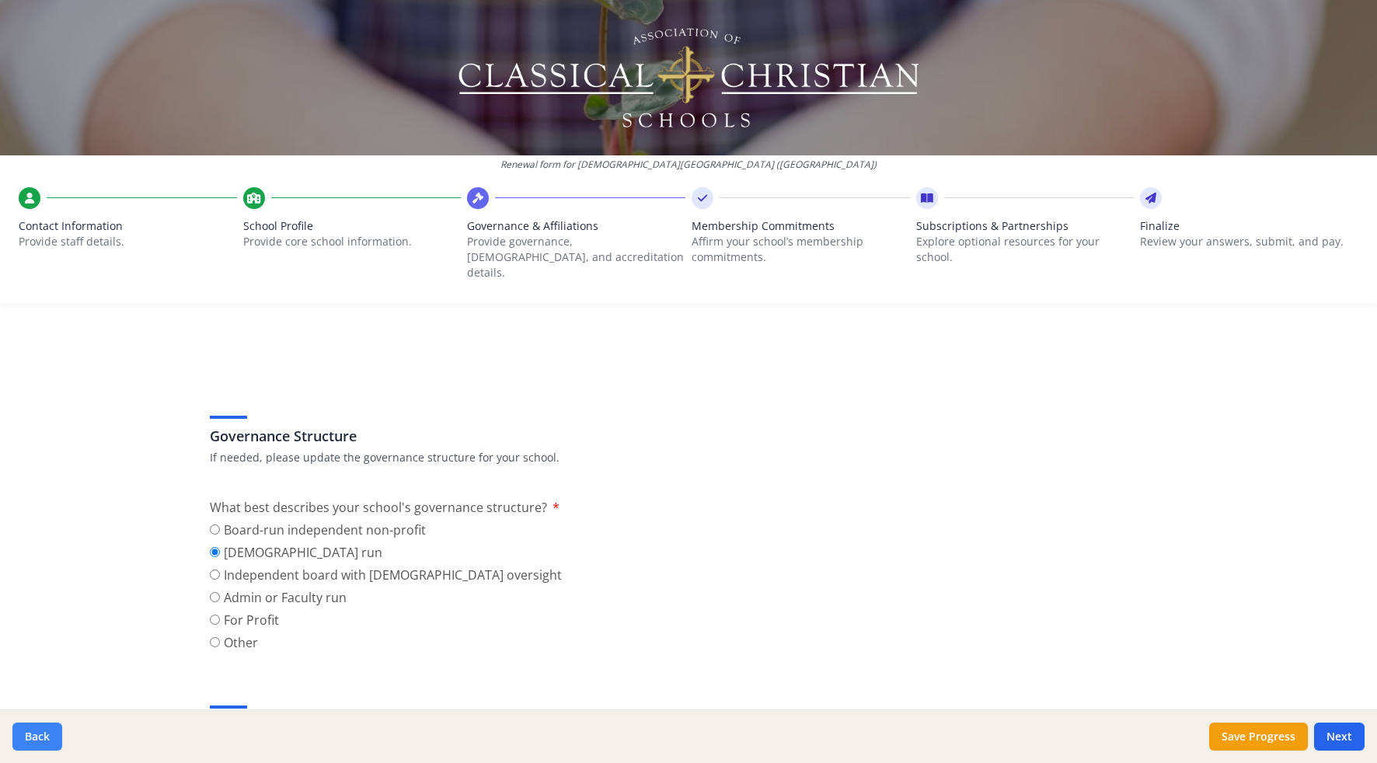
click at [40, 736] on button "Back" at bounding box center [37, 736] width 50 height 28
type input "[PHONE_NUMBER]"
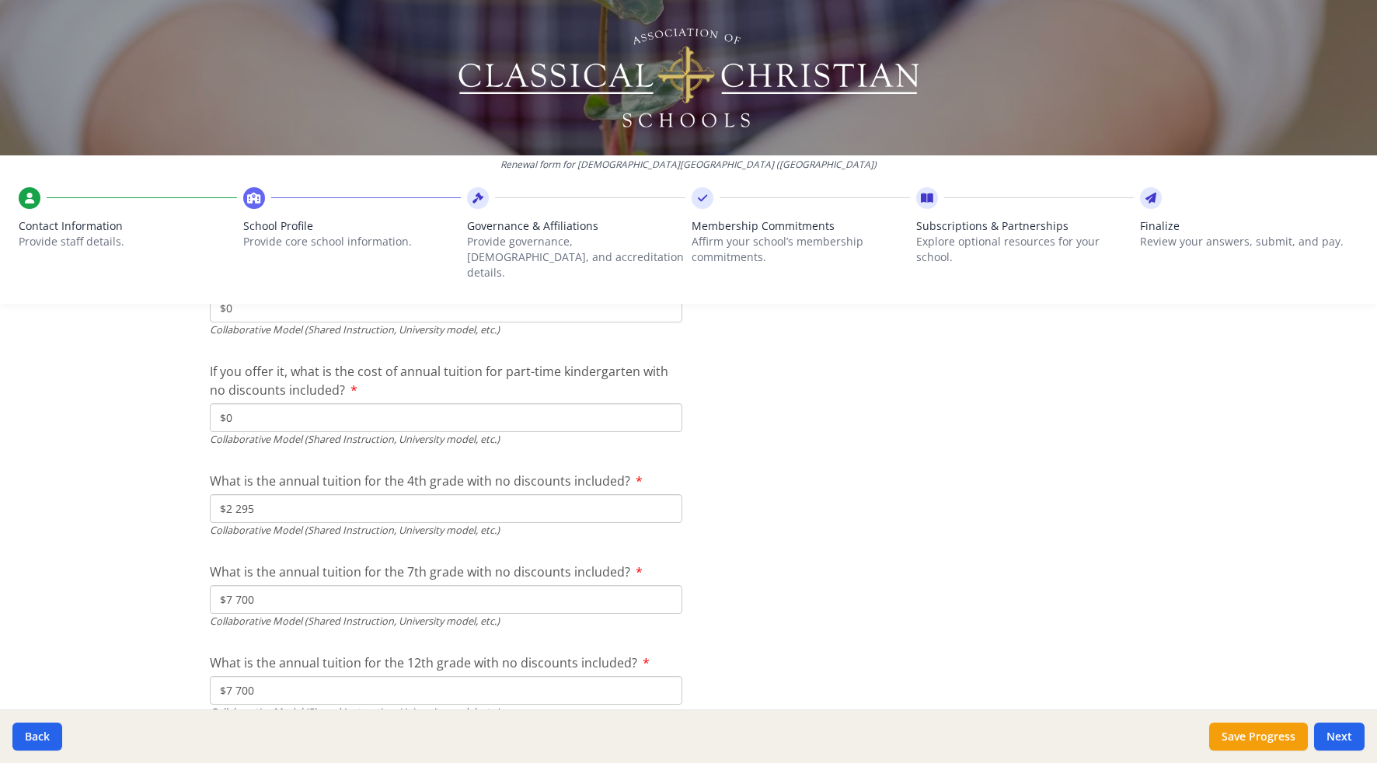
scroll to position [4869, 0]
drag, startPoint x: 247, startPoint y: 677, endPoint x: 238, endPoint y: 673, distance: 10.1
click at [238, 676] on input "$7 700" at bounding box center [446, 690] width 472 height 29
type input "$7 725"
click at [1255, 747] on button "Save Progress" at bounding box center [1258, 736] width 99 height 28
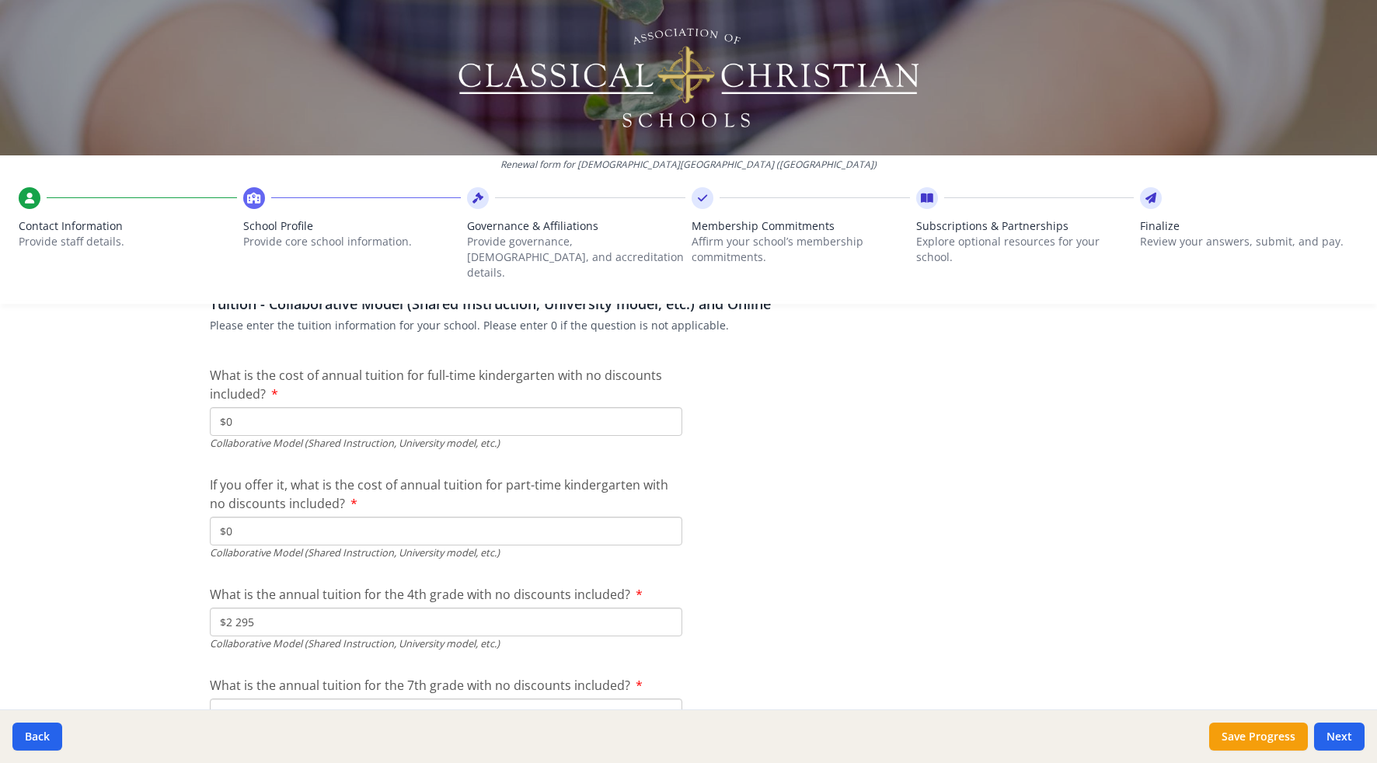
scroll to position [5038, 0]
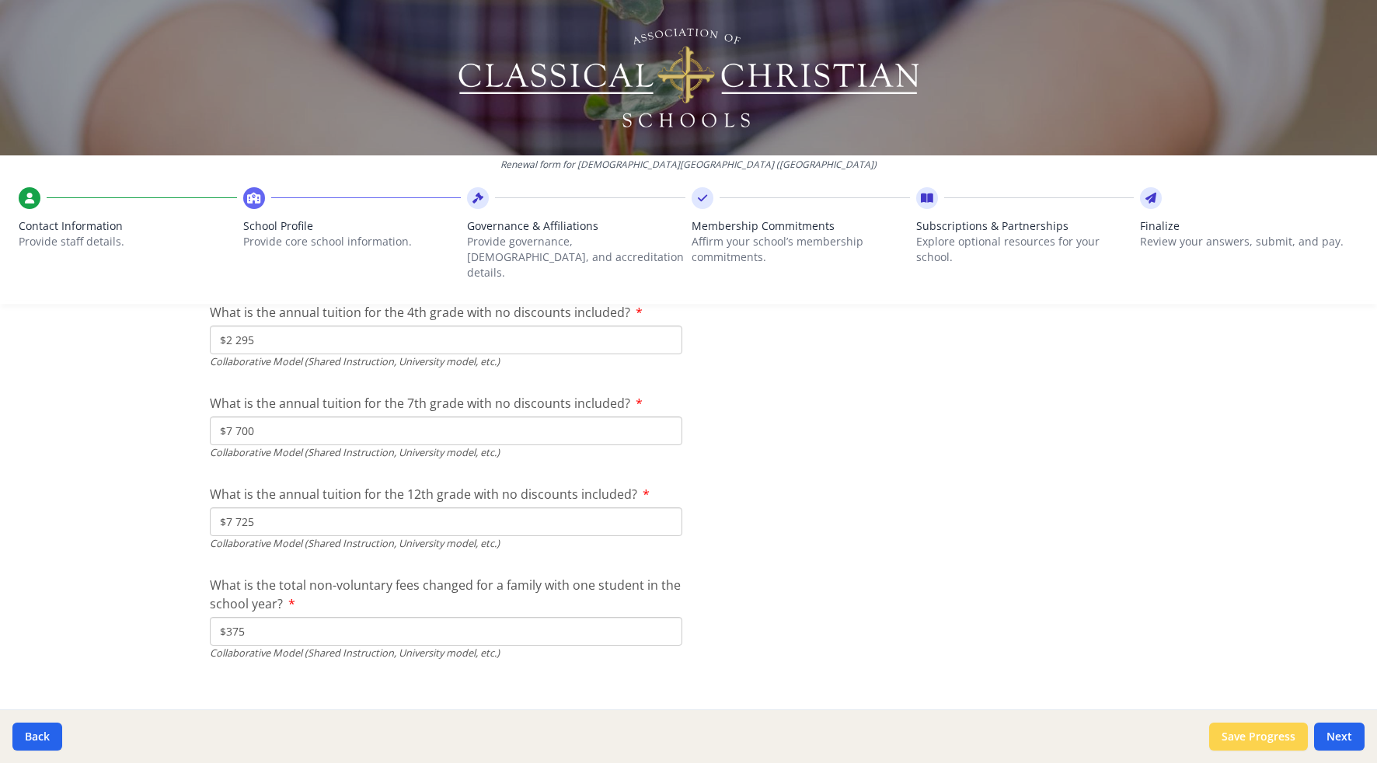
click at [1273, 743] on button "Save Progress" at bounding box center [1258, 736] width 99 height 28
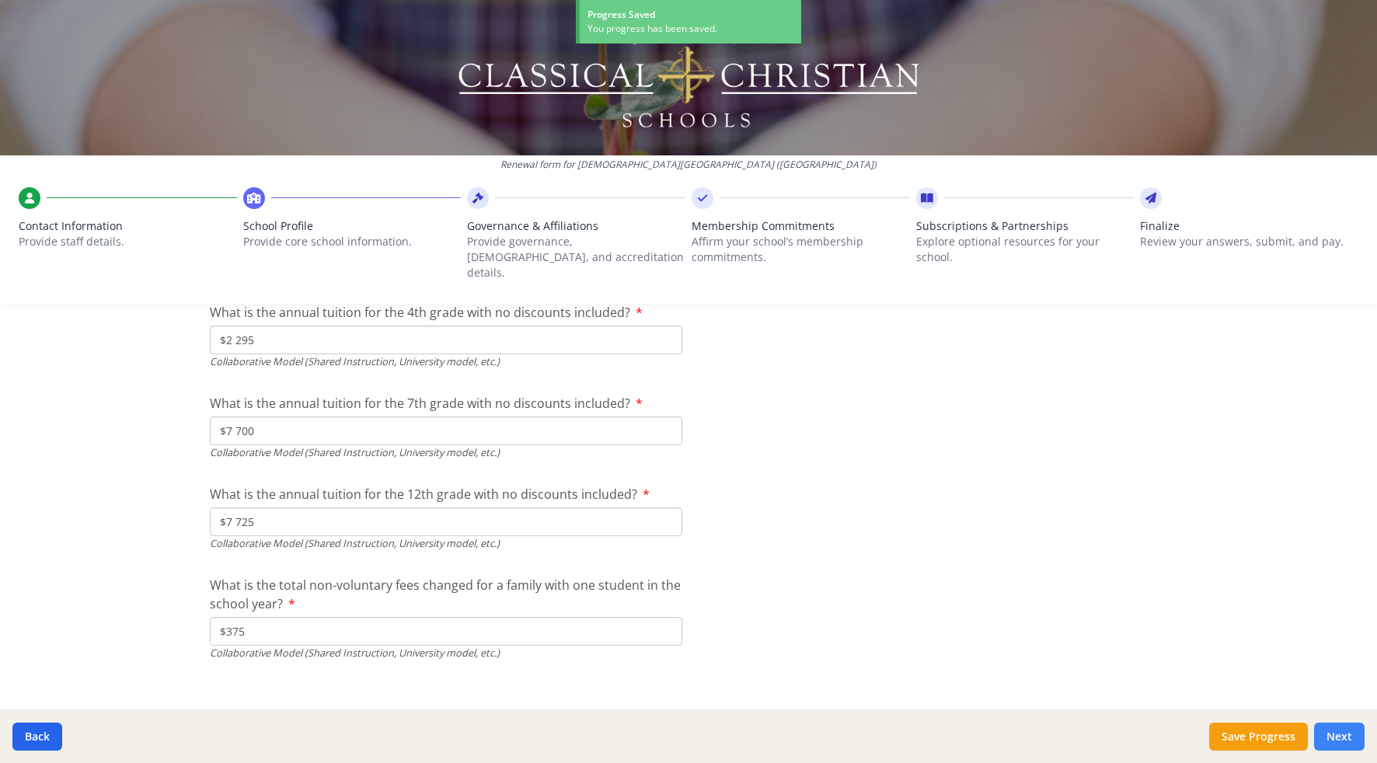
click at [1345, 736] on button "Next" at bounding box center [1339, 736] width 50 height 28
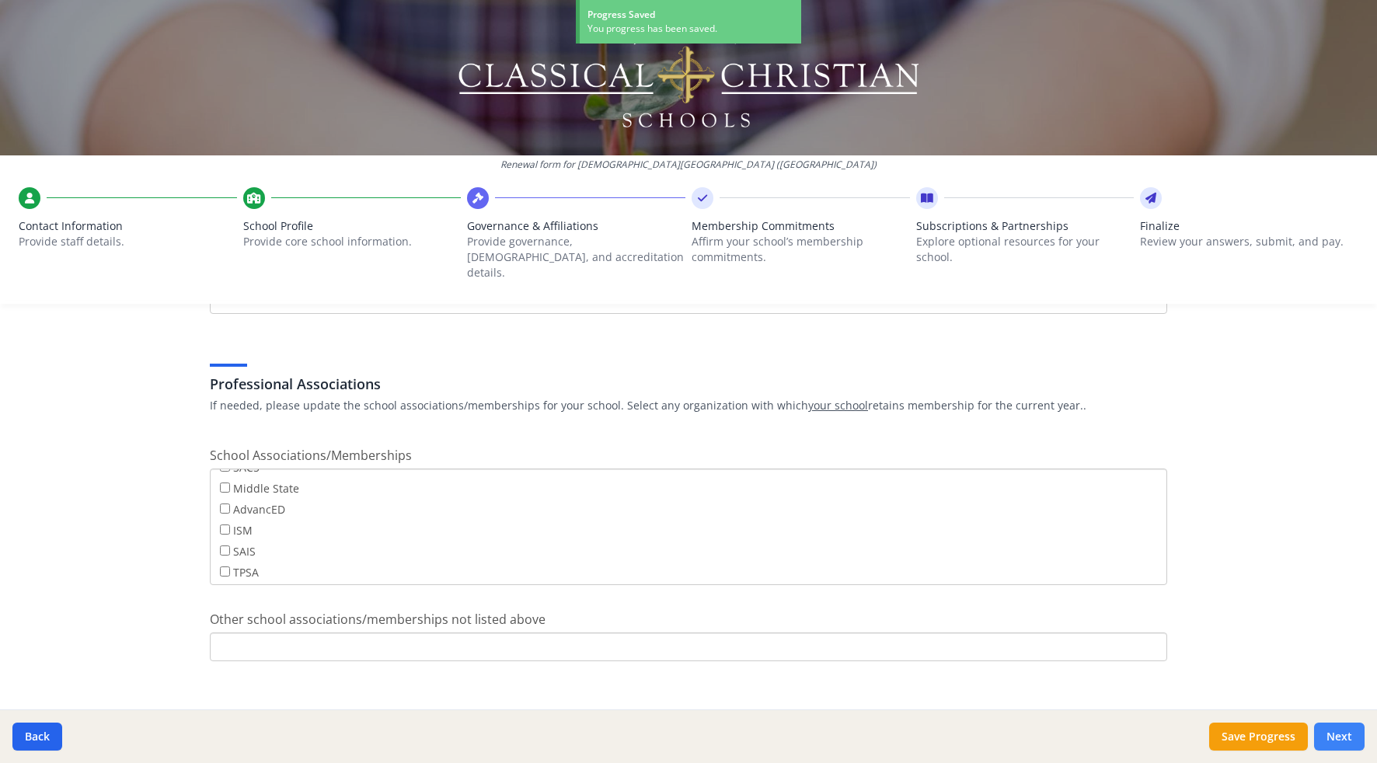
click at [1332, 731] on button "Next" at bounding box center [1339, 736] width 50 height 28
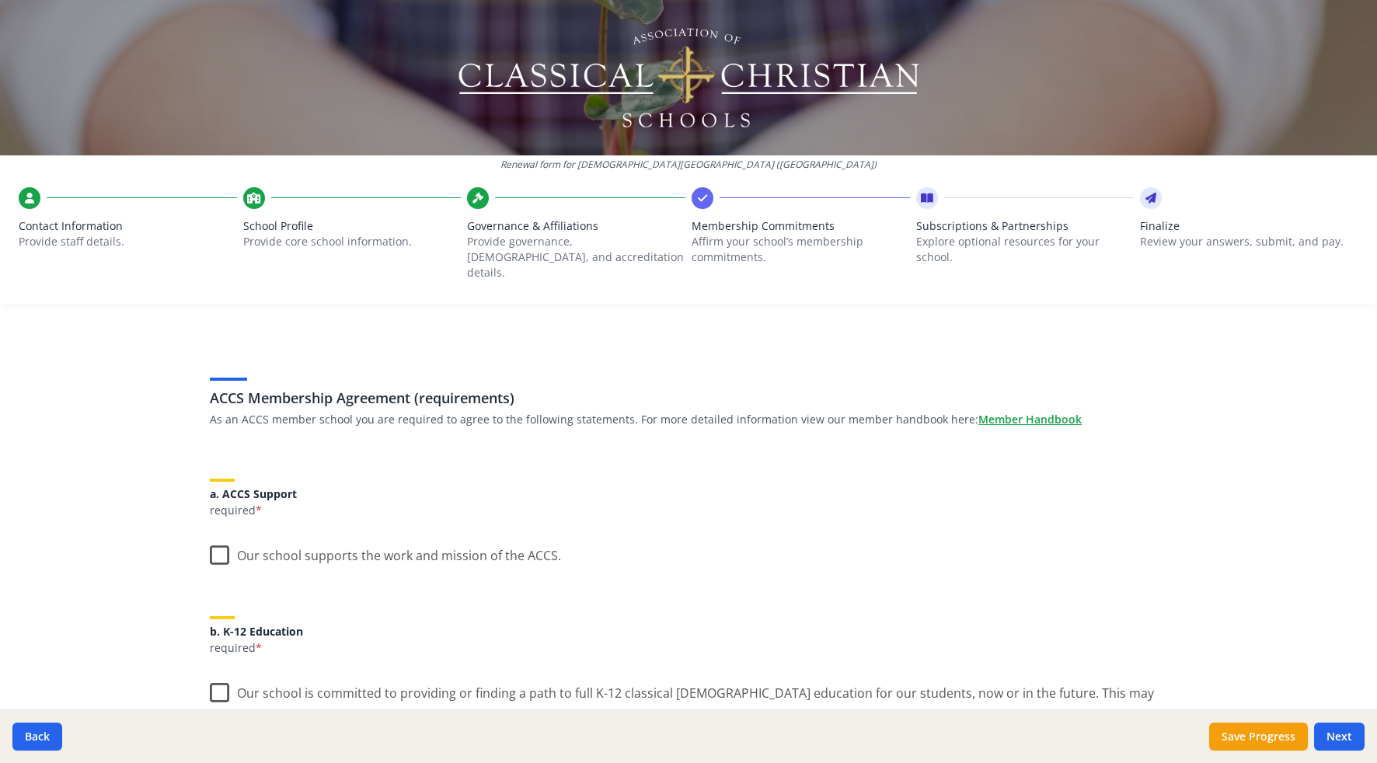
scroll to position [0, 0]
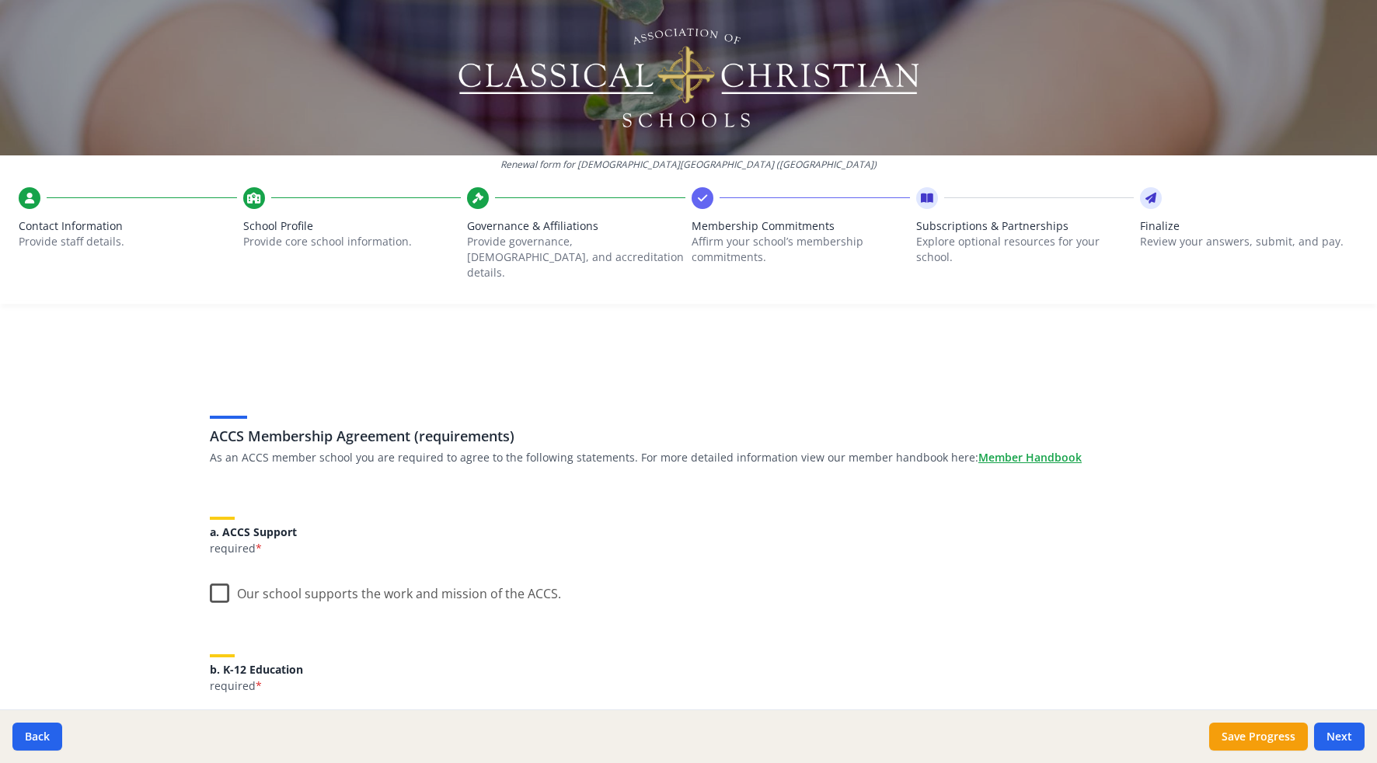
click at [218, 580] on label "Our school supports the work and mission of the ACCS." at bounding box center [385, 589] width 351 height 33
click at [0, 0] on input "Our school supports the work and mission of the ACCS." at bounding box center [0, 0] width 0 height 0
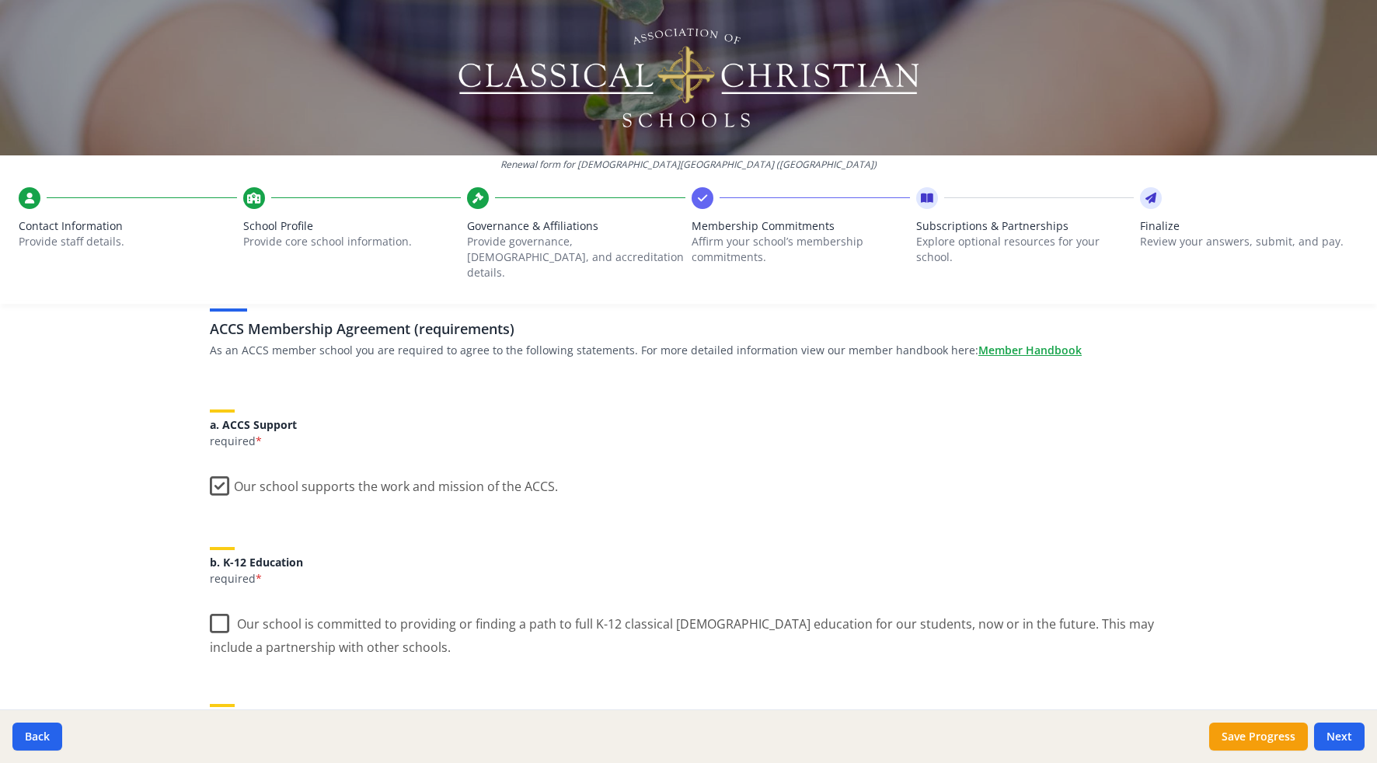
scroll to position [110, 0]
click at [223, 601] on label "Our school is committed to providing or finding a path to full K-12 classical […" at bounding box center [688, 626] width 957 height 52
click at [0, 0] on input "Our school is committed to providing or finding a path to full K-12 classical […" at bounding box center [0, 0] width 0 height 0
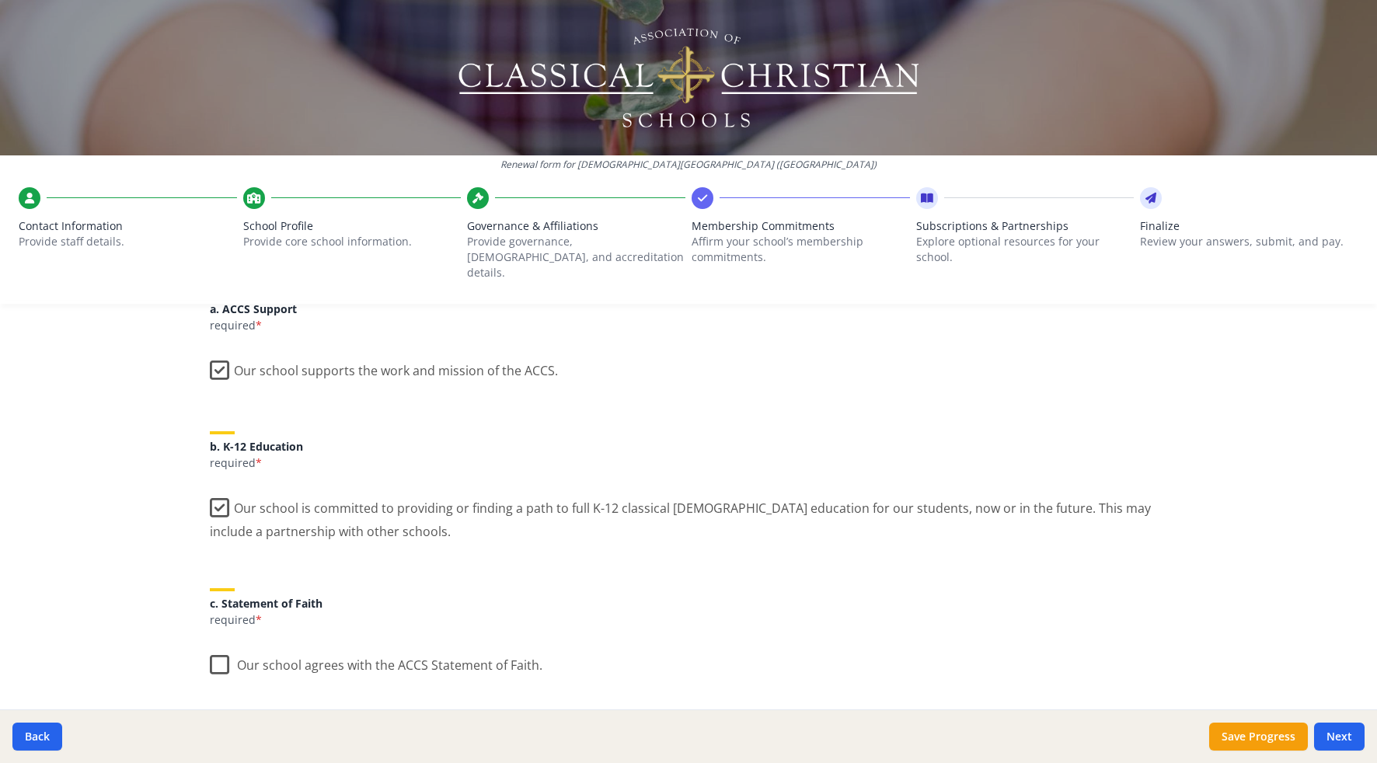
scroll to position [228, 0]
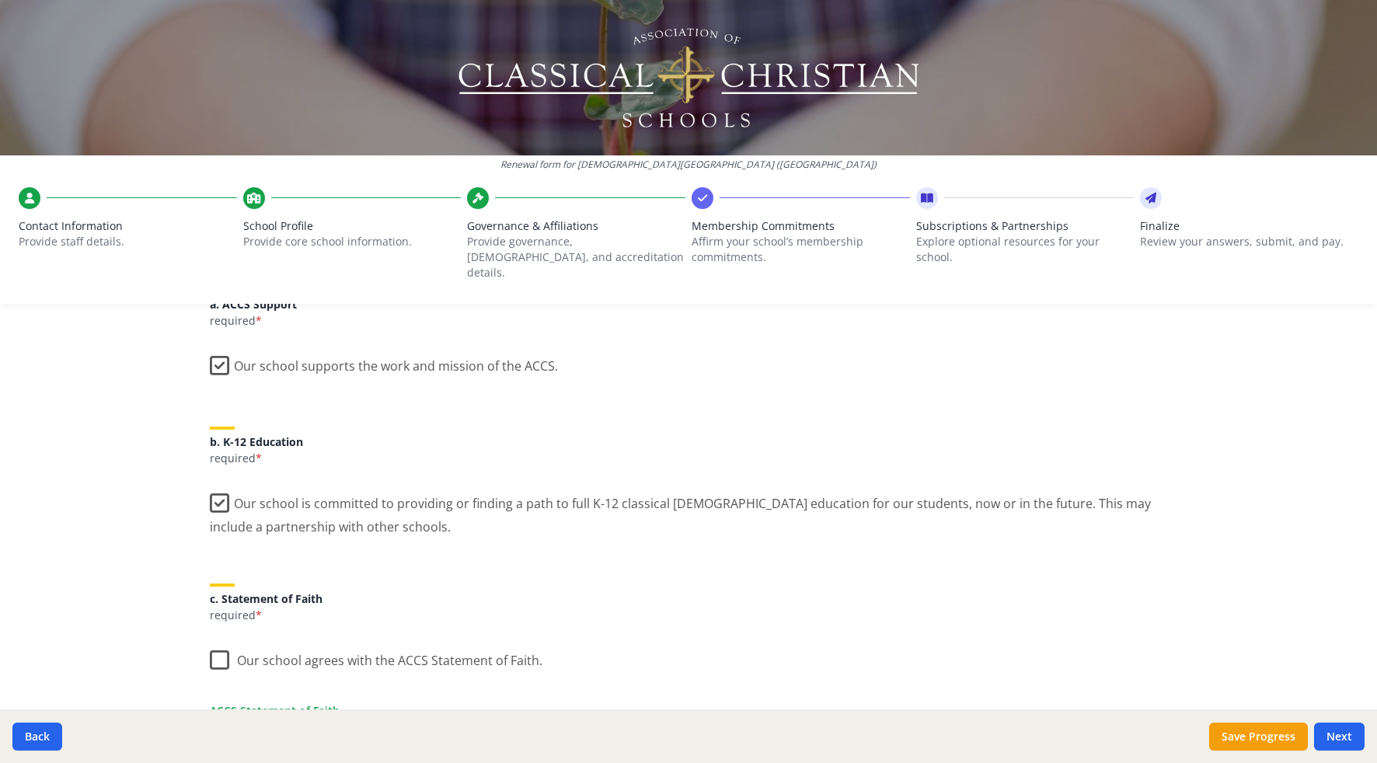
click at [212, 647] on label "Our school agrees with the ACCS Statement of Faith." at bounding box center [376, 656] width 332 height 33
click at [0, 0] on input "Our school agrees with the ACCS Statement of Faith." at bounding box center [0, 0] width 0 height 0
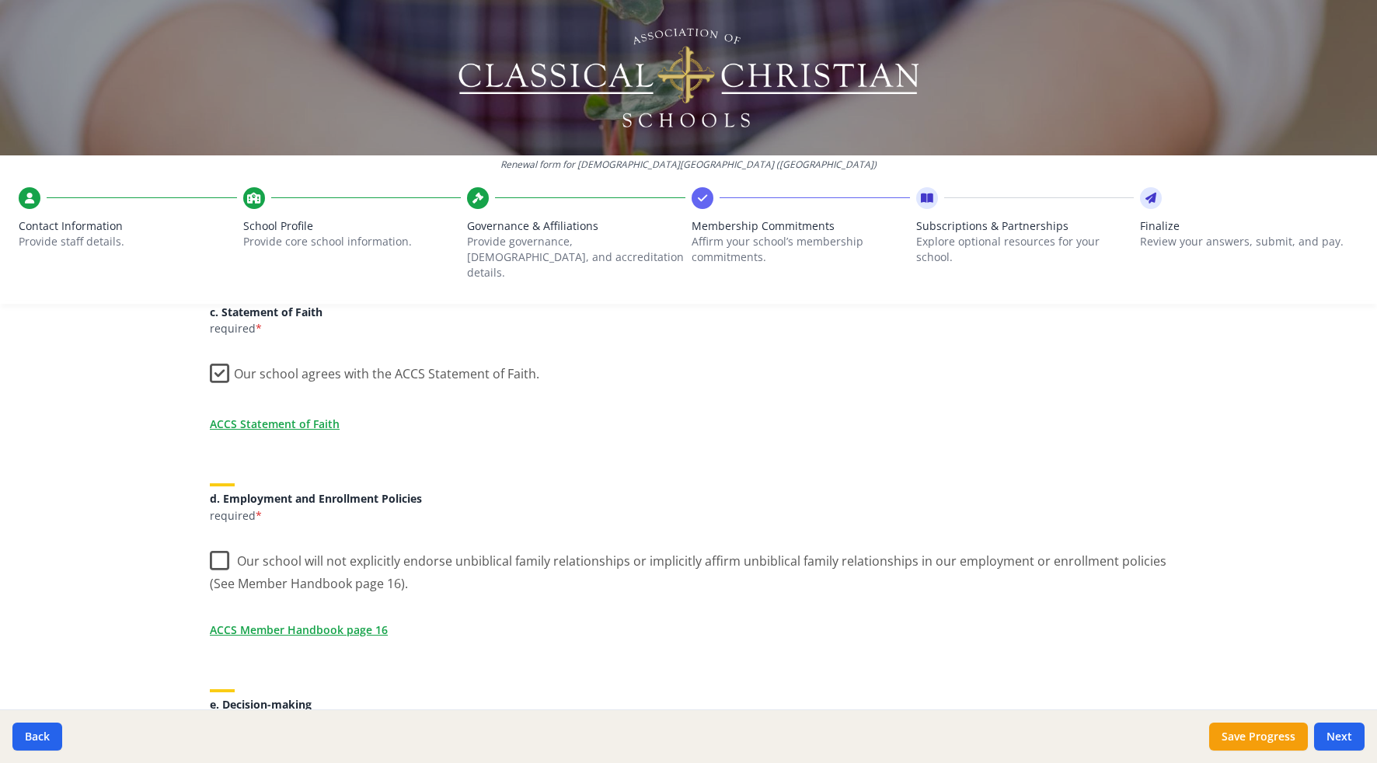
scroll to position [524, 0]
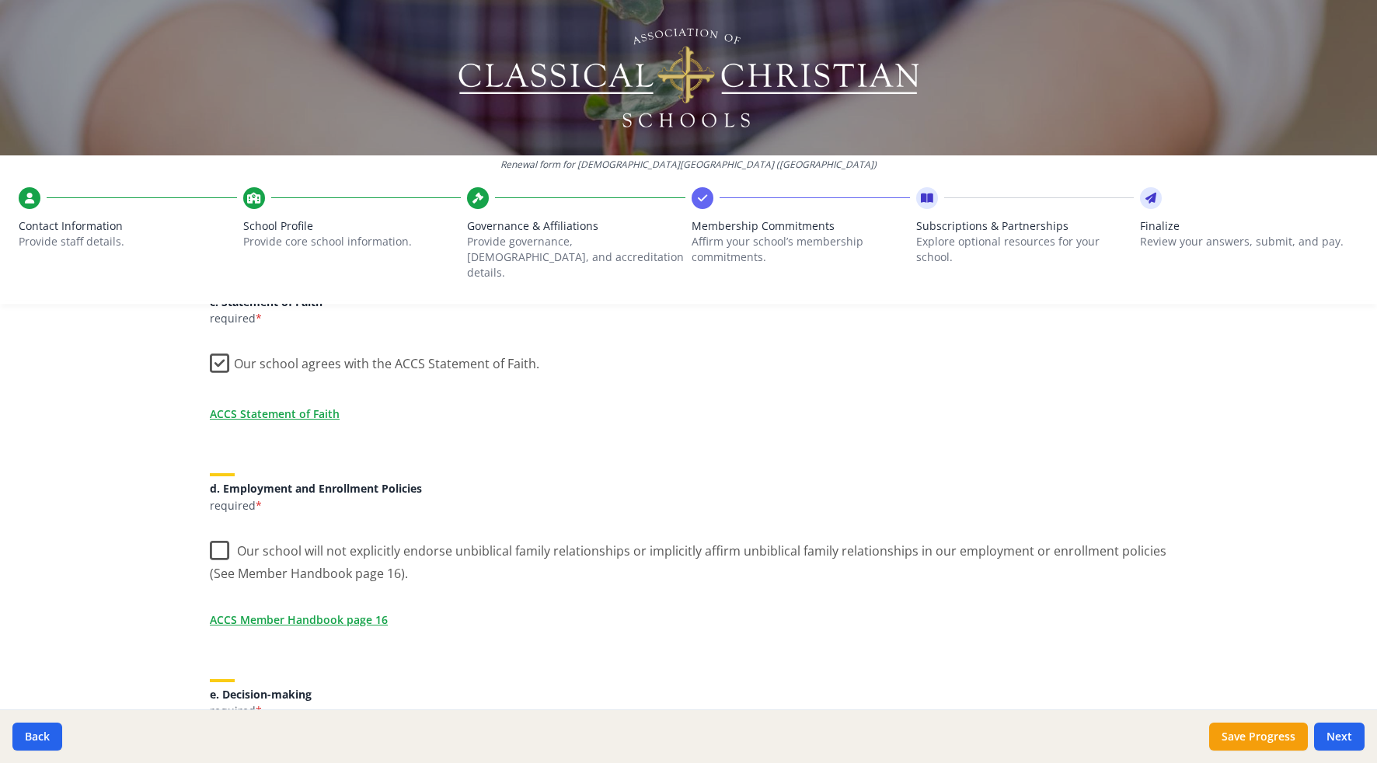
click at [215, 534] on label "Our school will not explicitly endorse unbiblical family relationships or impli…" at bounding box center [688, 557] width 957 height 52
click at [0, 0] on input "Our school will not explicitly endorse unbiblical family relationships or impli…" at bounding box center [0, 0] width 0 height 0
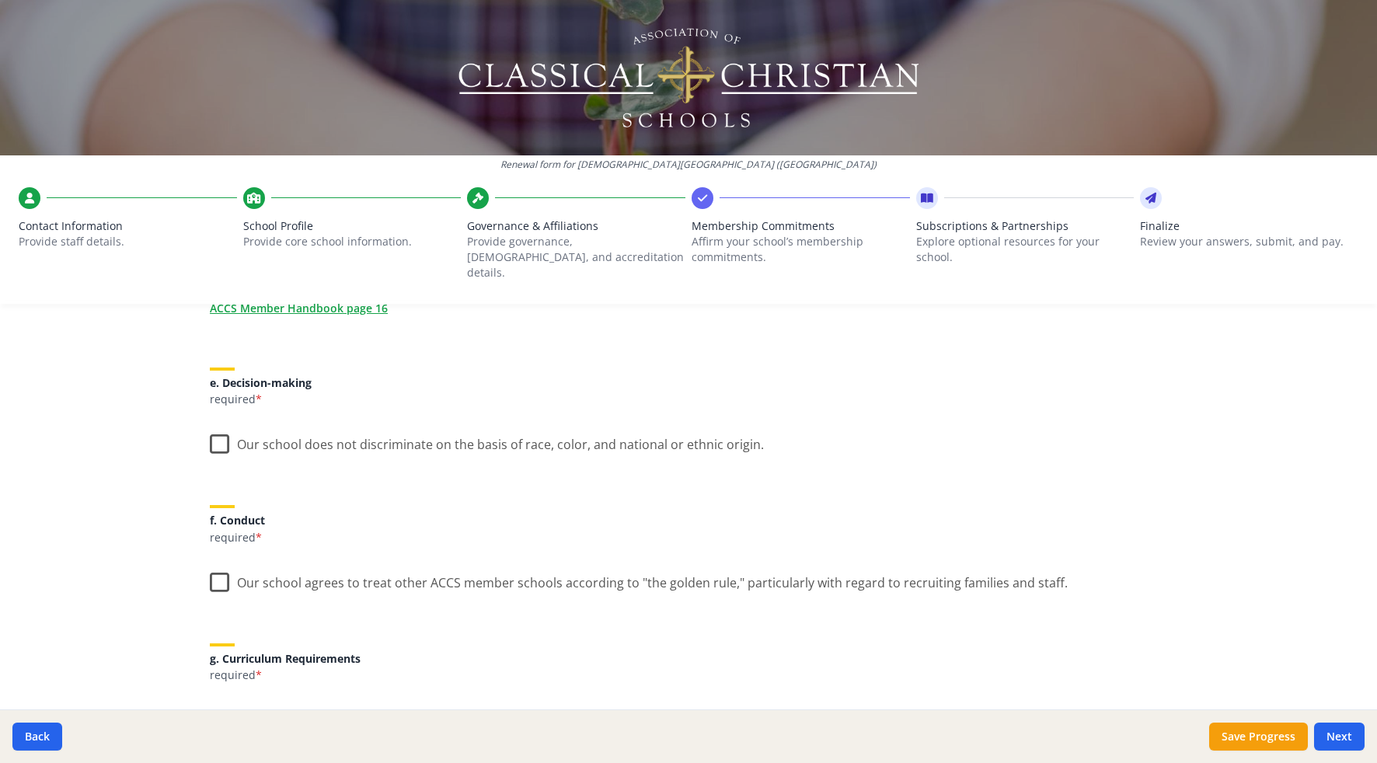
scroll to position [835, 0]
click at [218, 429] on label "Our school does not discriminate on the basis of race, color, and national or e…" at bounding box center [487, 441] width 554 height 33
click at [0, 0] on input "Our school does not discriminate on the basis of race, color, and national or e…" at bounding box center [0, 0] width 0 height 0
click at [210, 569] on label "Our school agrees to treat other ACCS member schools according to "the golden r…" at bounding box center [639, 579] width 858 height 33
click at [0, 0] on input "Our school agrees to treat other ACCS member schools according to "the golden r…" at bounding box center [0, 0] width 0 height 0
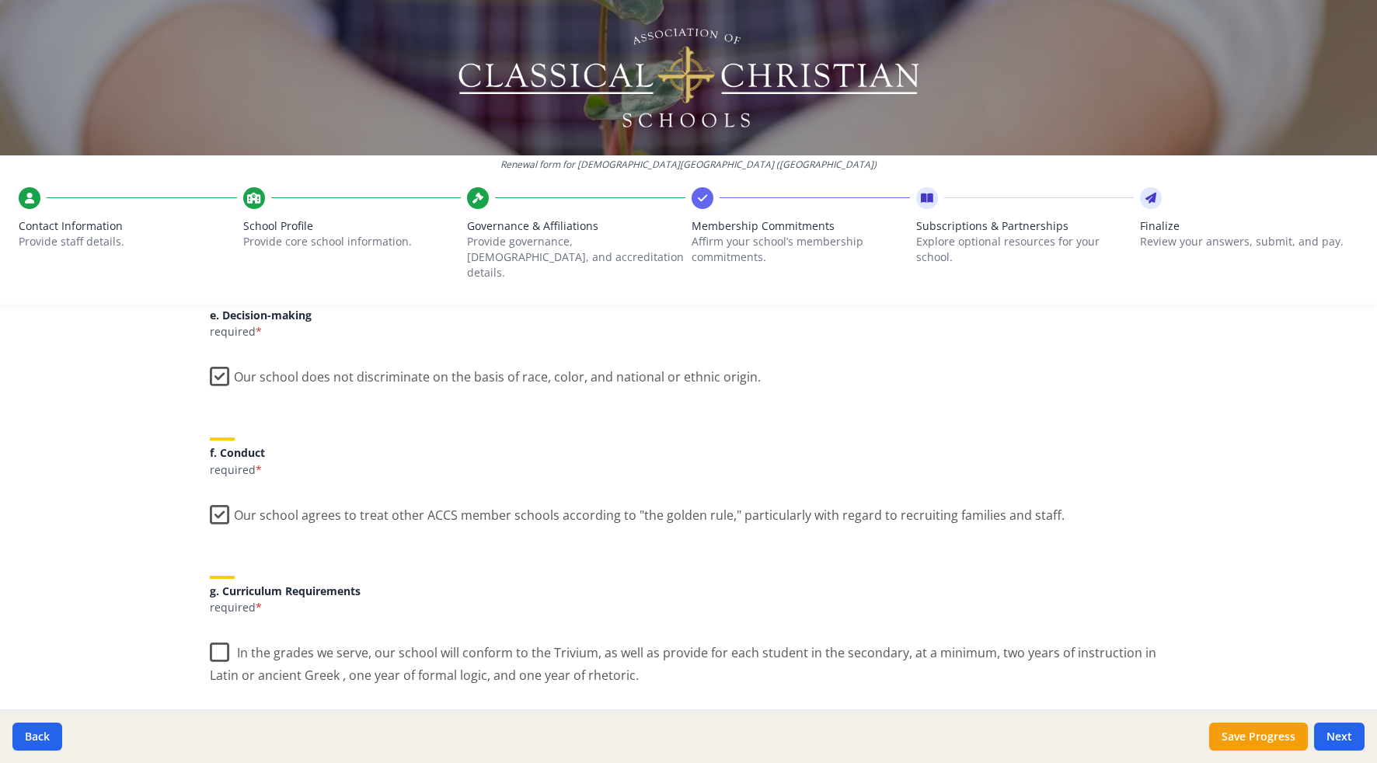
scroll to position [930, 0]
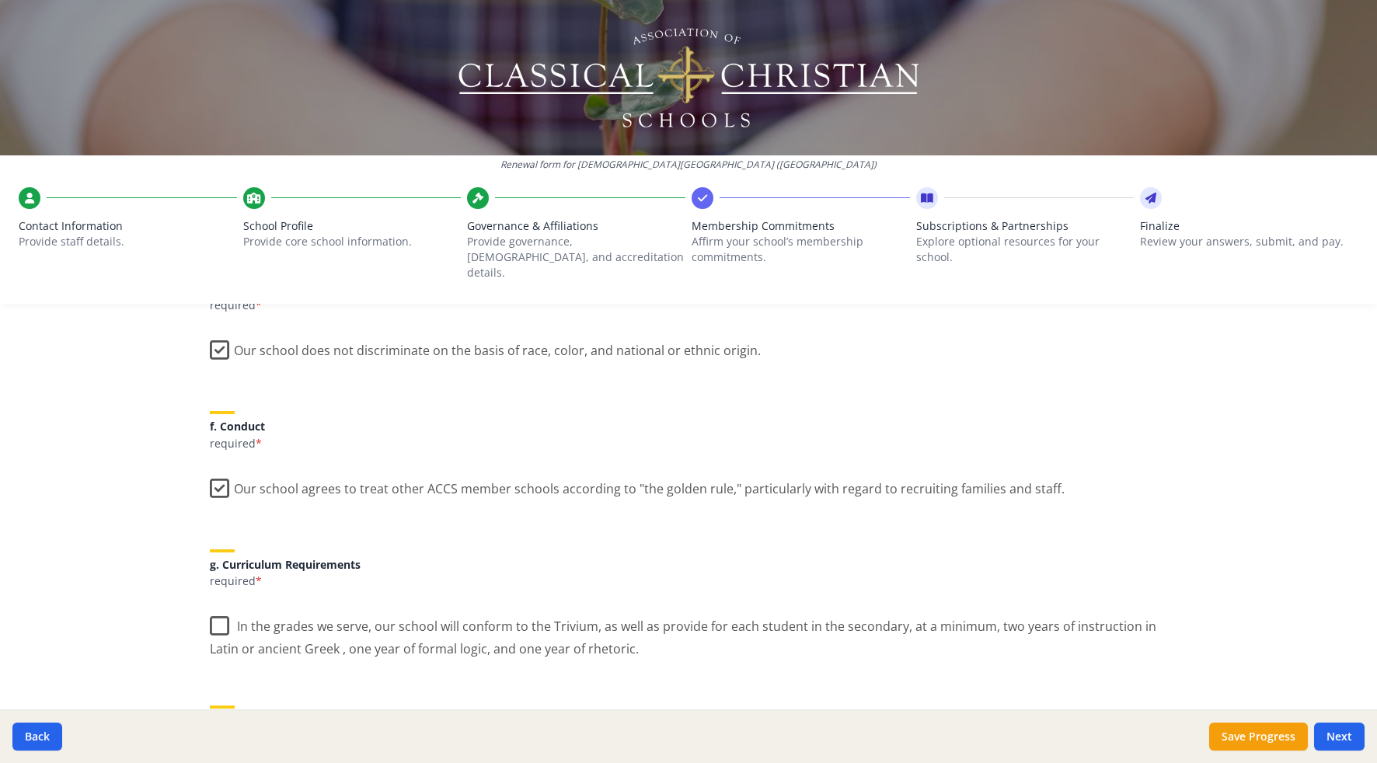
click at [218, 606] on label "In the grades we serve, our school will conform to the Trivium, as well as prov…" at bounding box center [688, 632] width 957 height 52
click at [0, 0] on input "In the grades we serve, our school will conform to the Trivium, as well as prov…" at bounding box center [0, 0] width 0 height 0
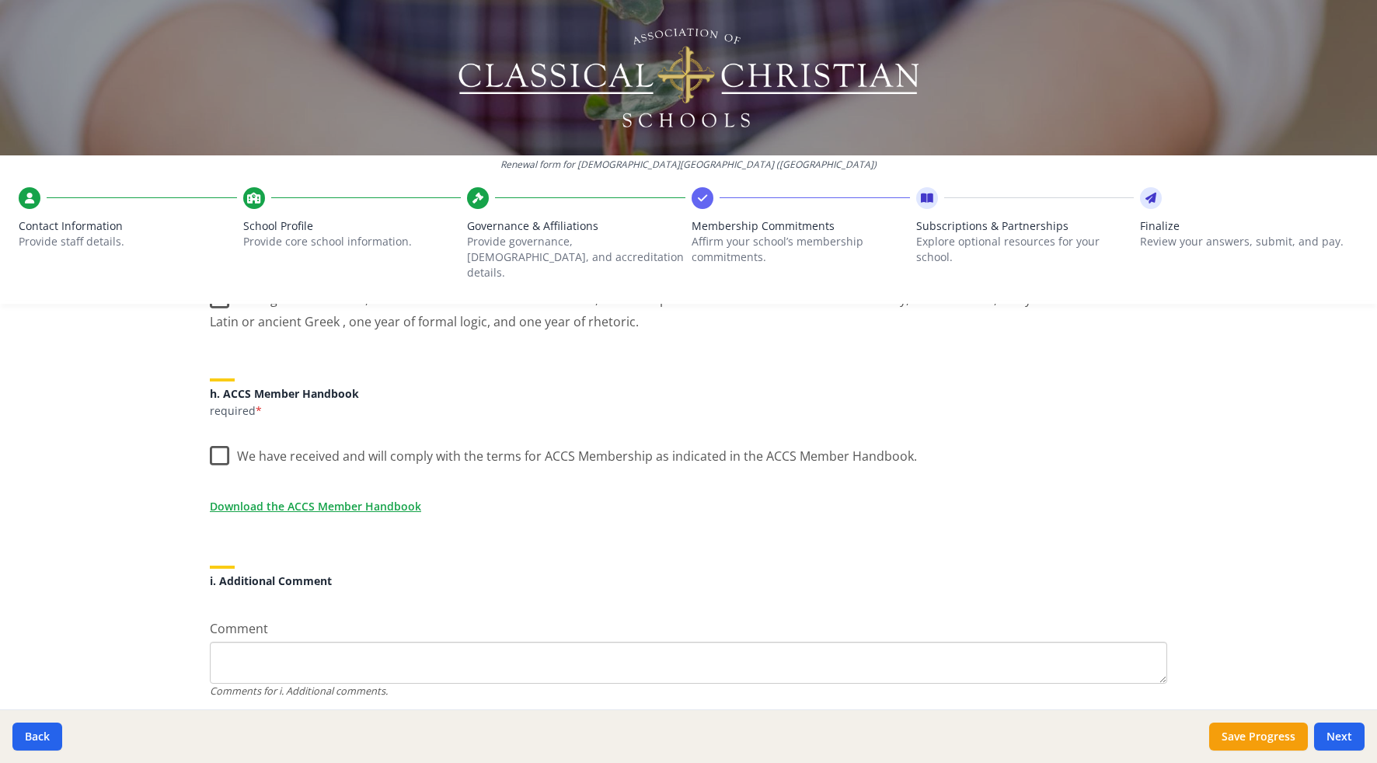
scroll to position [1258, 0]
click at [227, 444] on label "We have received and will comply with the terms for ACCS Membership as indicate…" at bounding box center [563, 451] width 707 height 33
click at [0, 0] on input "We have received and will comply with the terms for ACCS Membership as indicate…" at bounding box center [0, 0] width 0 height 0
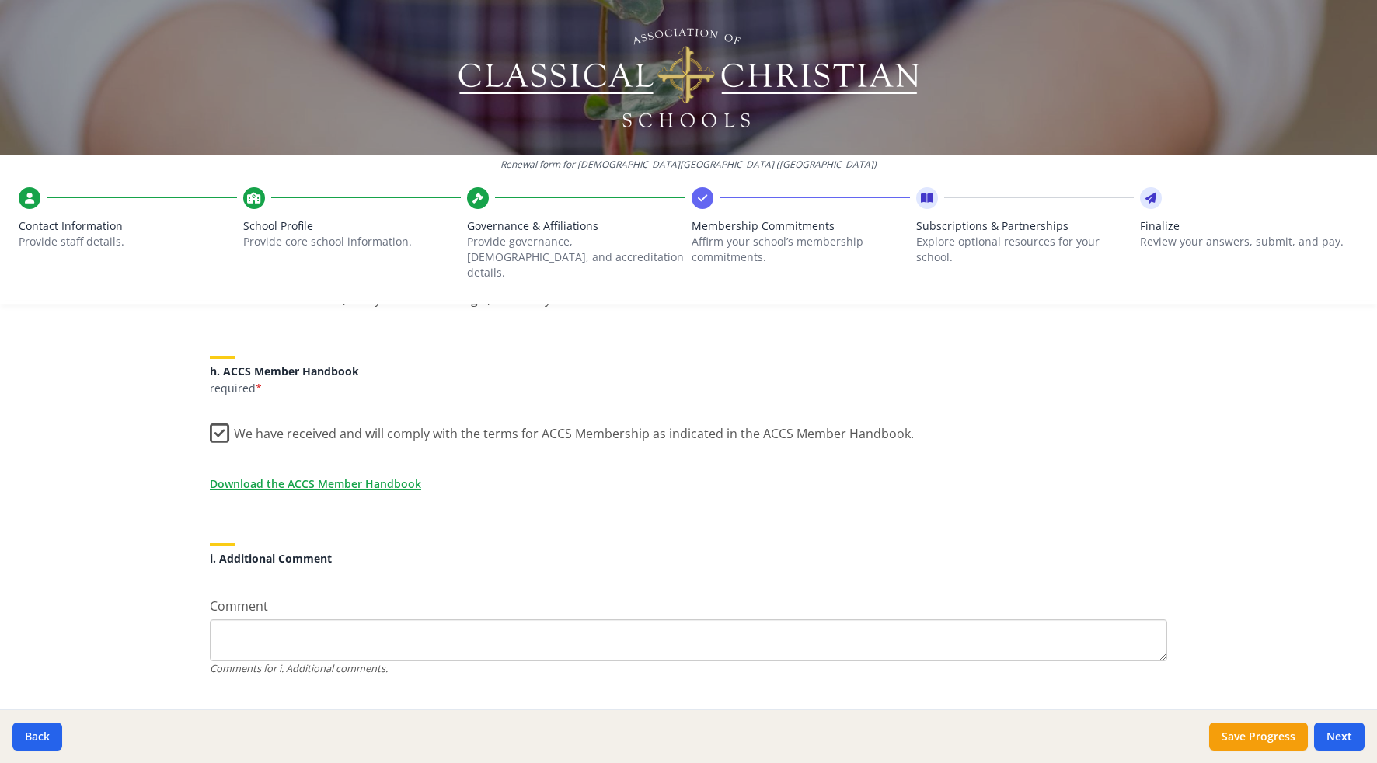
scroll to position [1297, 0]
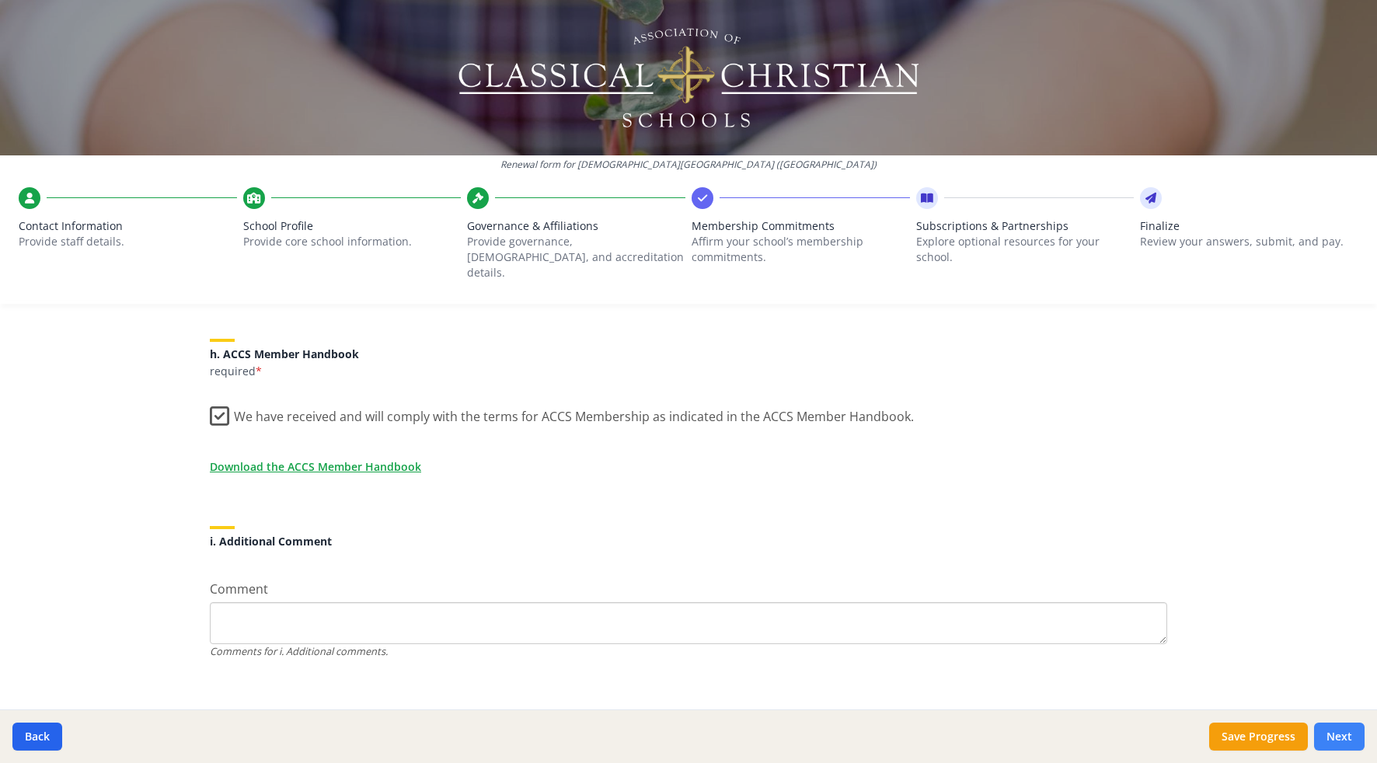
click at [1334, 731] on button "Next" at bounding box center [1339, 736] width 50 height 28
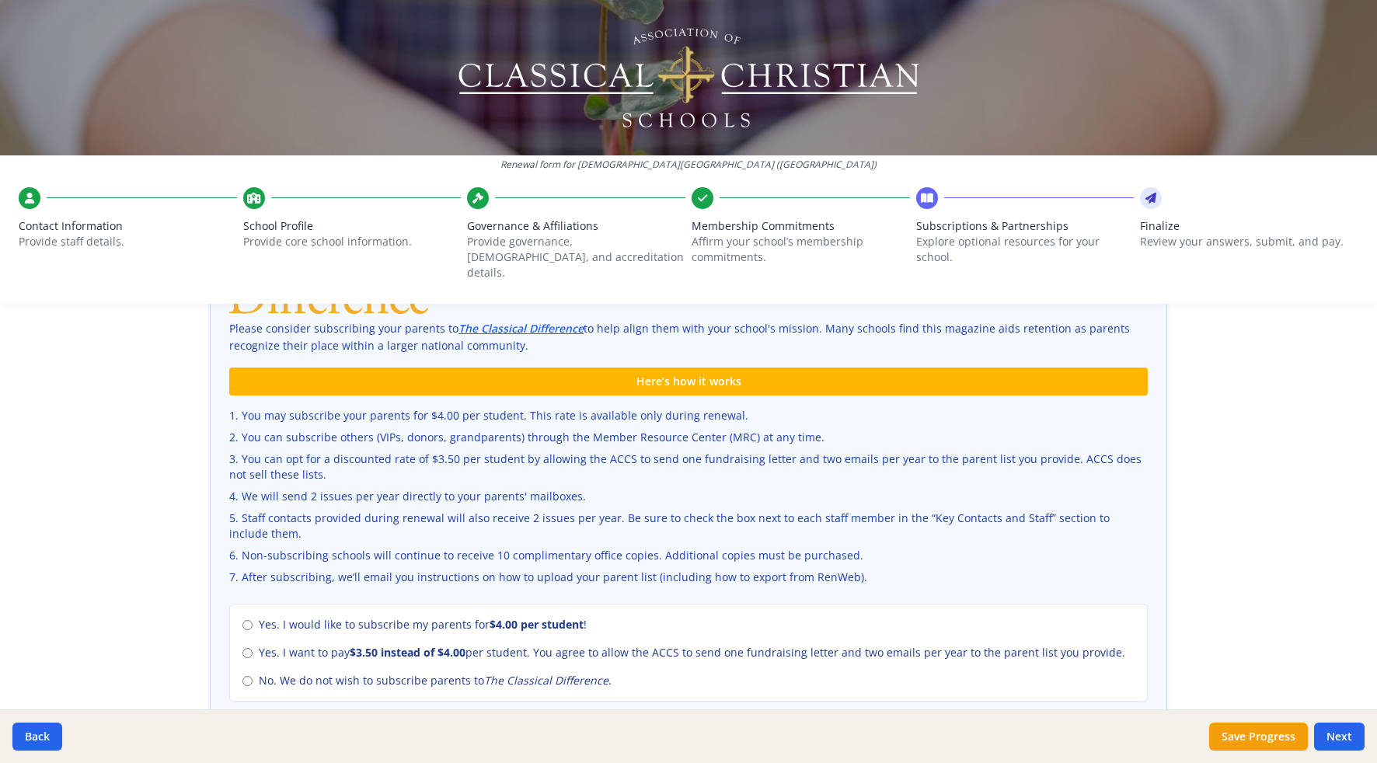
scroll to position [481, 0]
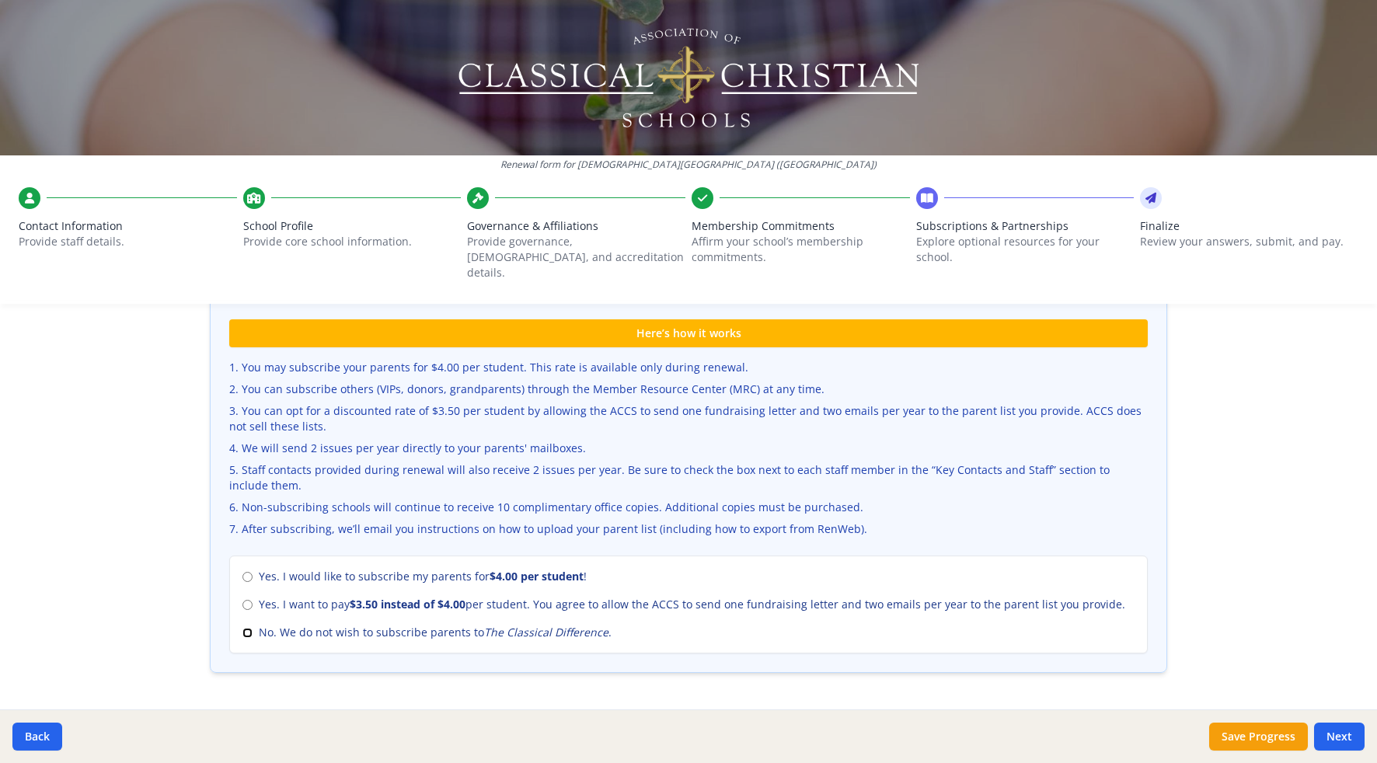
click at [243, 628] on input "No. We do not wish to subscribe parents to The Classical Difference ." at bounding box center [247, 633] width 10 height 10
radio input "true"
click at [1259, 733] on button "Save Progress" at bounding box center [1258, 736] width 99 height 28
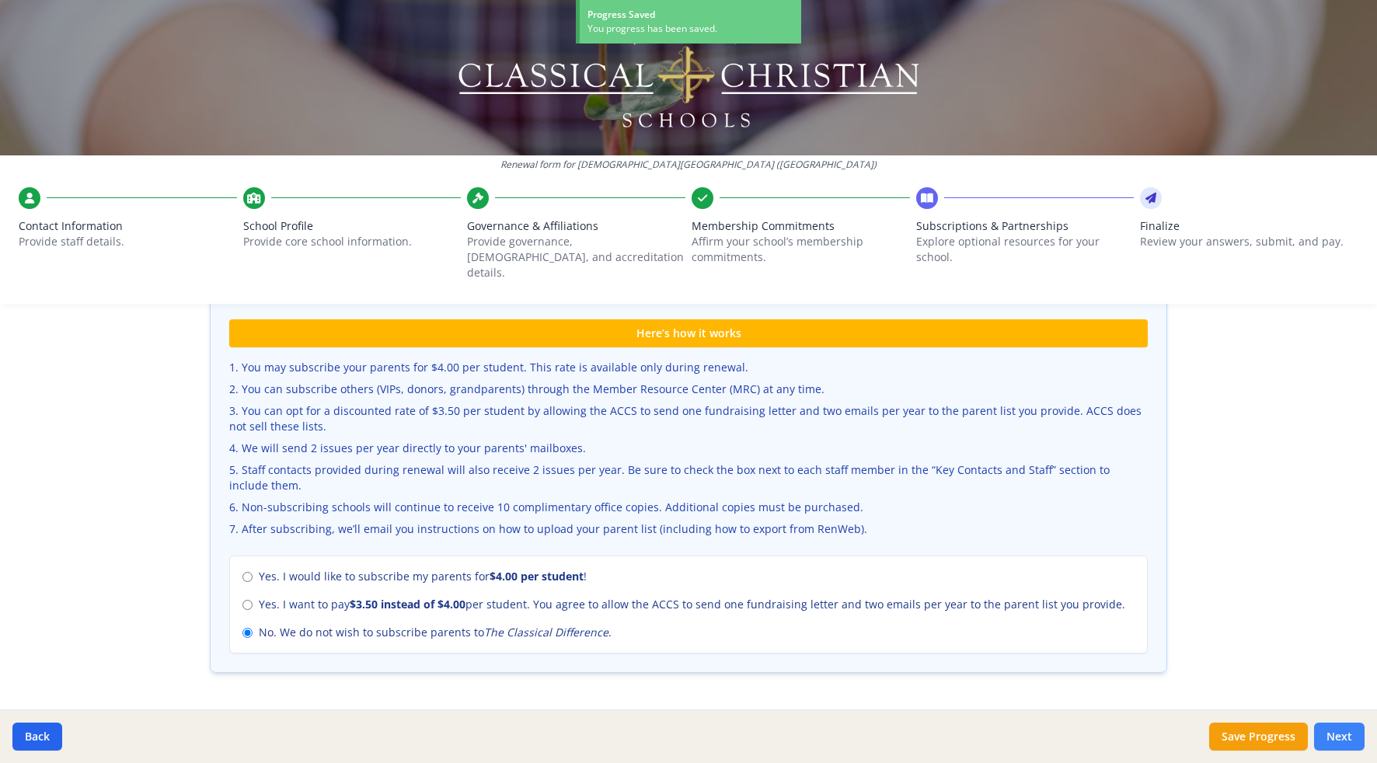
click at [1353, 737] on button "Next" at bounding box center [1339, 736] width 50 height 28
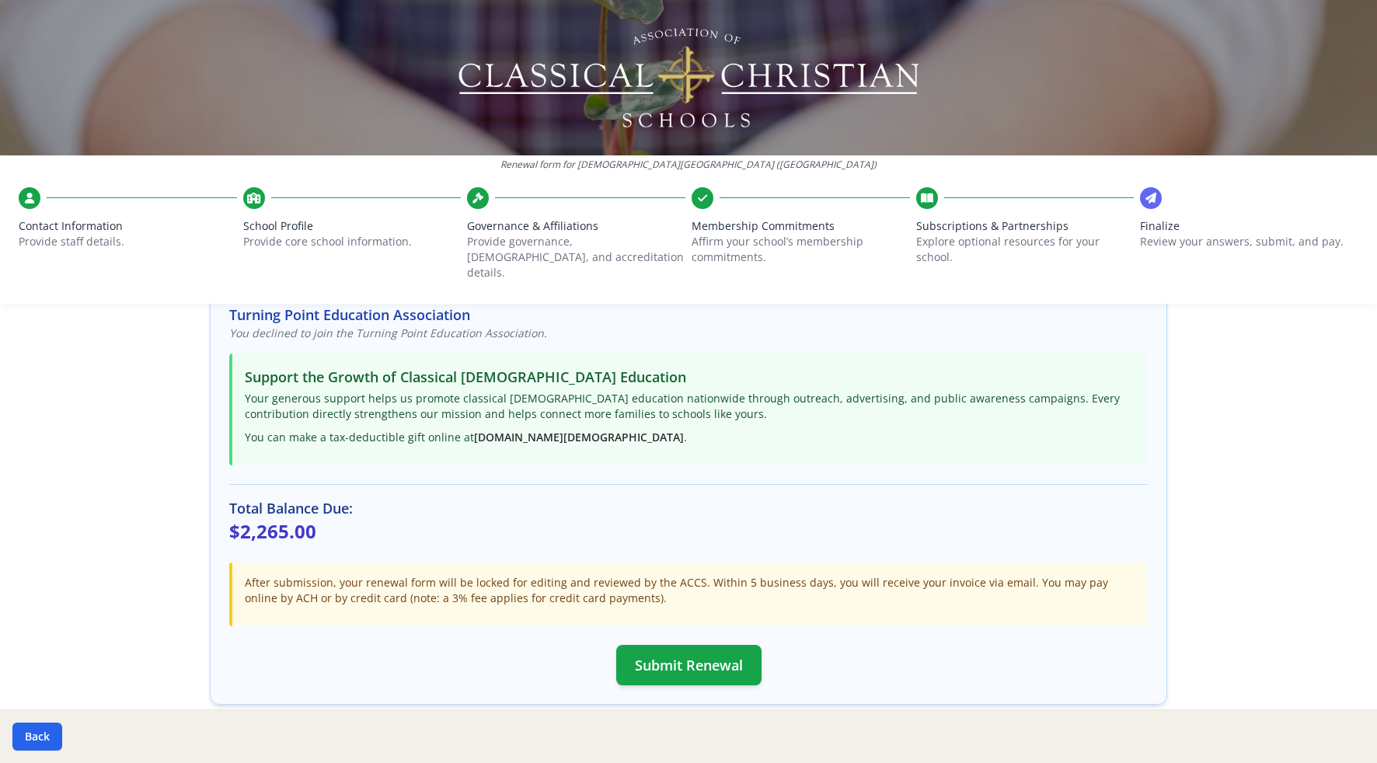
scroll to position [302, 0]
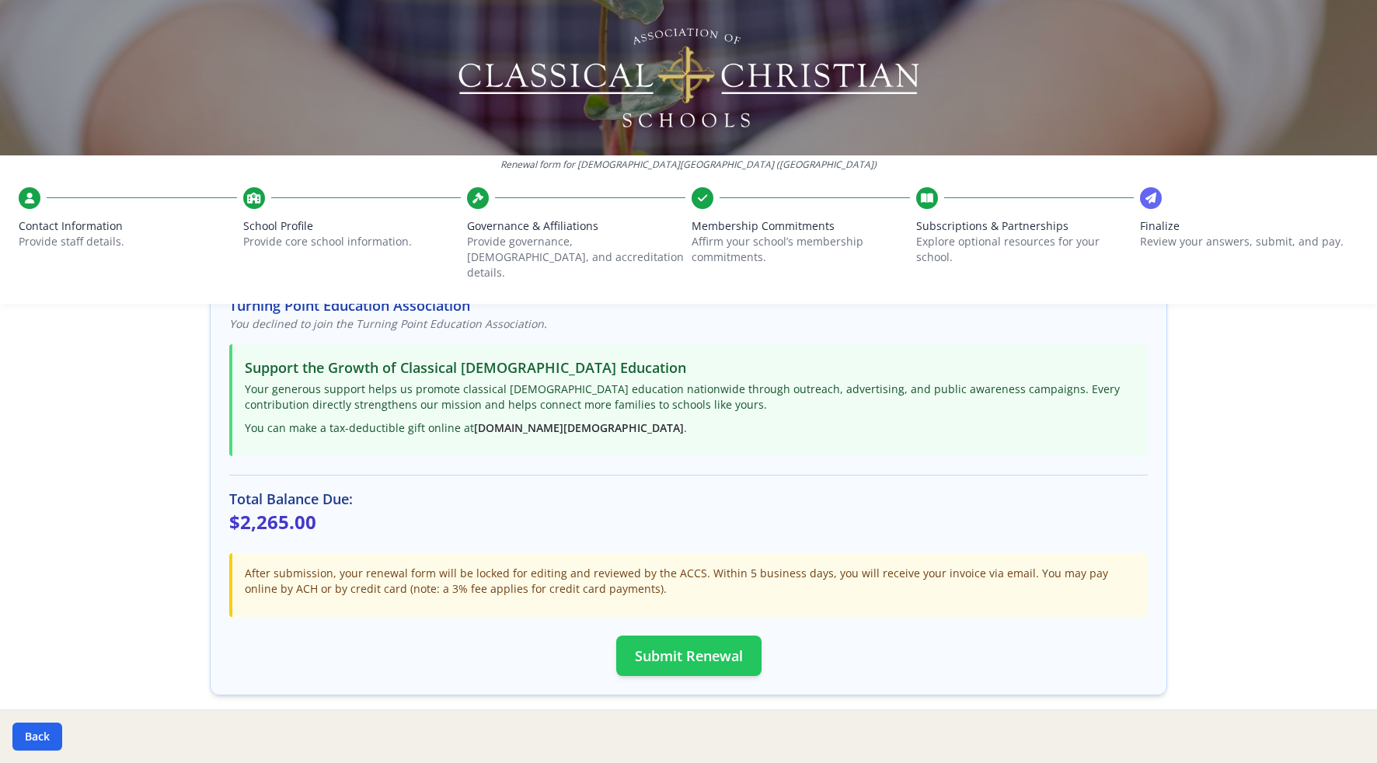
click at [701, 651] on button "Submit Renewal" at bounding box center [688, 655] width 145 height 40
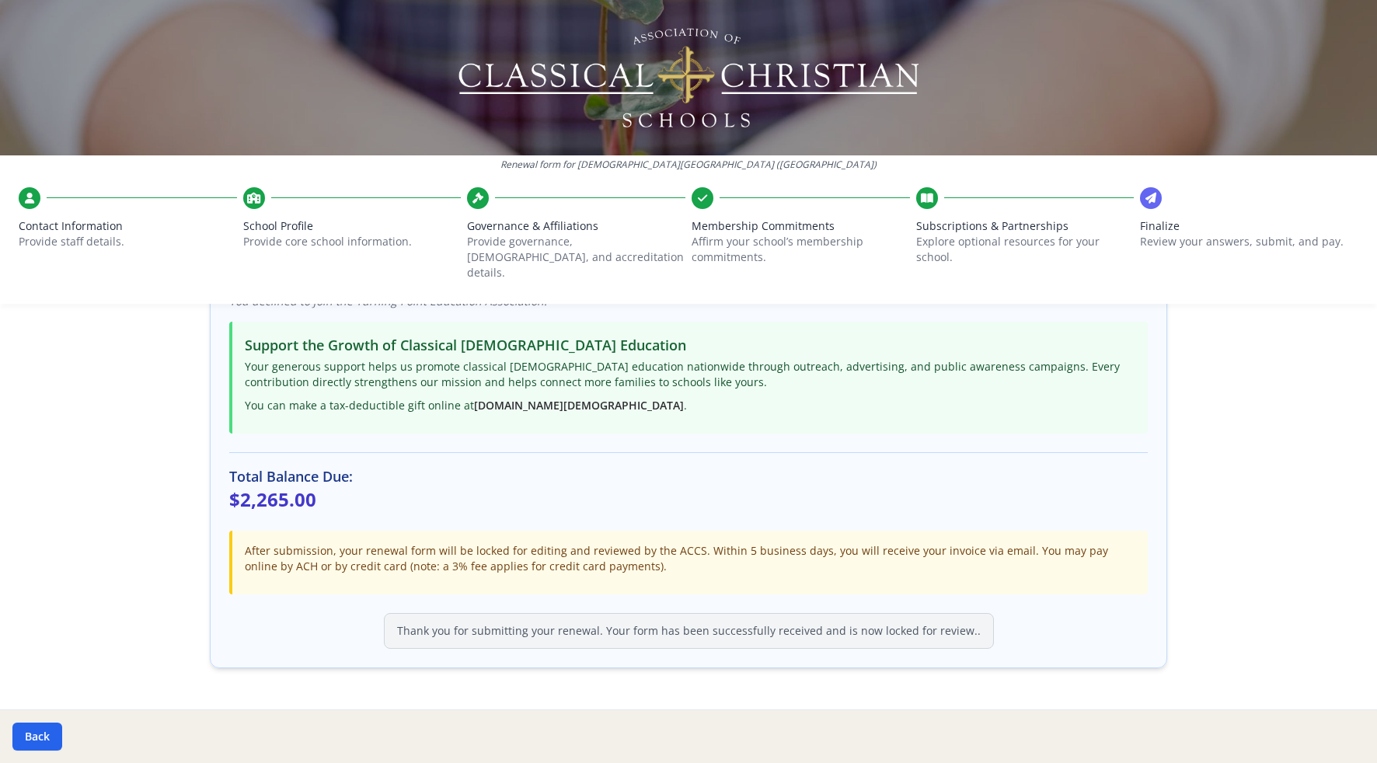
scroll to position [0, 0]
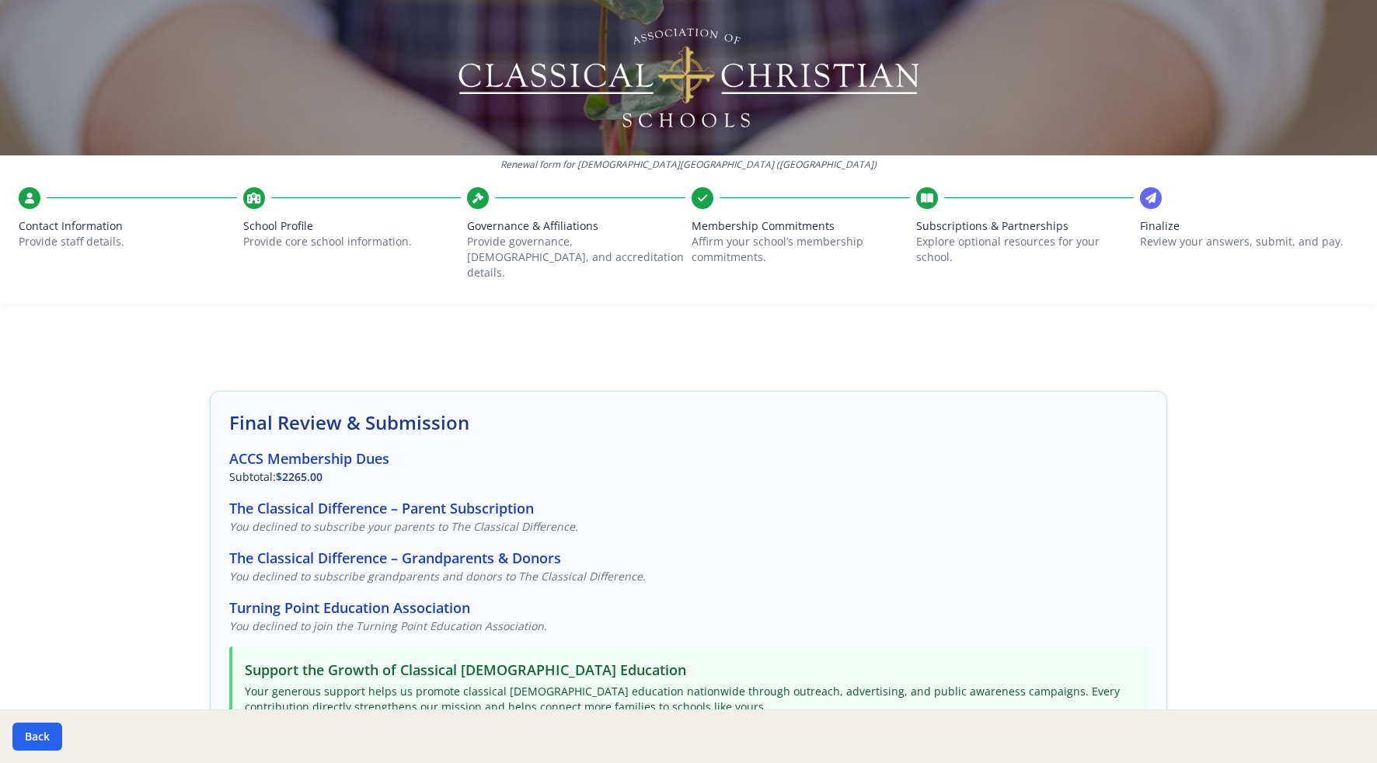
click at [1152, 200] on div at bounding box center [1249, 198] width 218 height 22
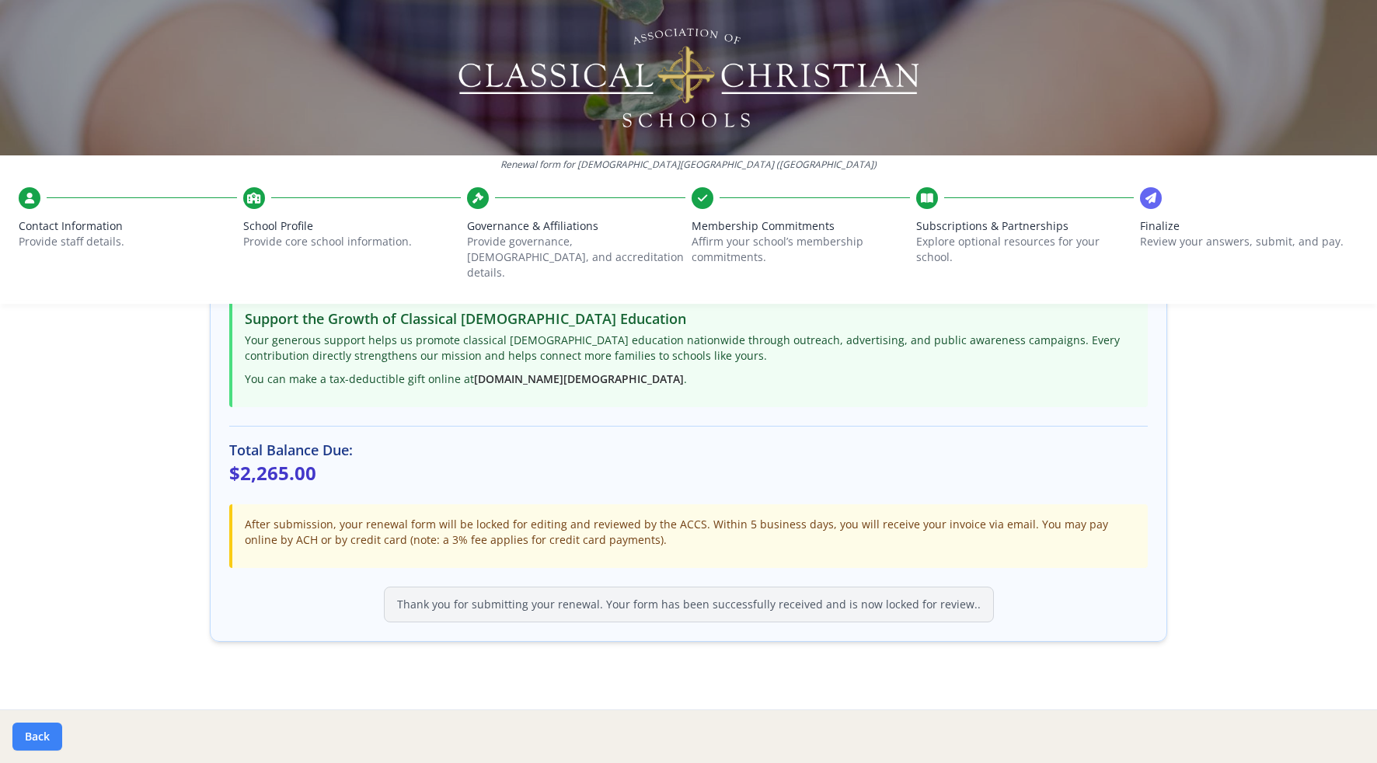
click at [27, 742] on button "Back" at bounding box center [37, 736] width 50 height 28
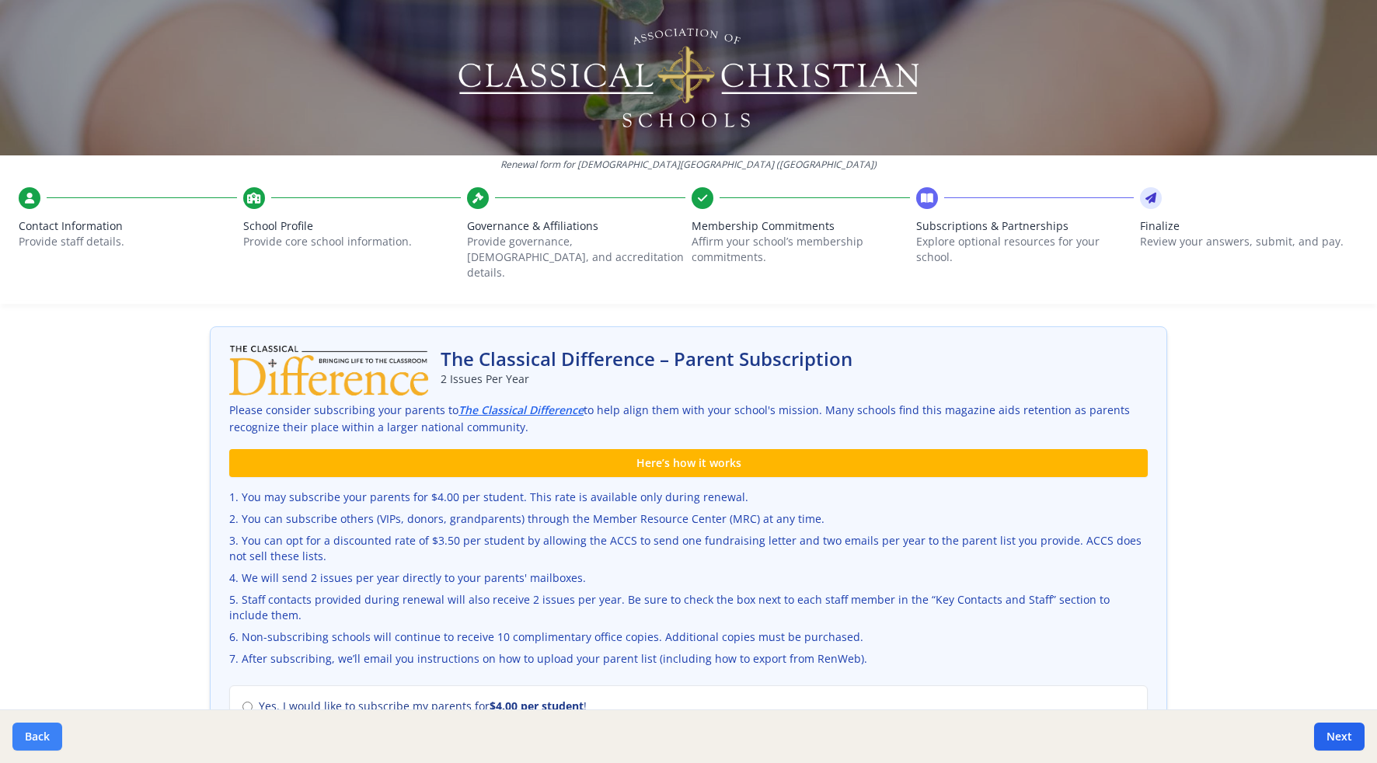
click at [25, 739] on button "Back" at bounding box center [37, 736] width 50 height 28
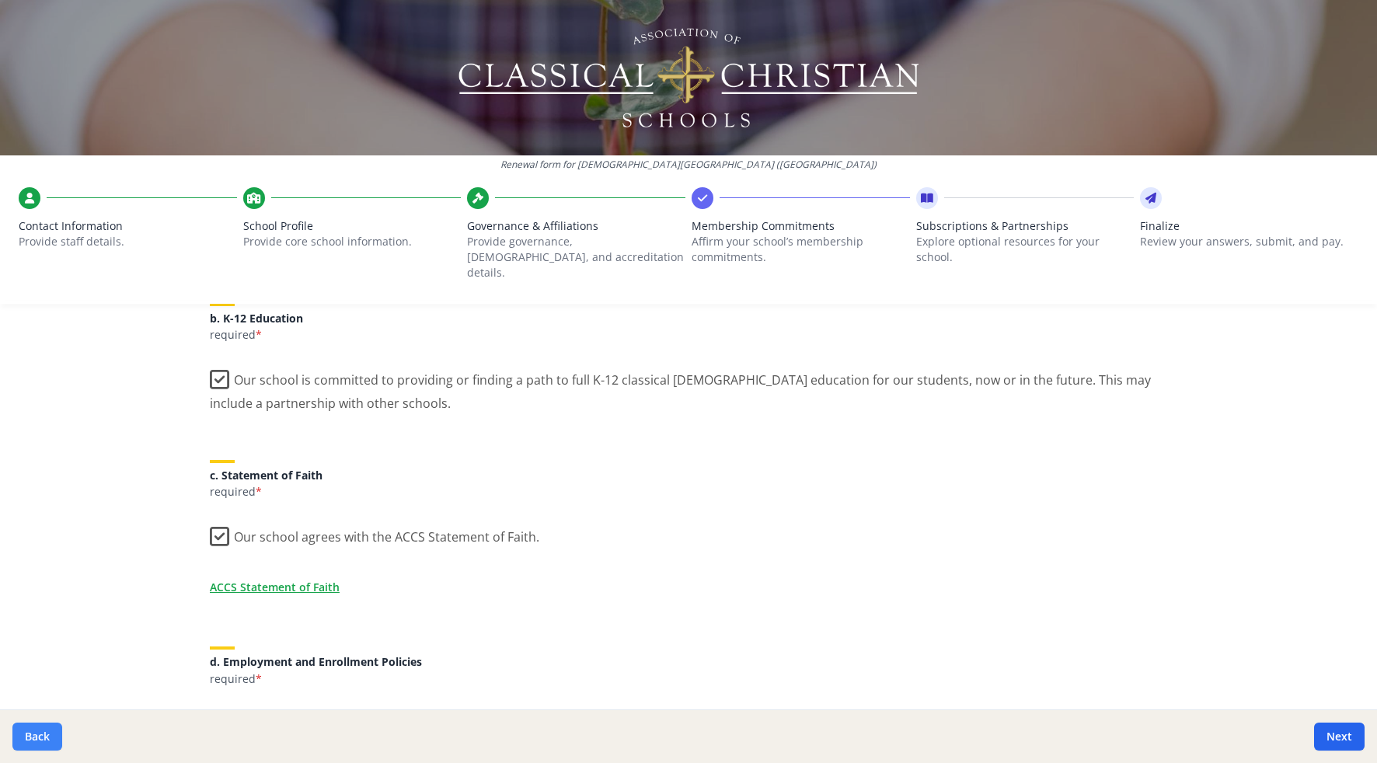
click at [25, 739] on button "Back" at bounding box center [37, 736] width 50 height 28
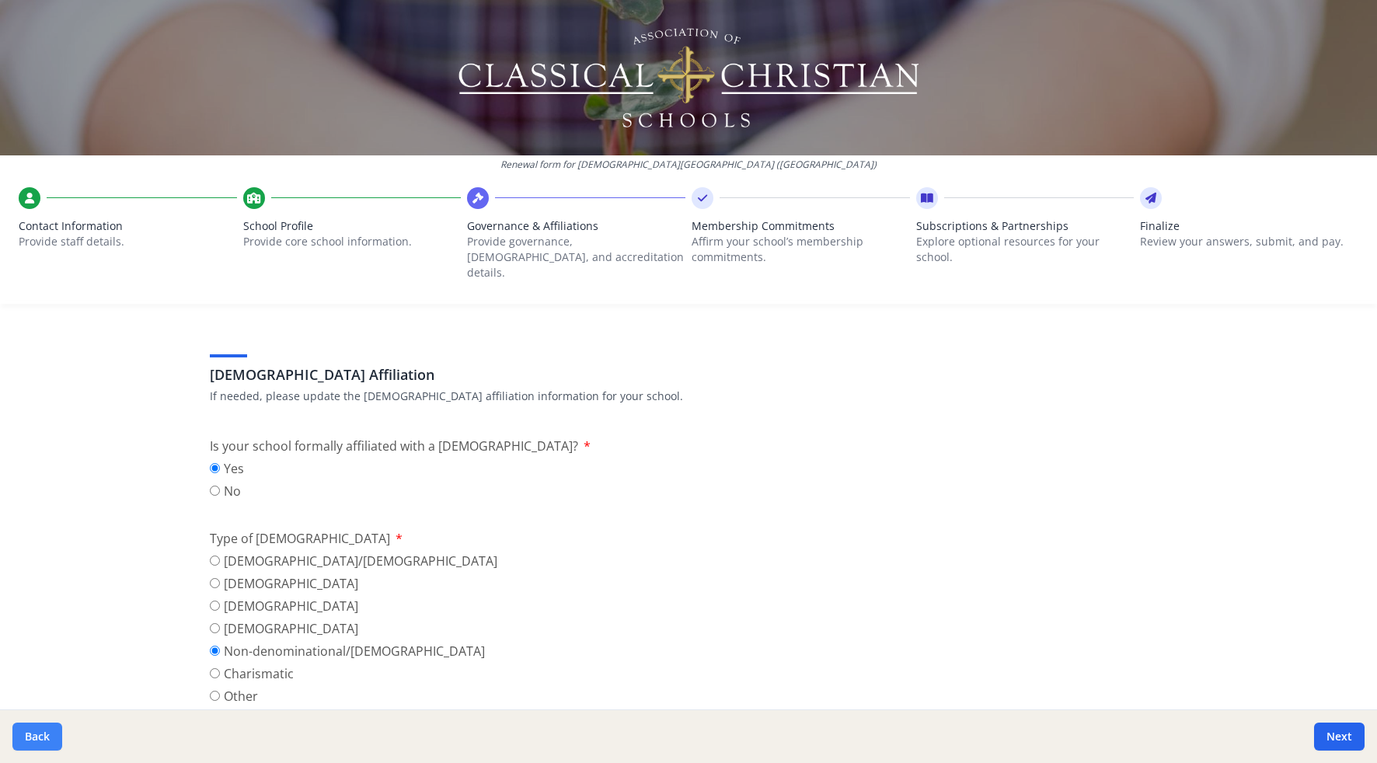
click at [25, 739] on button "Back" at bounding box center [37, 736] width 50 height 28
type input "[PHONE_NUMBER]"
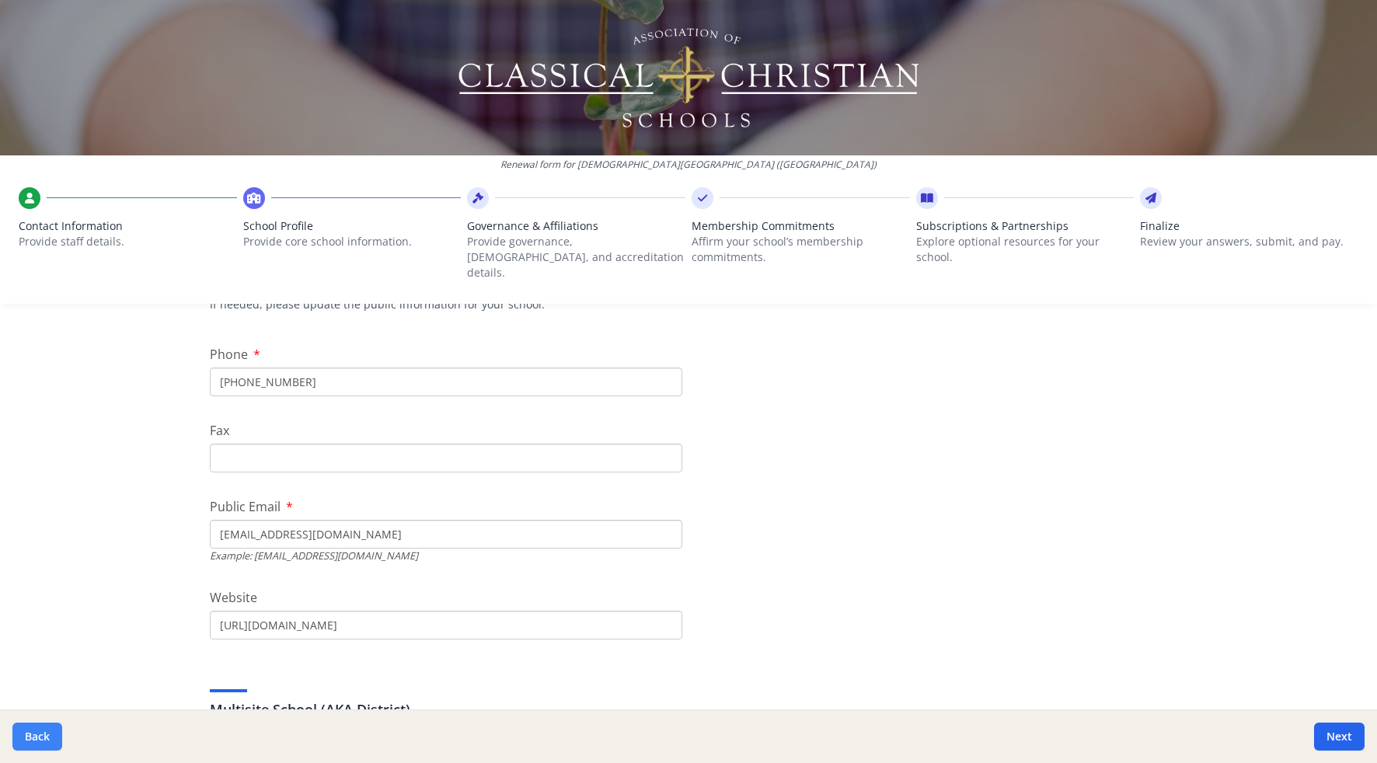
click at [25, 739] on button "Back" at bounding box center [37, 736] width 50 height 28
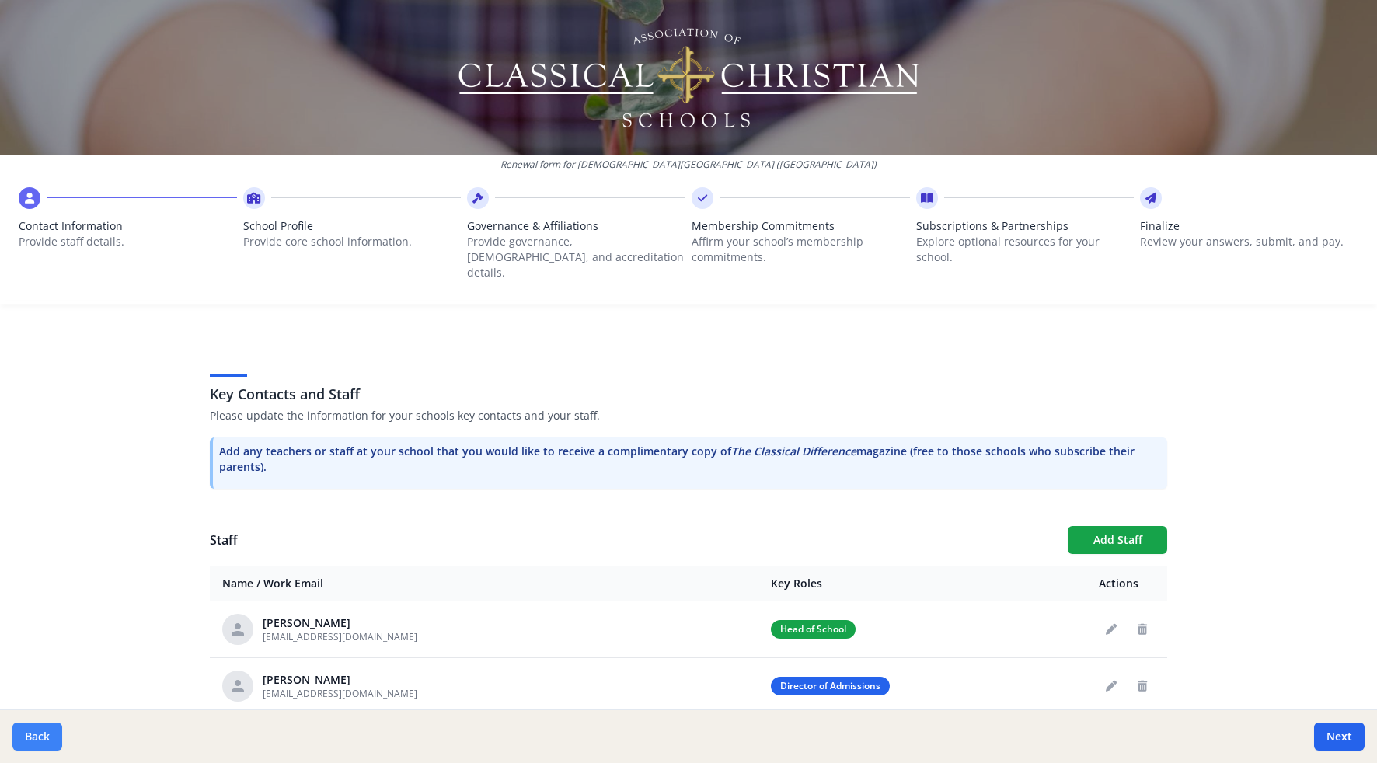
click at [25, 739] on button "Back" at bounding box center [37, 736] width 50 height 28
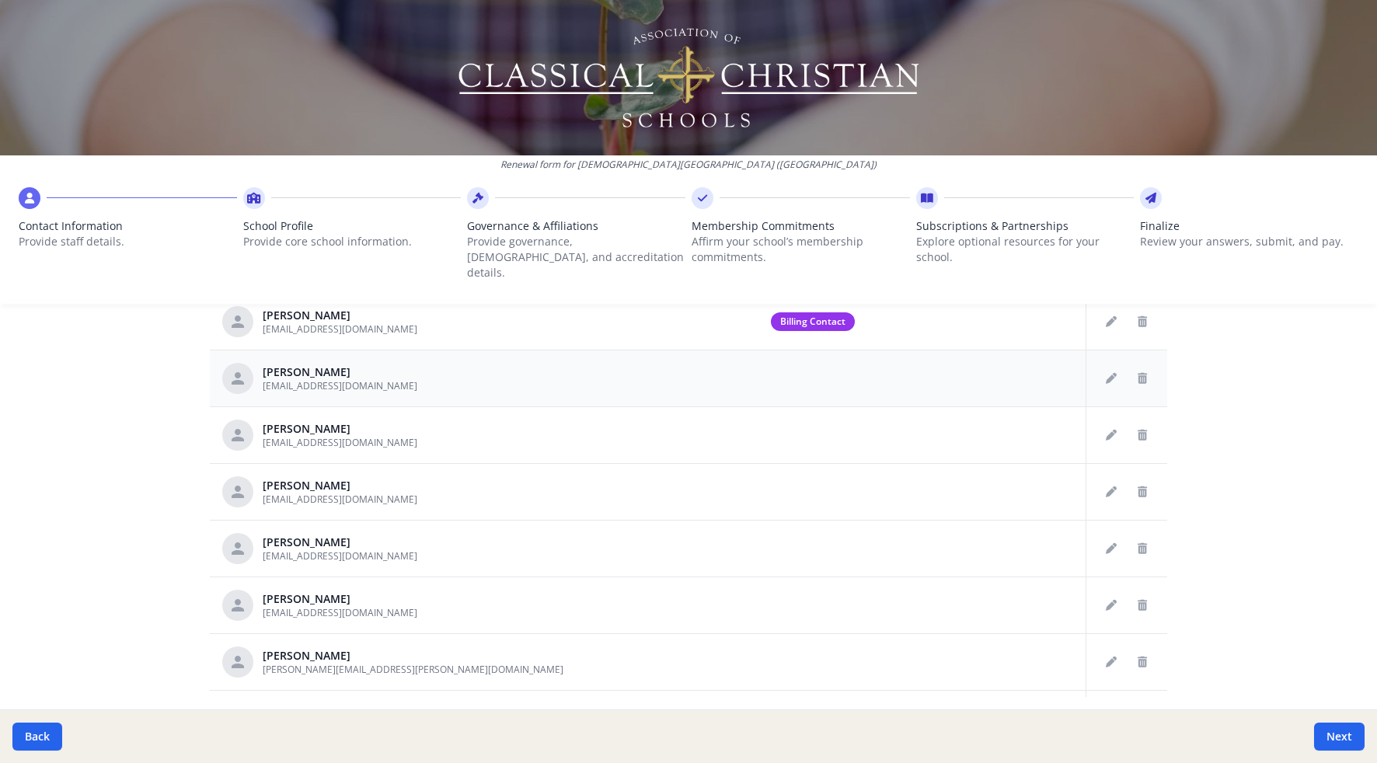
scroll to position [754, 0]
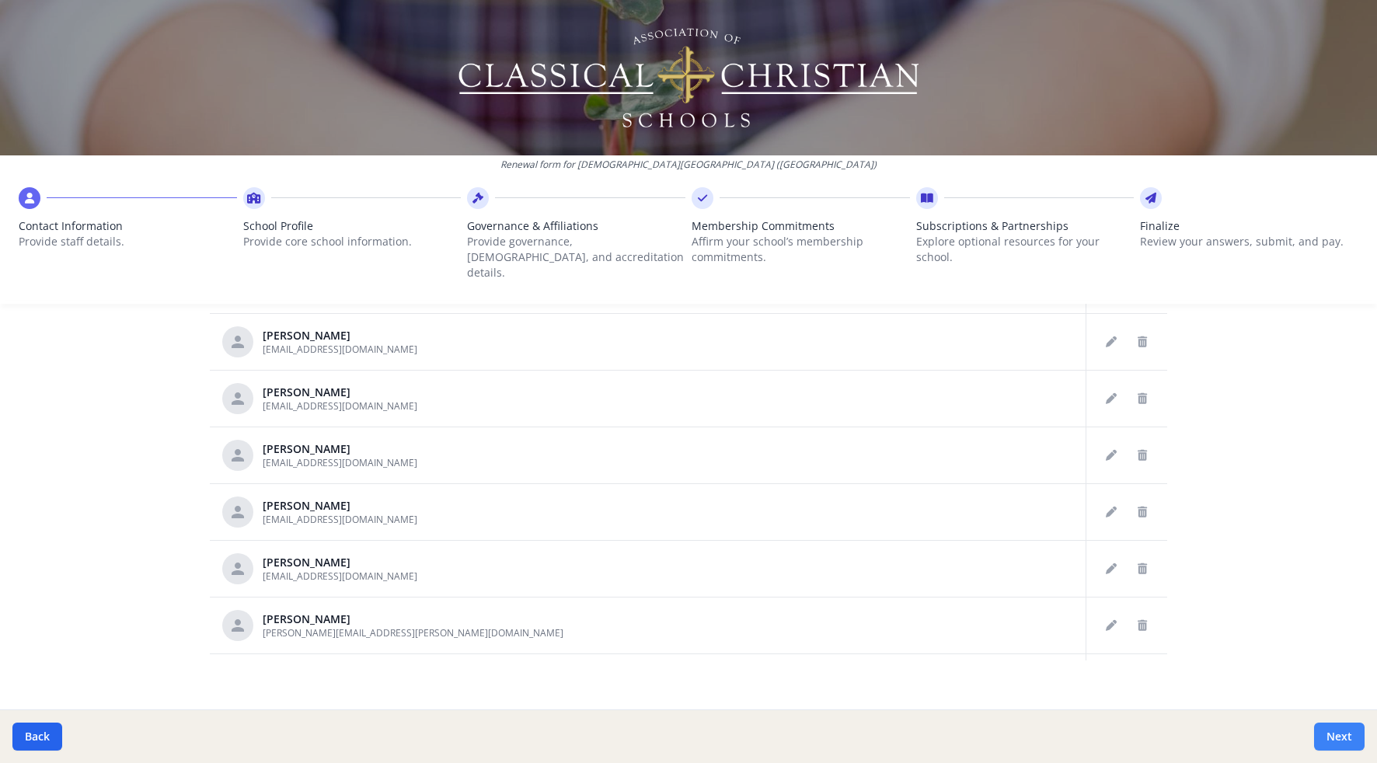
click at [1356, 744] on button "Next" at bounding box center [1339, 736] width 50 height 28
type input "[PHONE_NUMBER]"
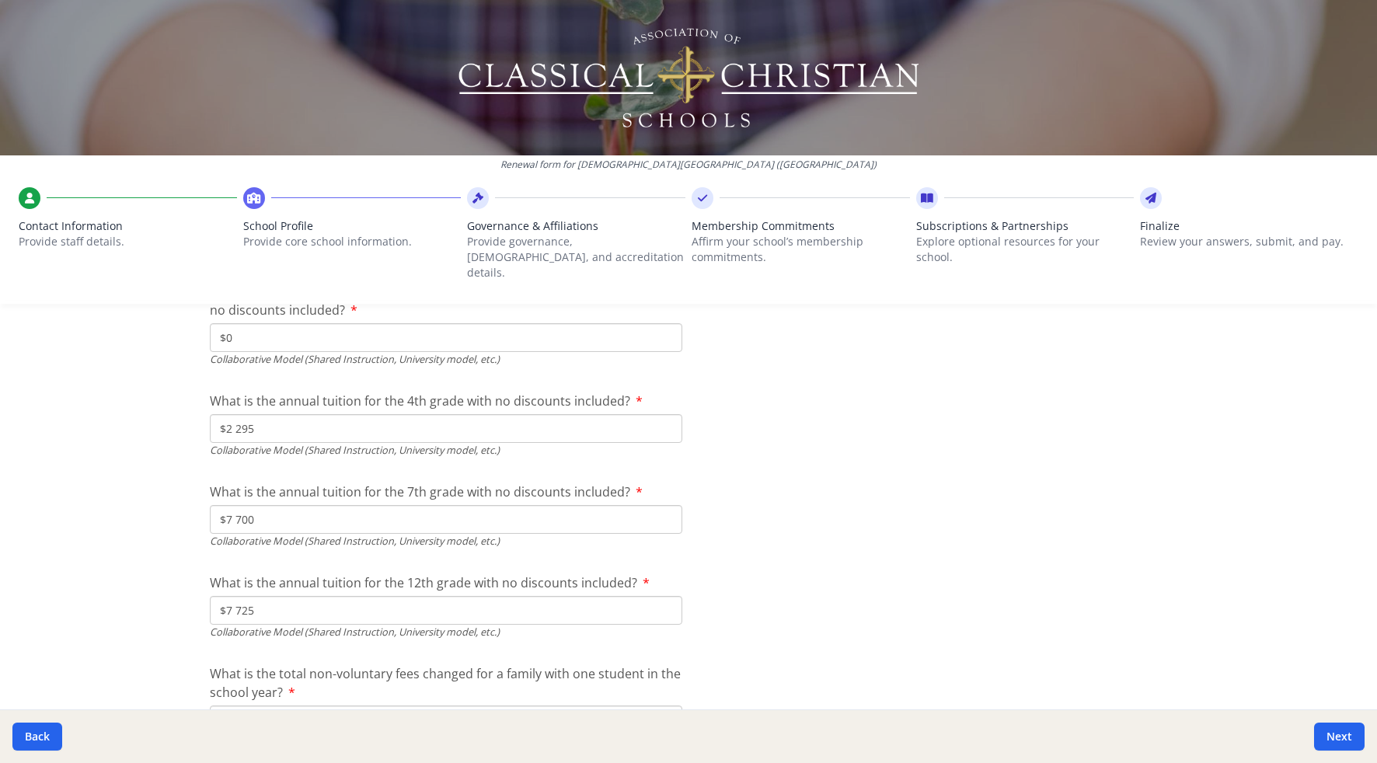
scroll to position [5038, 0]
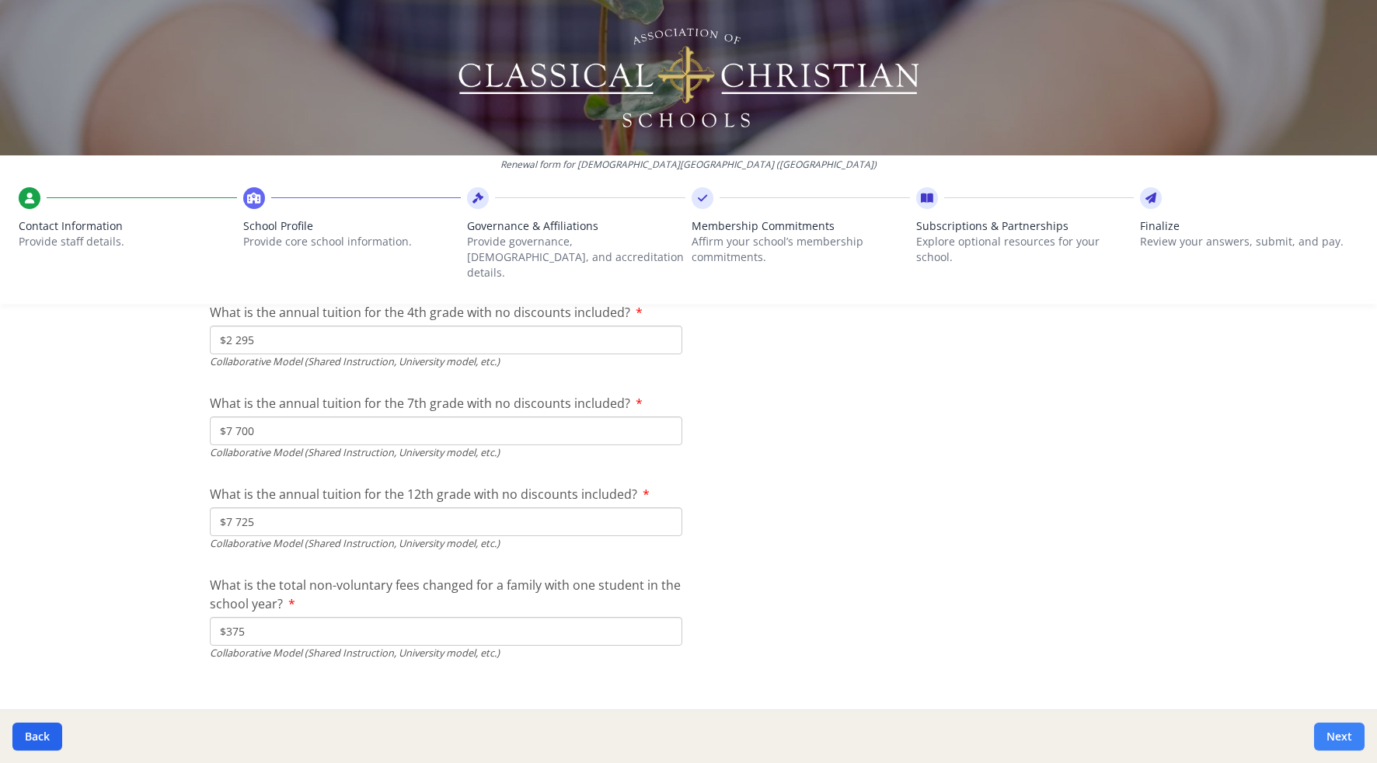
click at [1333, 746] on button "Next" at bounding box center [1339, 736] width 50 height 28
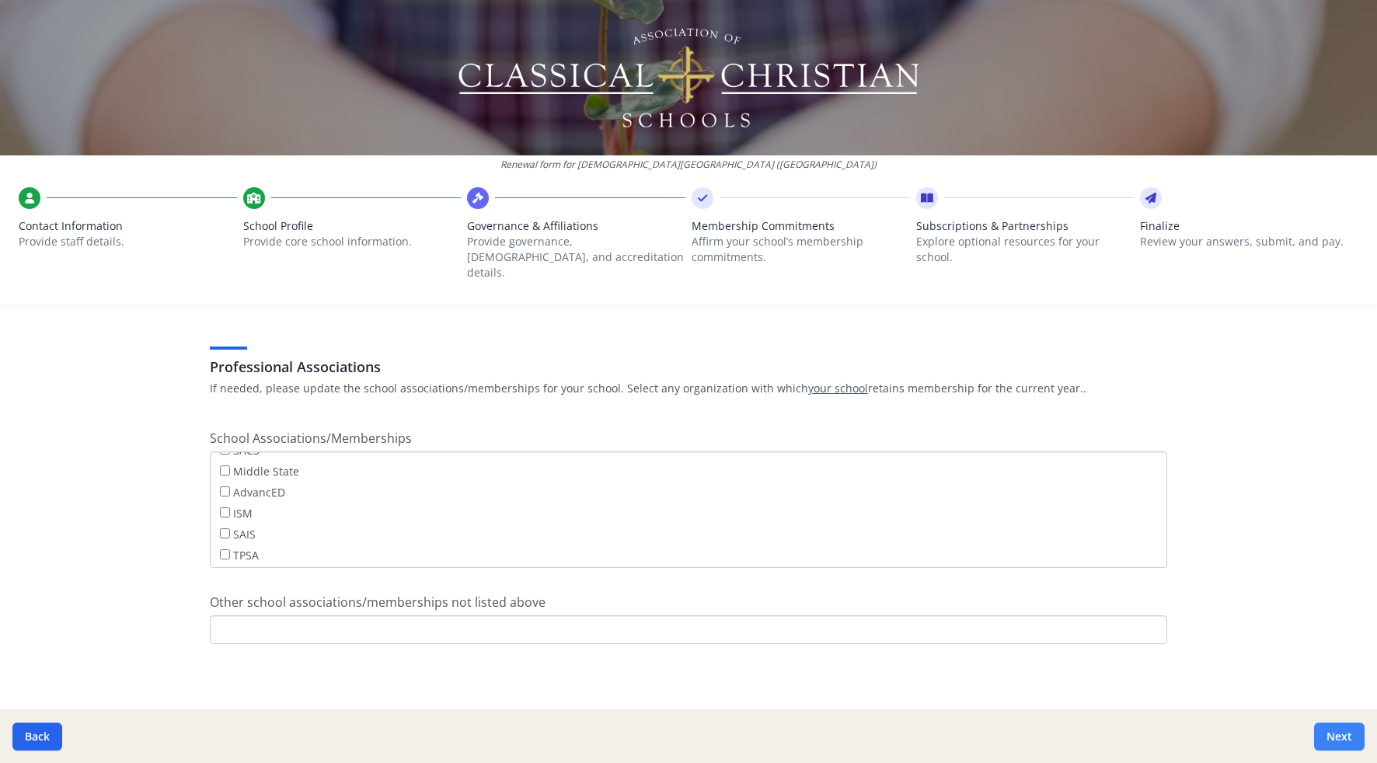
scroll to position [1071, 0]
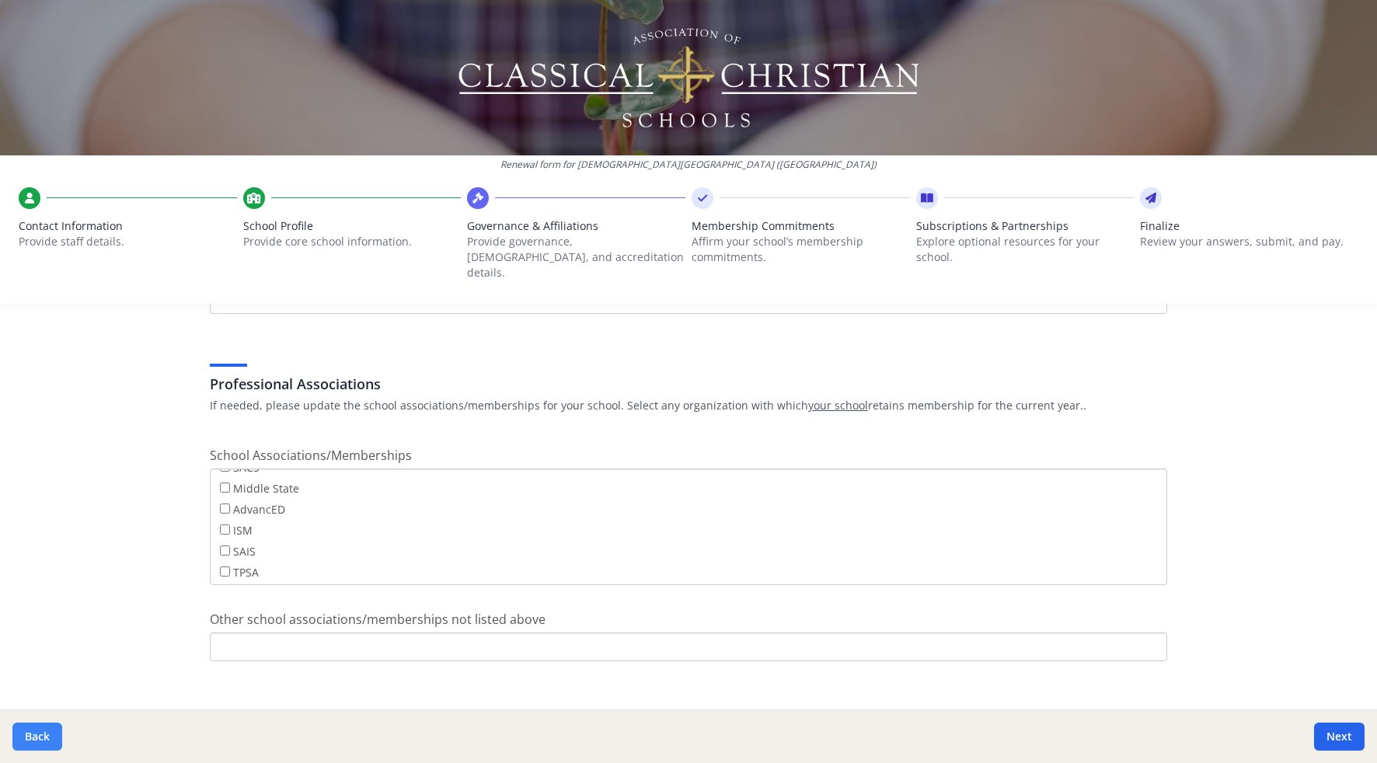
click at [48, 734] on button "Back" at bounding box center [37, 736] width 50 height 28
type input "[PHONE_NUMBER]"
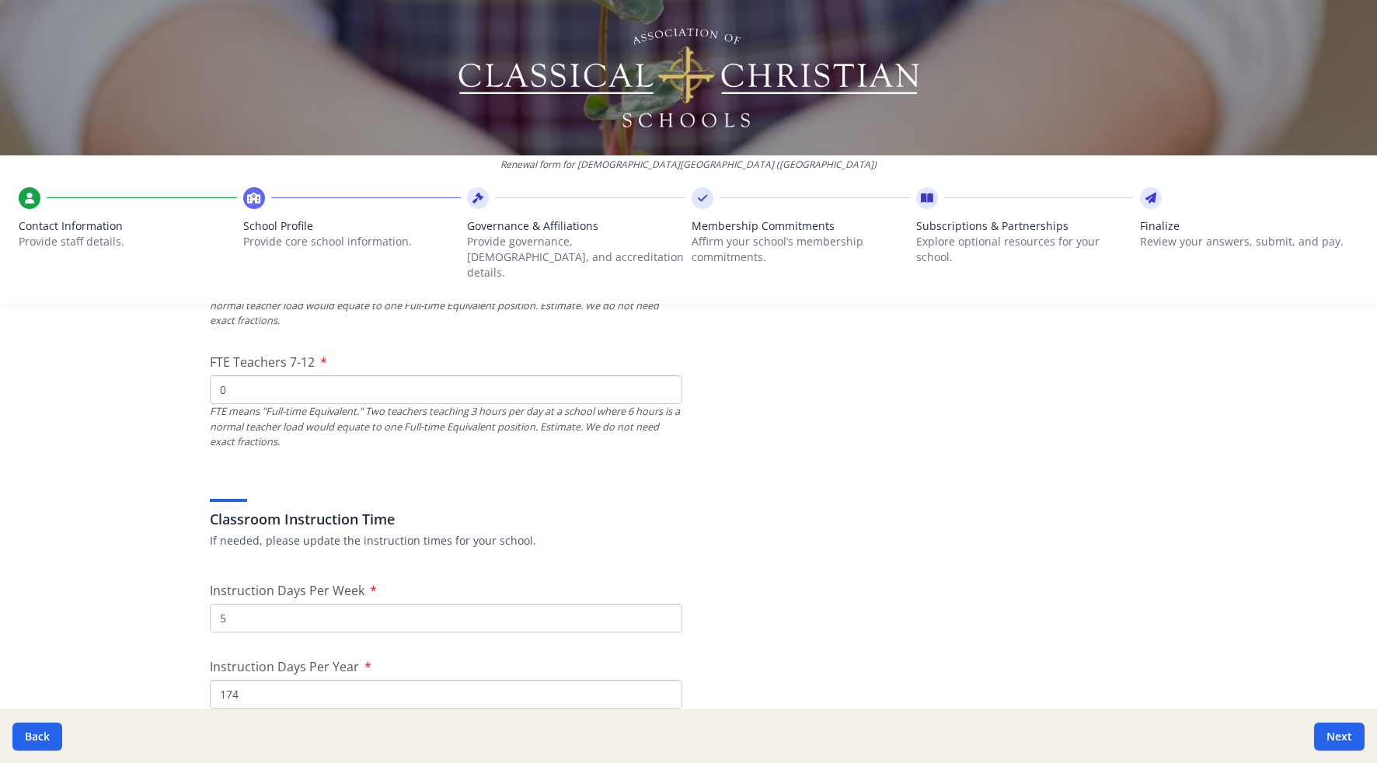
click at [273, 604] on input "5" at bounding box center [446, 618] width 472 height 29
click at [1095, 508] on h3 "Classroom Instruction Time" at bounding box center [688, 519] width 957 height 22
click at [1345, 738] on button "Next" at bounding box center [1339, 736] width 50 height 28
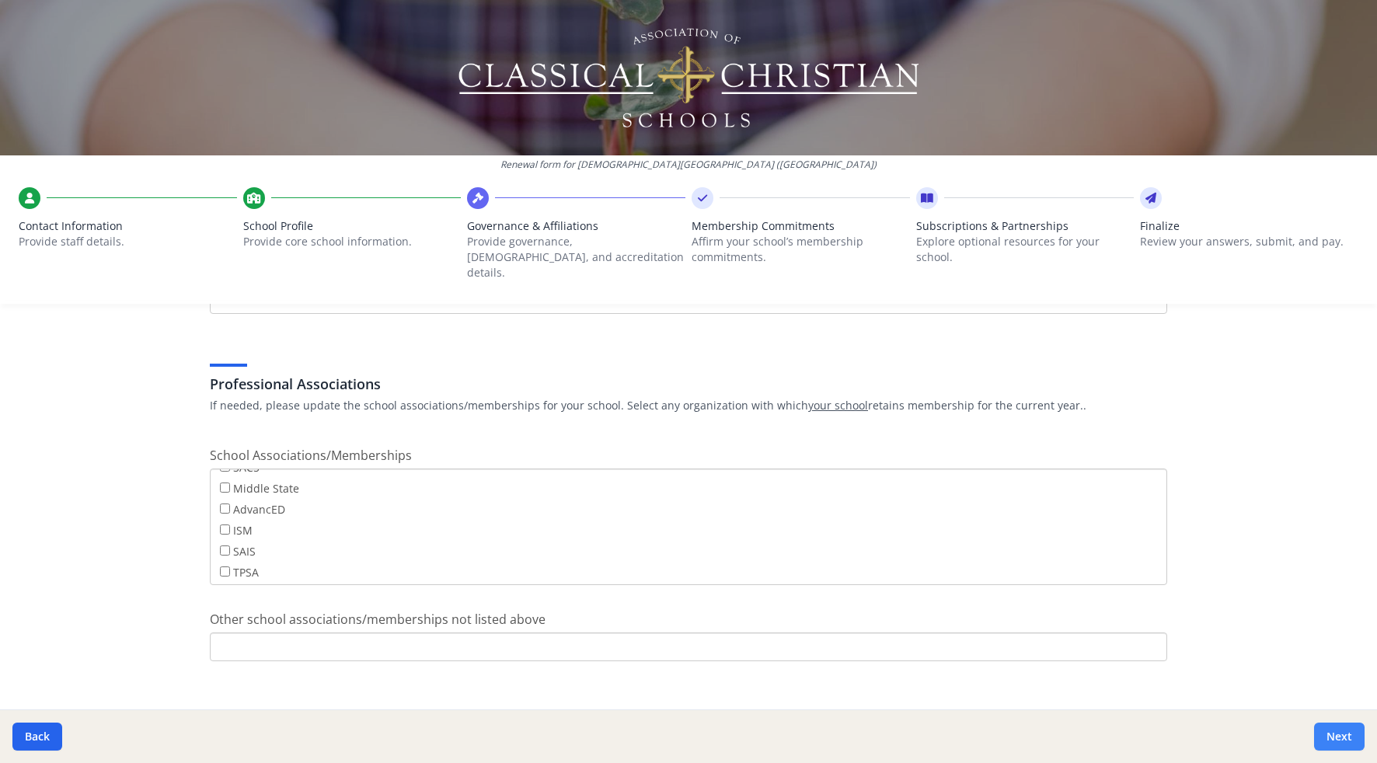
click at [1345, 737] on button "Next" at bounding box center [1339, 736] width 50 height 28
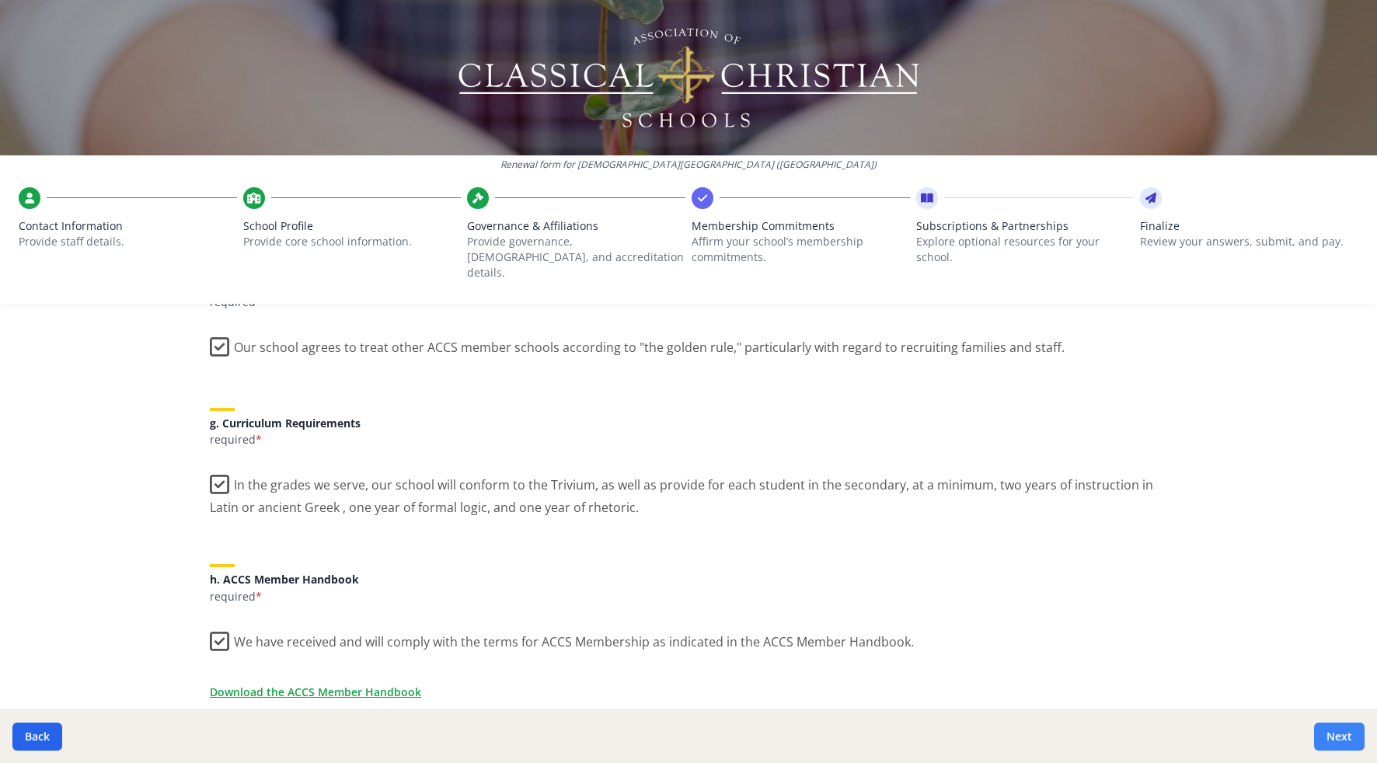
click at [1345, 737] on button "Next" at bounding box center [1339, 736] width 50 height 28
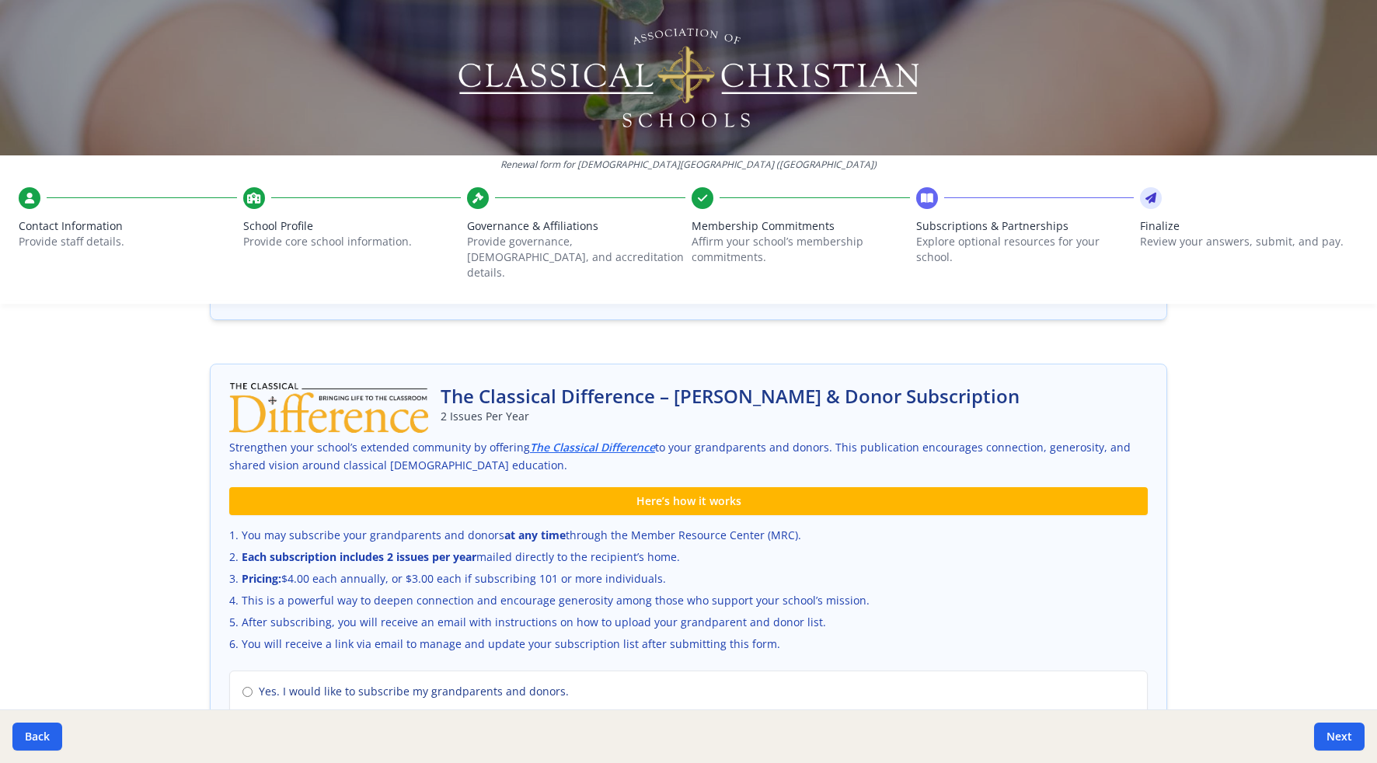
scroll to position [1012, 0]
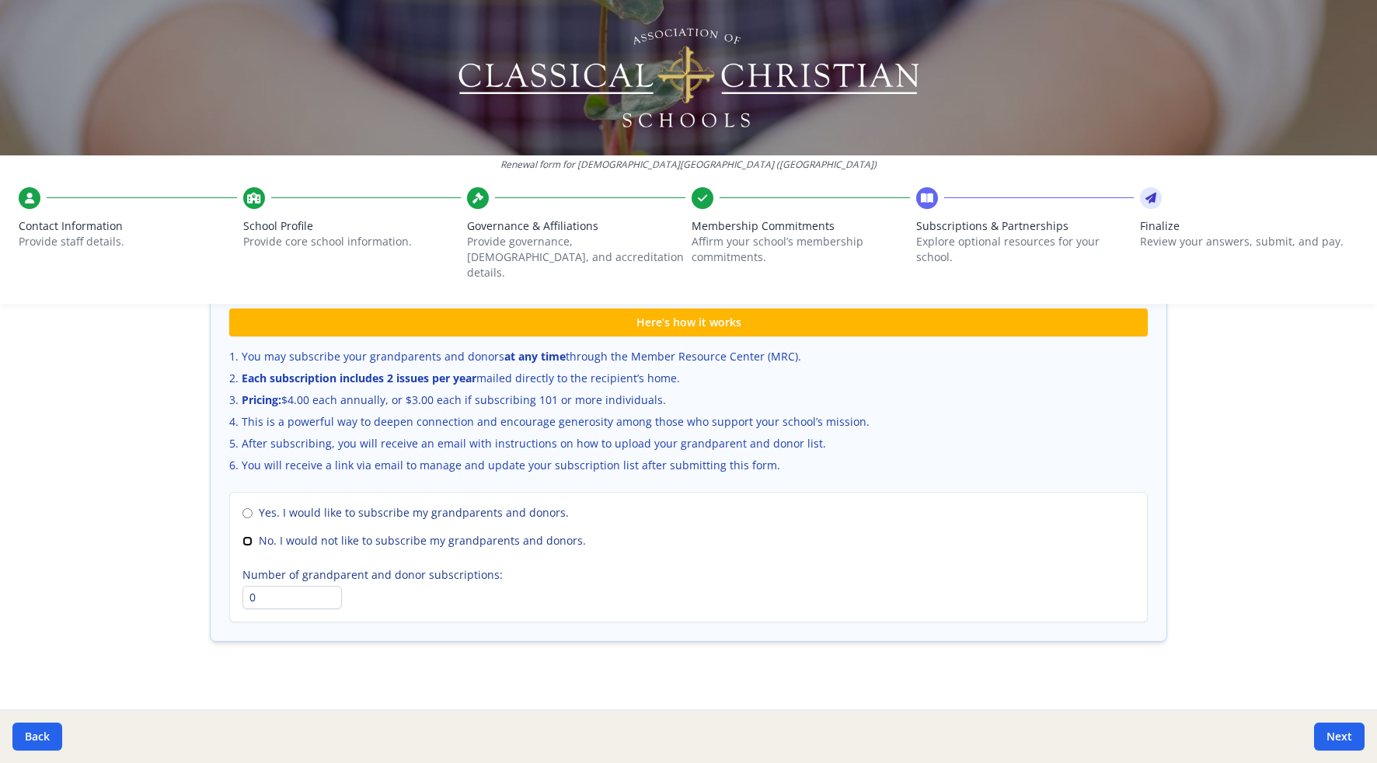
click at [242, 536] on input "No. I would not like to subscribe my grandparents and donors." at bounding box center [247, 541] width 10 height 10
radio input "true"
click at [1338, 735] on button "Next" at bounding box center [1339, 736] width 50 height 28
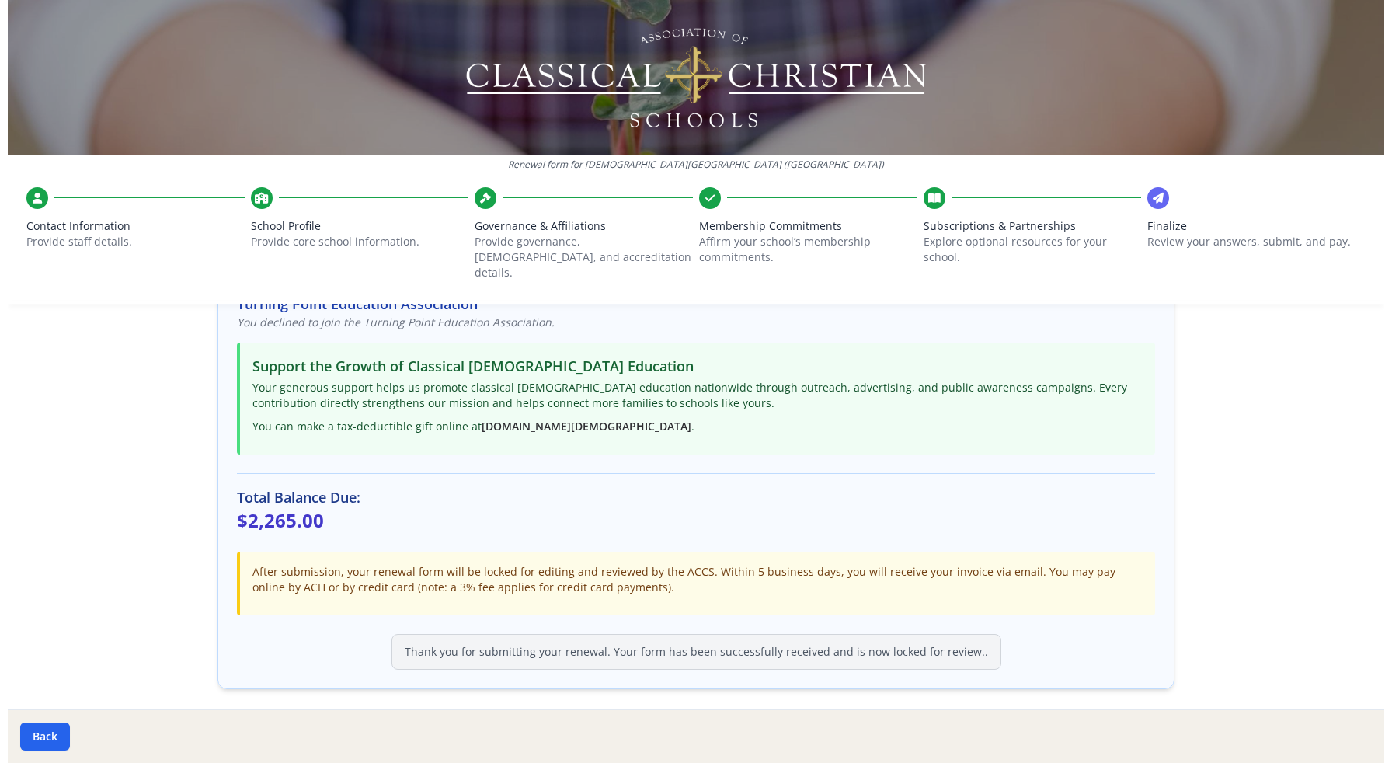
scroll to position [351, 0]
